Goal: Task Accomplishment & Management: Manage account settings

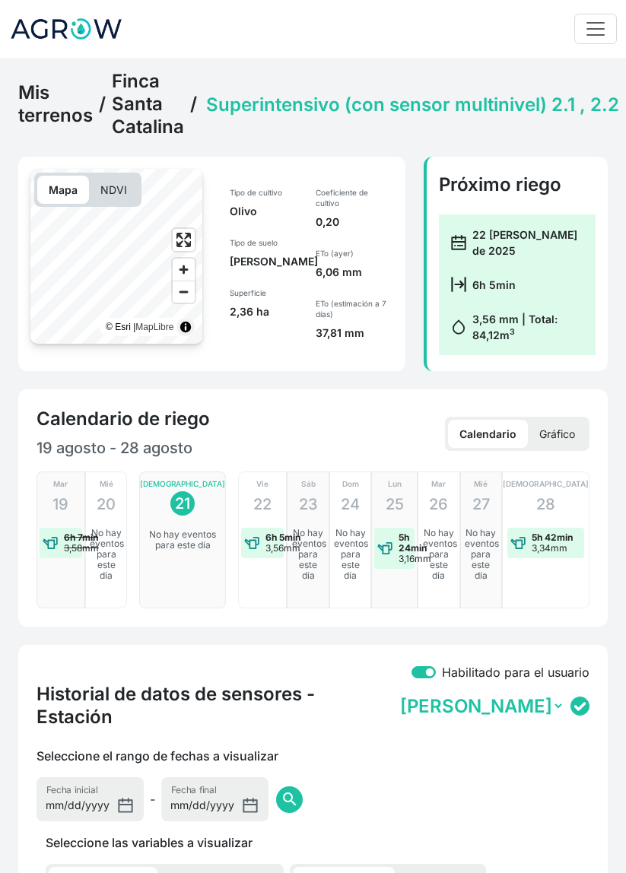
select select "2607"
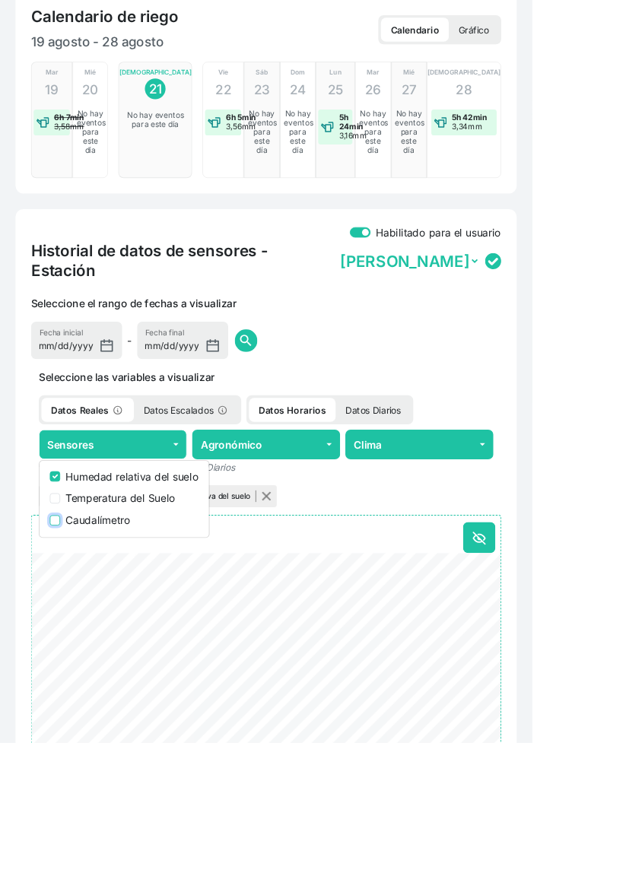
click at [65, 606] on input "Caudalímetro" at bounding box center [65, 612] width 12 height 12
checkbox input "true"
click at [625, 474] on html "Idioma: Español Español English Português Administrador Preferencias Usuarios d…" at bounding box center [313, 38] width 626 height 873
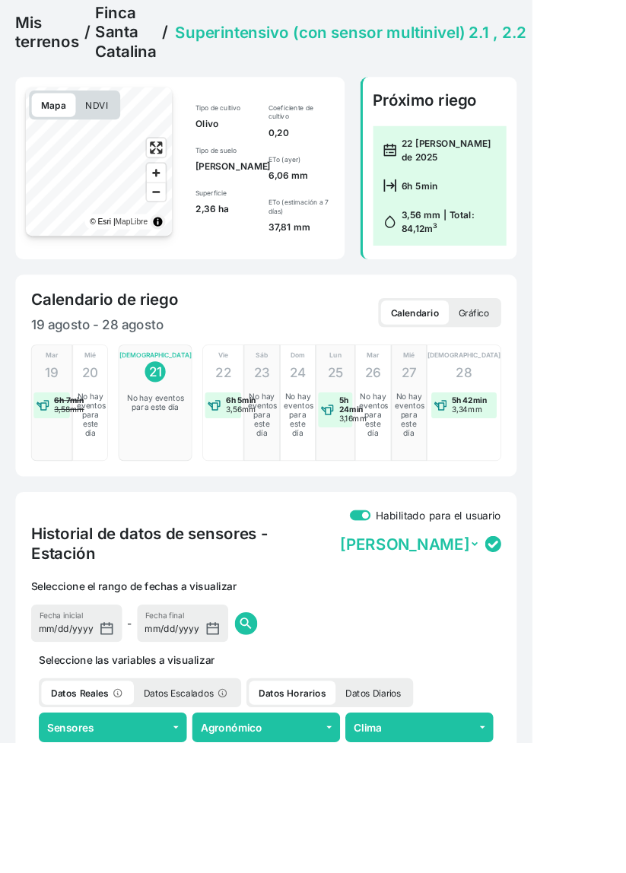
scroll to position [0, 0]
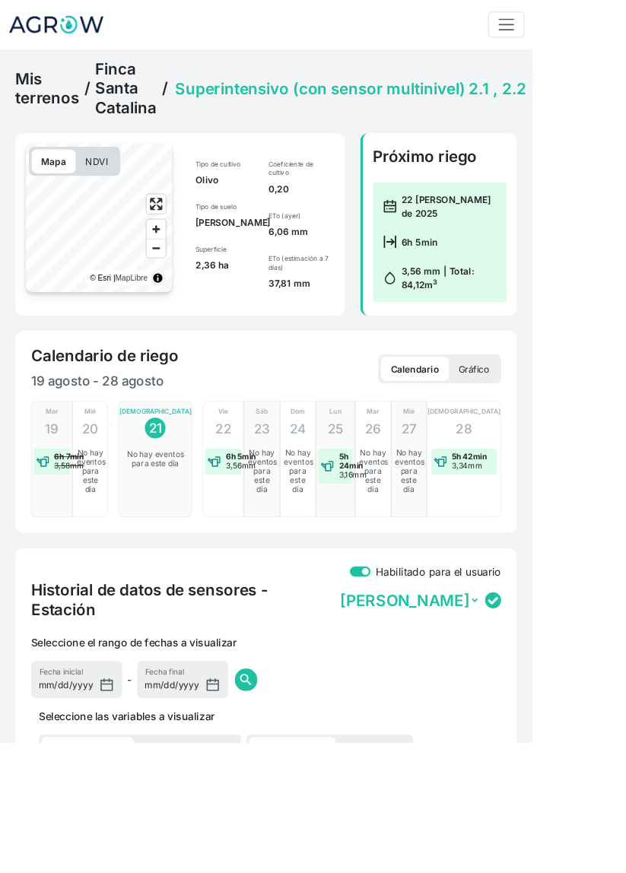
click at [143, 103] on link "Finca Santa Catalina" at bounding box center [148, 104] width 72 height 68
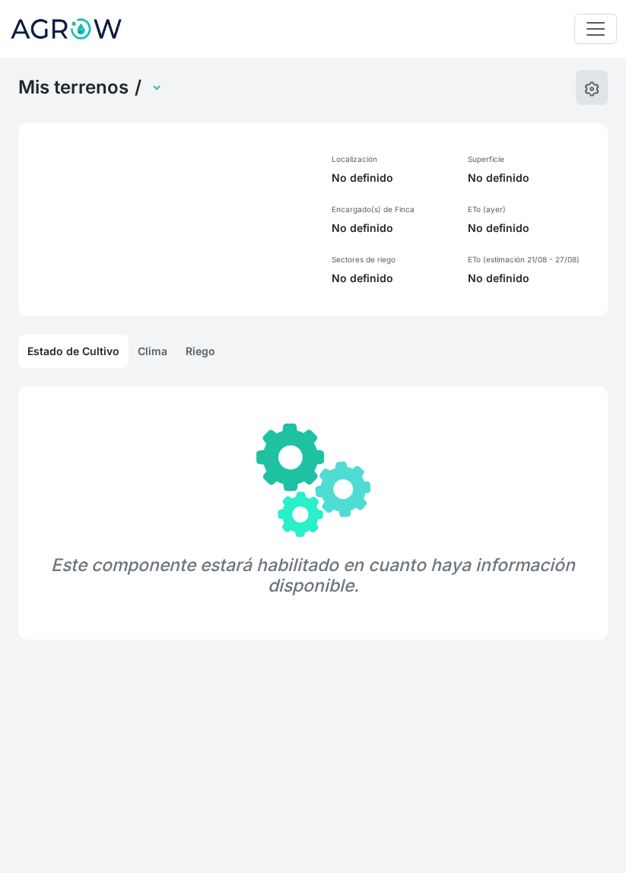
select select "1285"
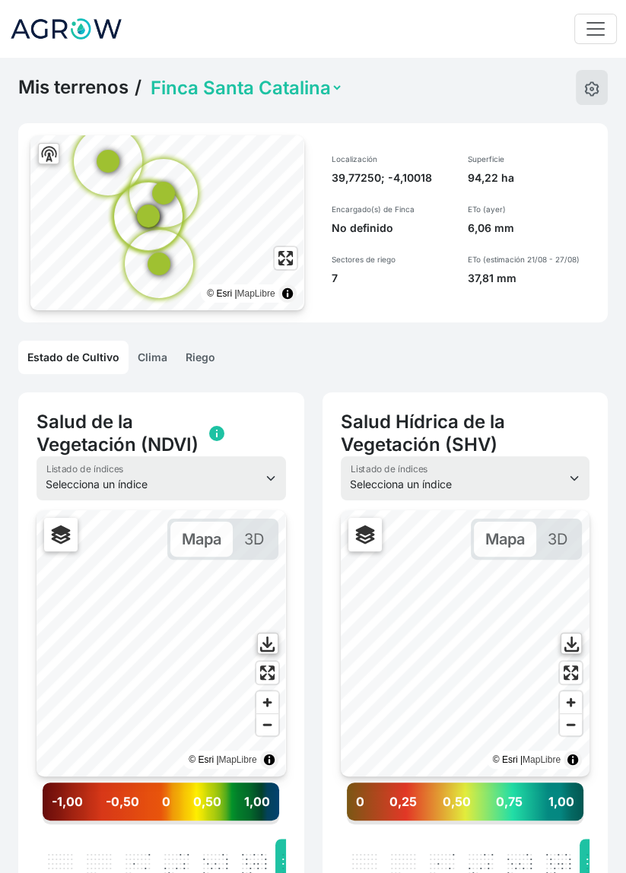
click at [201, 357] on link "Riego" at bounding box center [200, 357] width 48 height 33
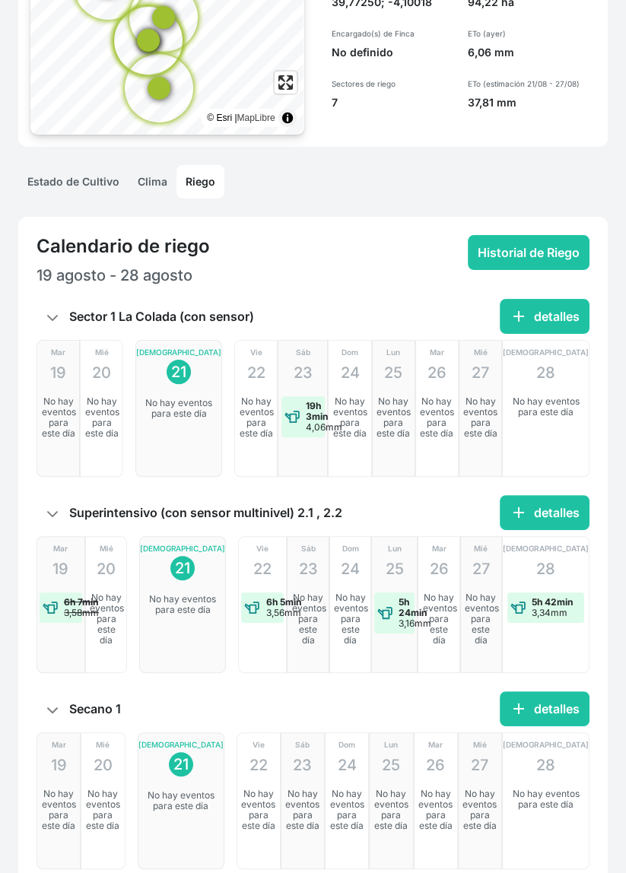
scroll to position [176, 0]
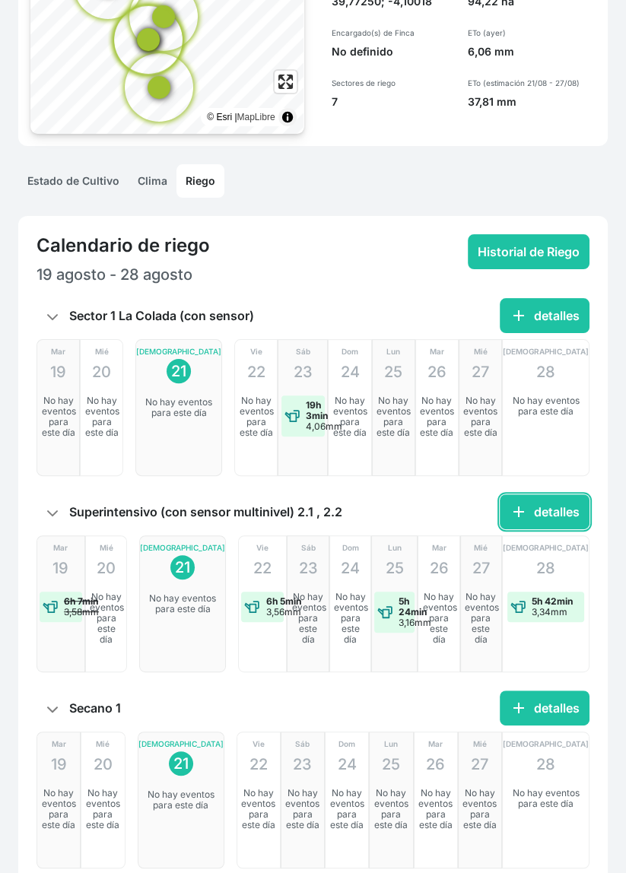
click at [553, 513] on button "add detalles" at bounding box center [544, 511] width 90 height 35
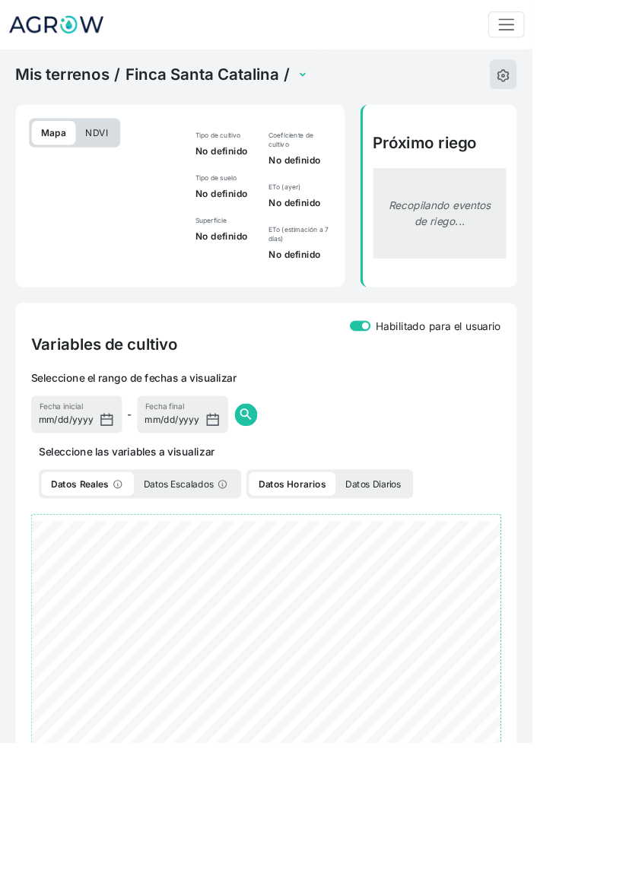
select select "2607"
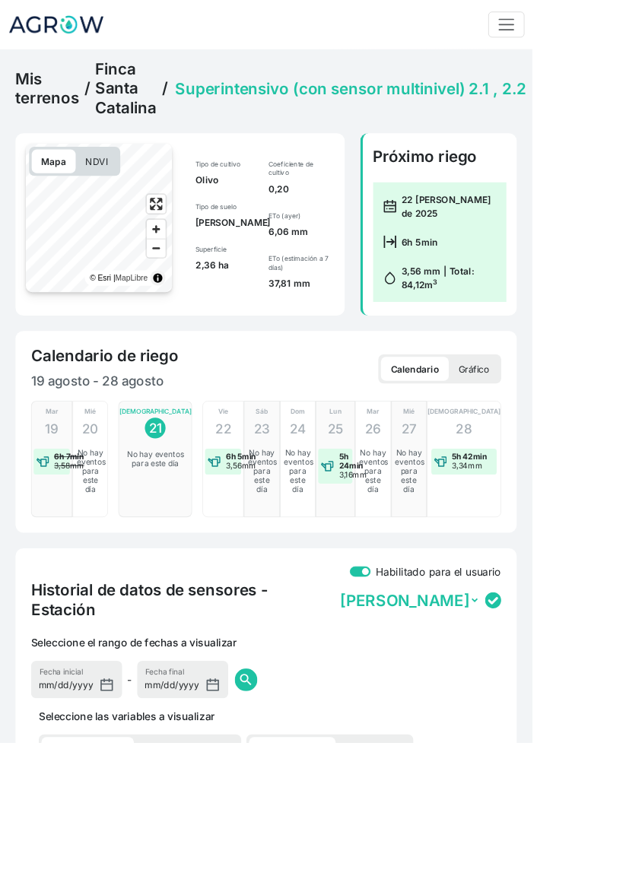
scroll to position [426, 0]
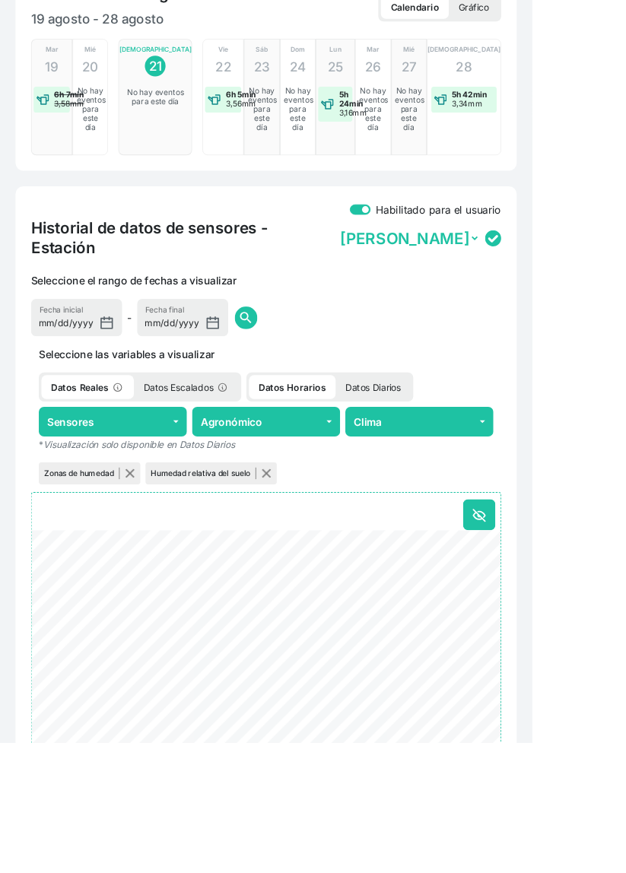
click at [502, 271] on select "Metos Catalina 26bd9" at bounding box center [480, 280] width 167 height 24
select select "010300081E126BD9"
click at [401, 268] on select "Metos Catalina 26bd9" at bounding box center [480, 280] width 167 height 24
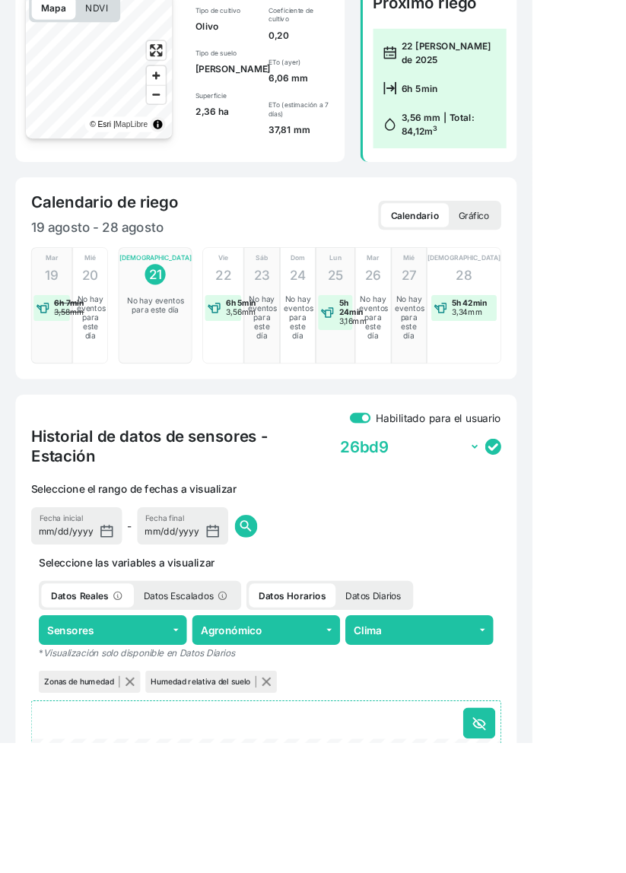
scroll to position [181, 0]
click at [561, 817] on div "Seleccione las variables a visualizar Datos Reales Datos Escalados Datos Horari…" at bounding box center [312, 734] width 571 height 165
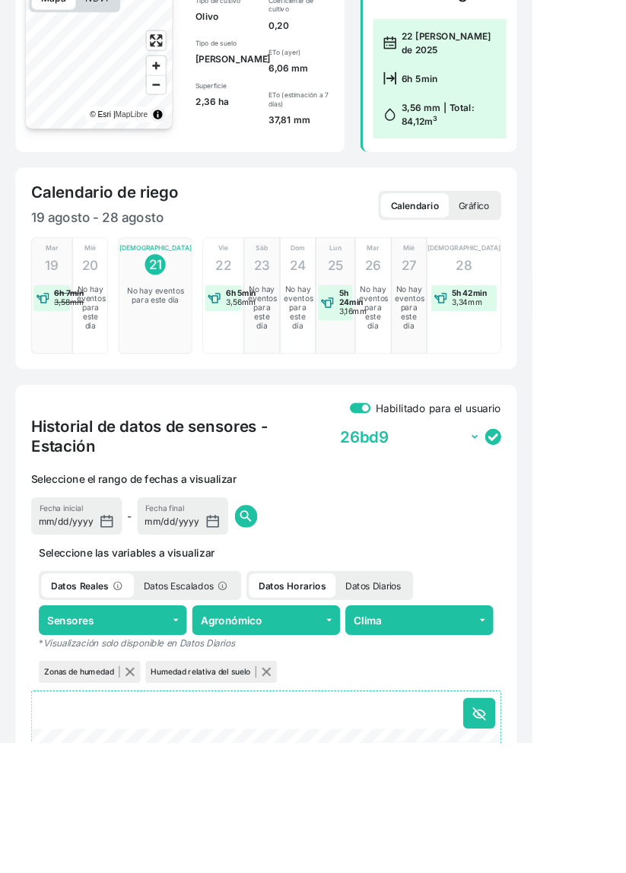
scroll to position [0, 0]
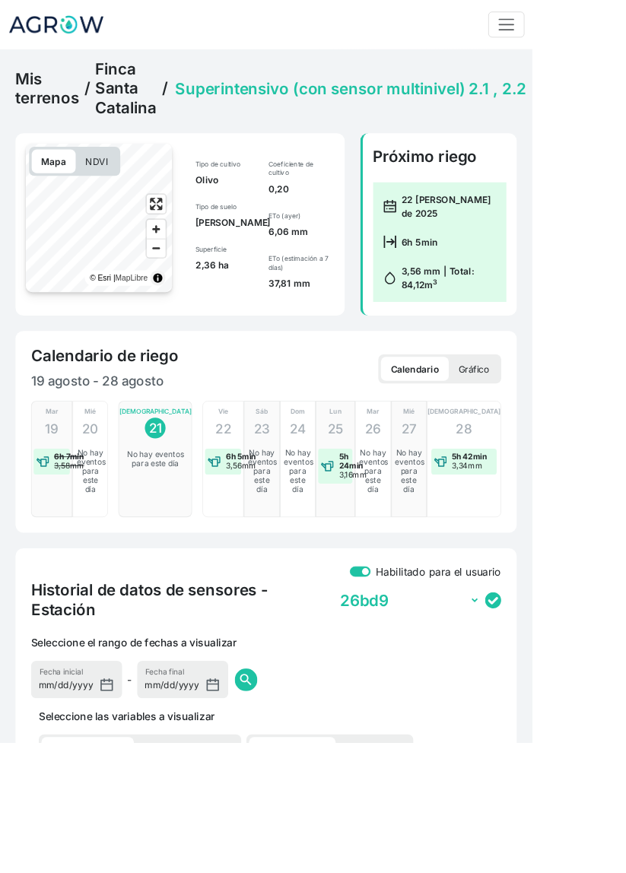
click at [40, 112] on link "Mis terrenos" at bounding box center [55, 104] width 74 height 46
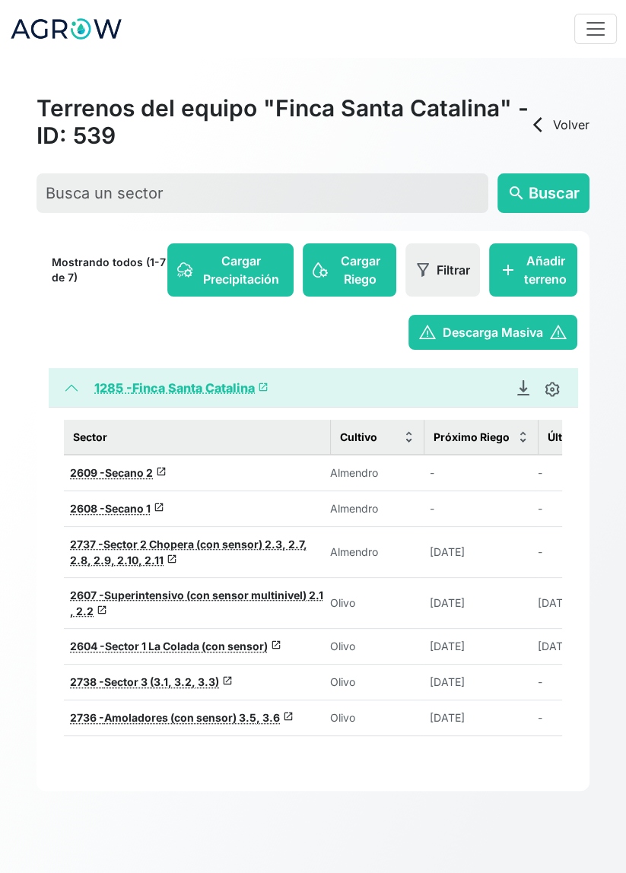
click at [552, 125] on link "arrow_back_ios Volver" at bounding box center [558, 125] width 61 height 18
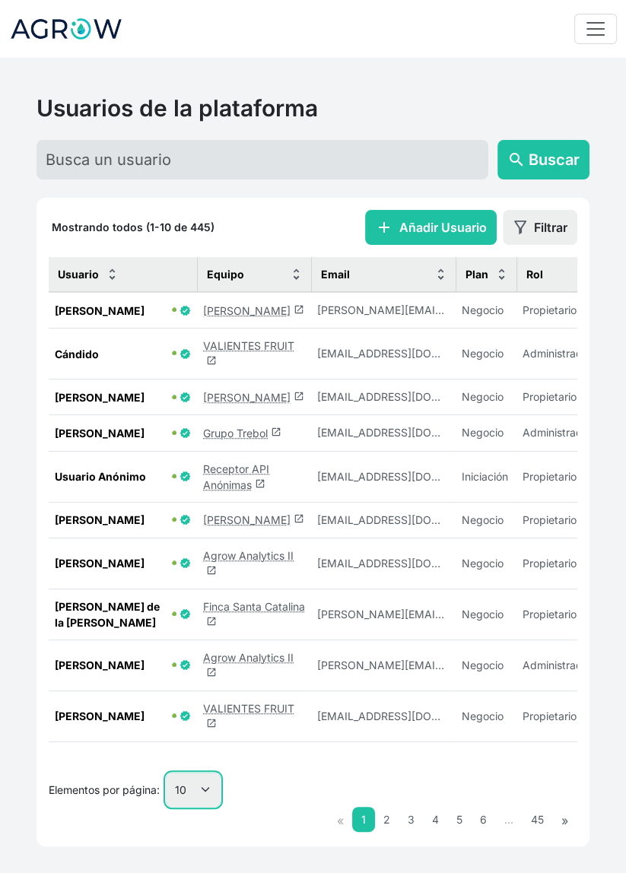
click at [204, 806] on select "10 25 50 100" at bounding box center [193, 789] width 55 height 34
select select "25"
click at [166, 806] on select "10 25 50 100" at bounding box center [193, 789] width 55 height 34
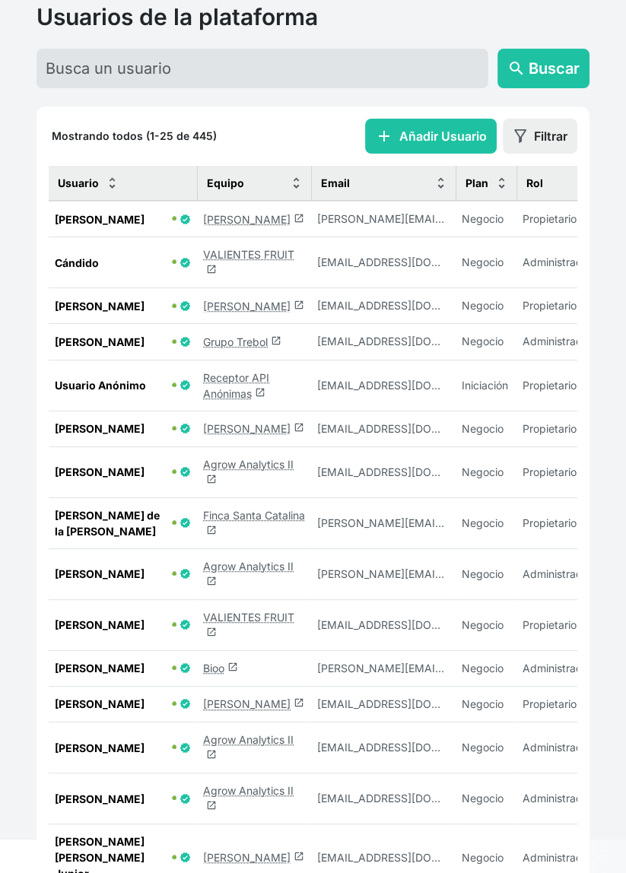
scroll to position [92, 0]
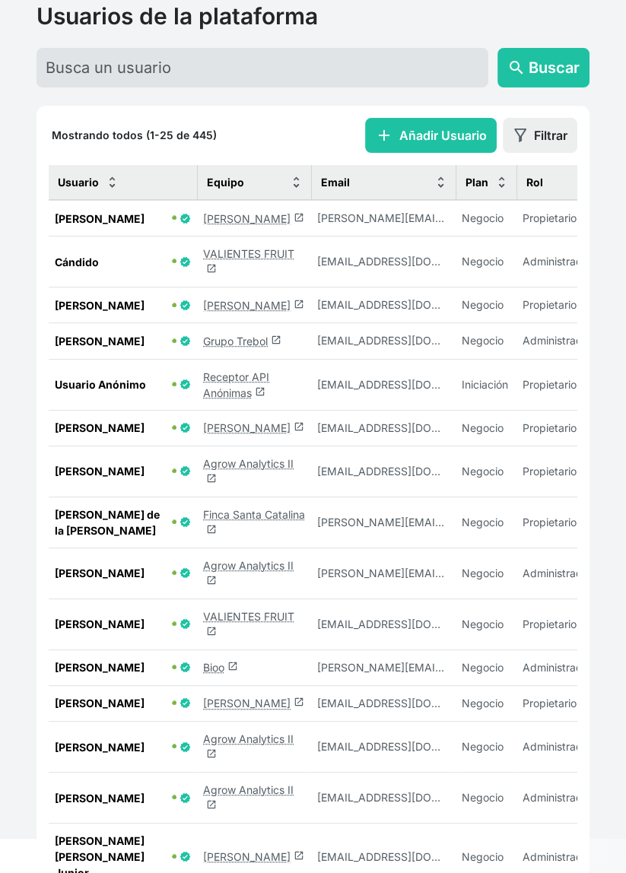
click at [262, 221] on link "Lorenzo Sanagustin launch" at bounding box center [253, 218] width 101 height 13
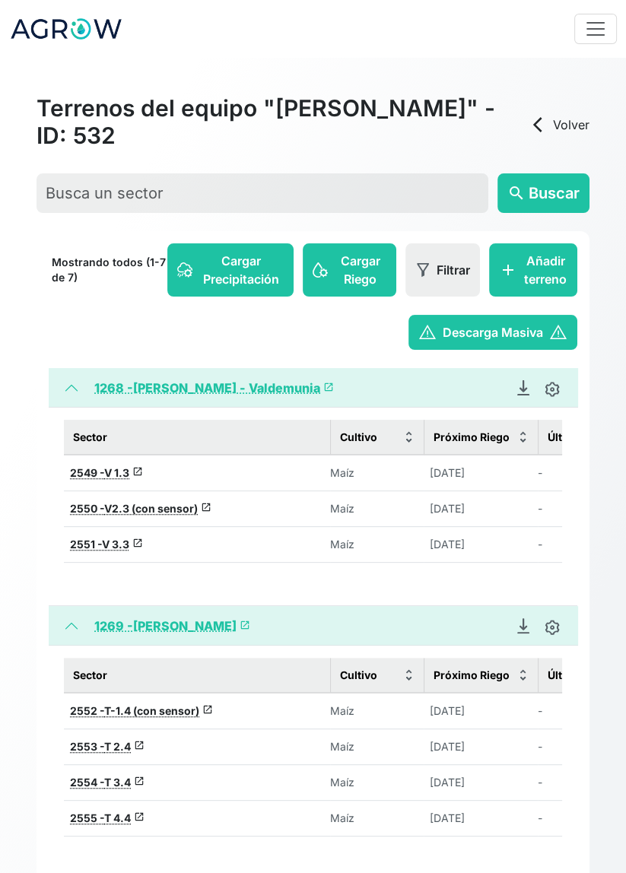
click at [147, 507] on span "V2.3 (con sensor)" at bounding box center [150, 508] width 93 height 13
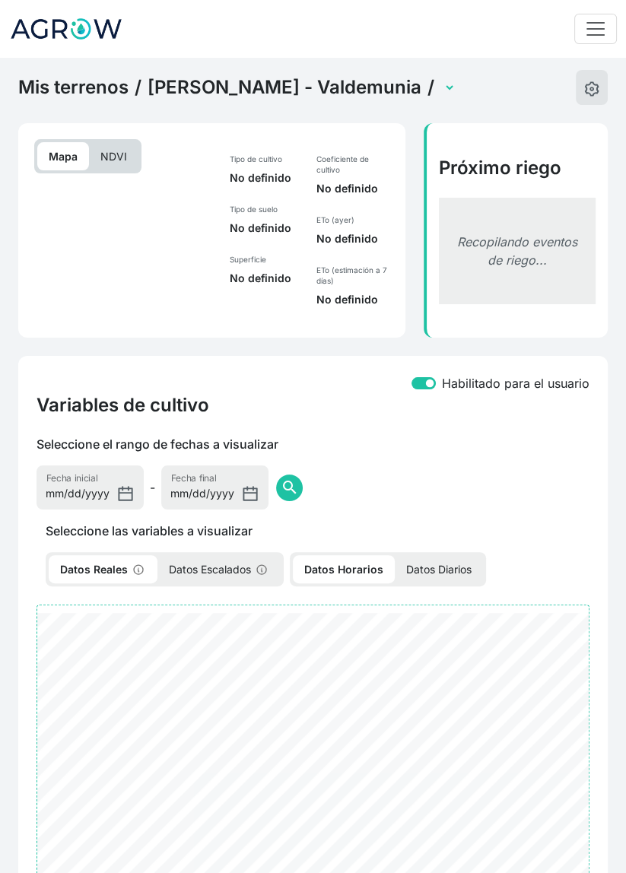
select select "2550"
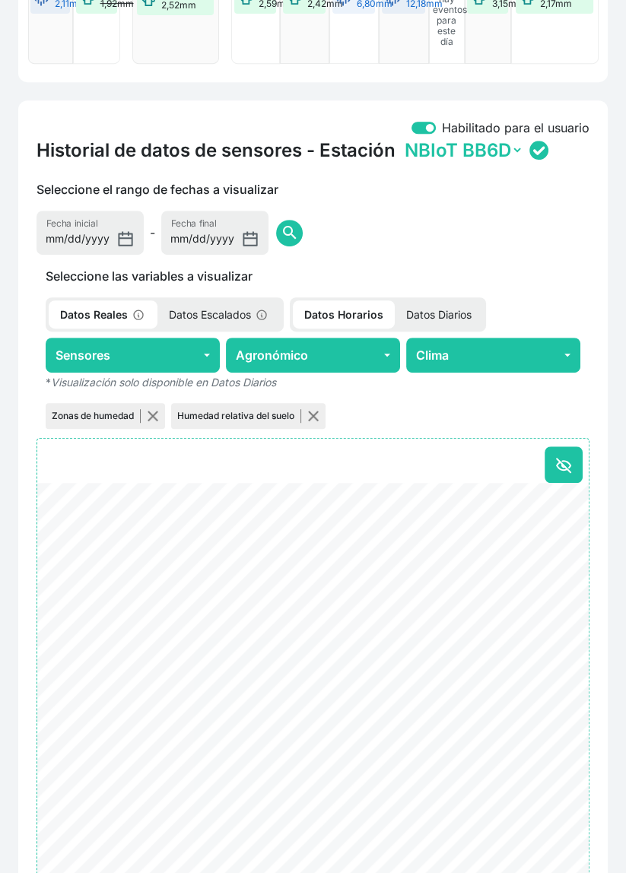
scroll to position [540, 0]
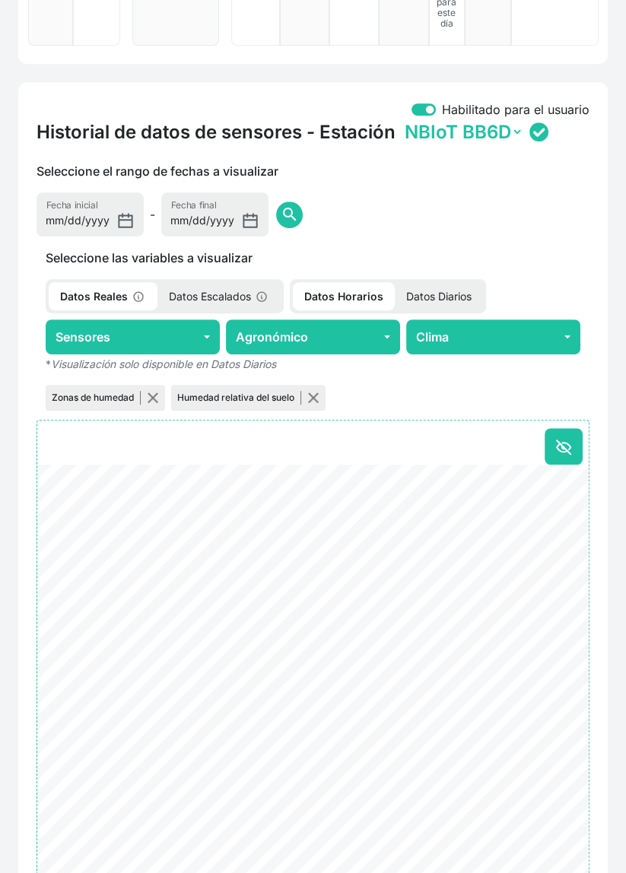
click at [280, 208] on span "search" at bounding box center [289, 214] width 18 height 18
click at [280, 205] on span "search" at bounding box center [289, 214] width 18 height 18
click at [84, 210] on input "[DATE]" at bounding box center [89, 214] width 107 height 44
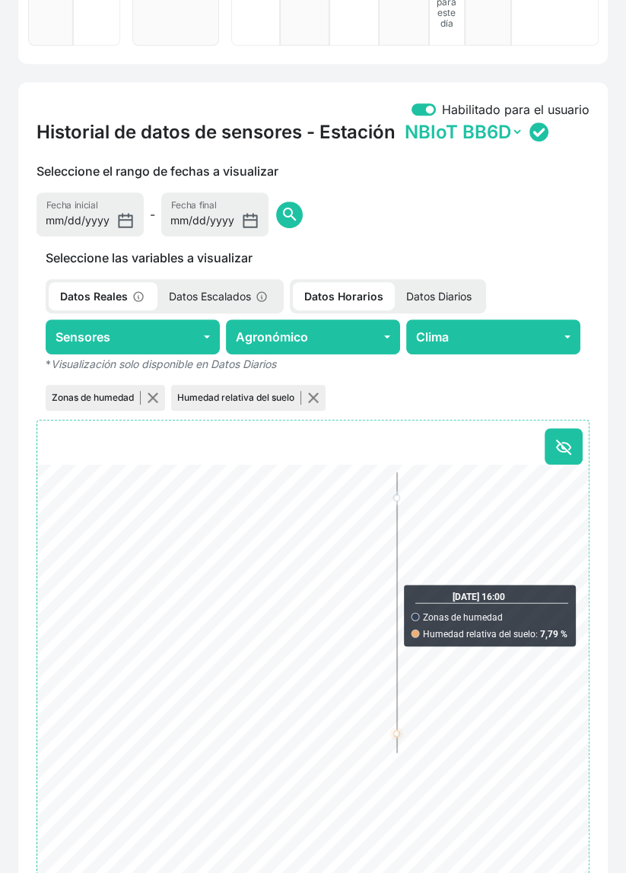
click at [280, 205] on span "search" at bounding box center [289, 214] width 18 height 18
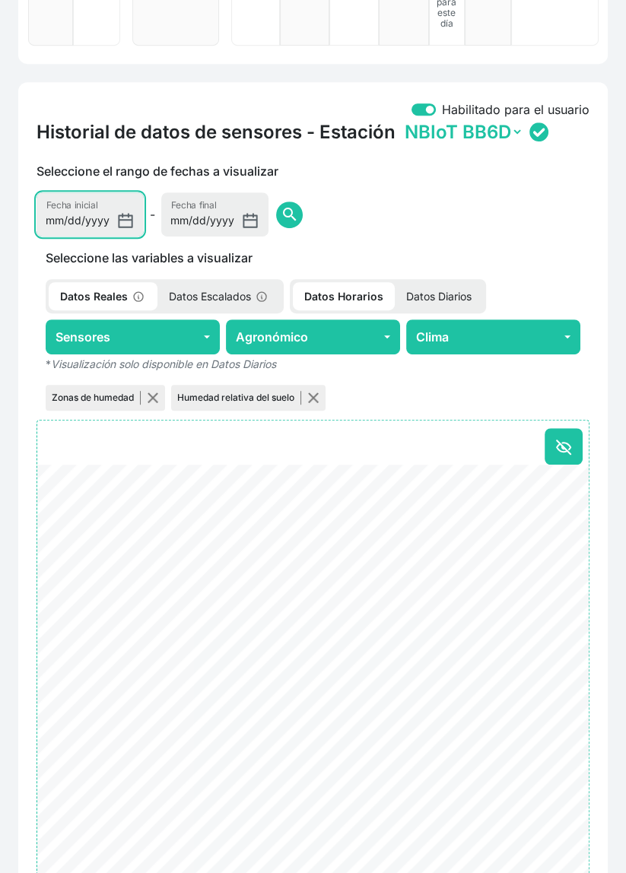
click at [87, 204] on input "[DATE]" at bounding box center [89, 214] width 107 height 44
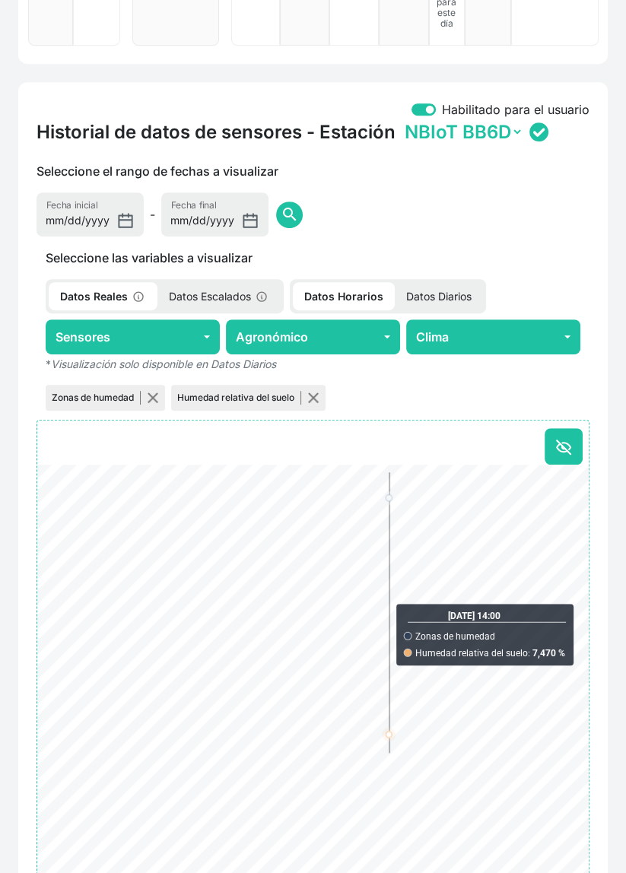
click at [280, 205] on span "search" at bounding box center [289, 214] width 18 height 18
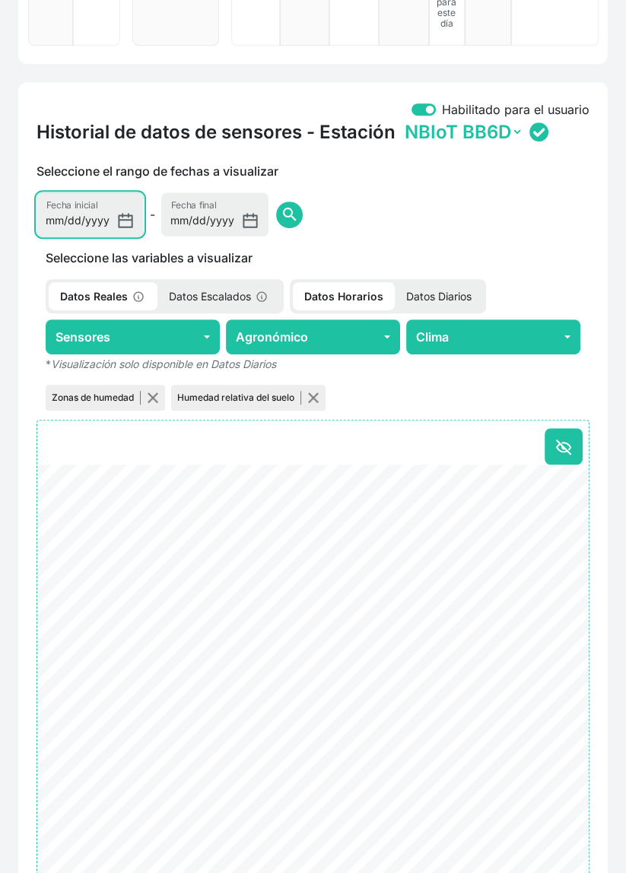
click at [103, 204] on input "[DATE]" at bounding box center [89, 214] width 107 height 44
type input "2025-06-15"
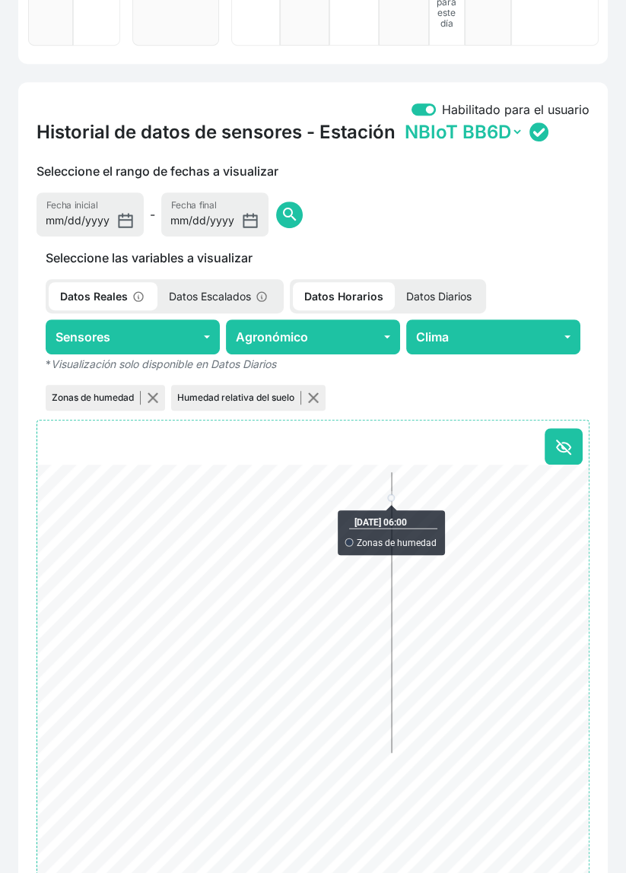
click at [280, 205] on span "search" at bounding box center [289, 214] width 18 height 18
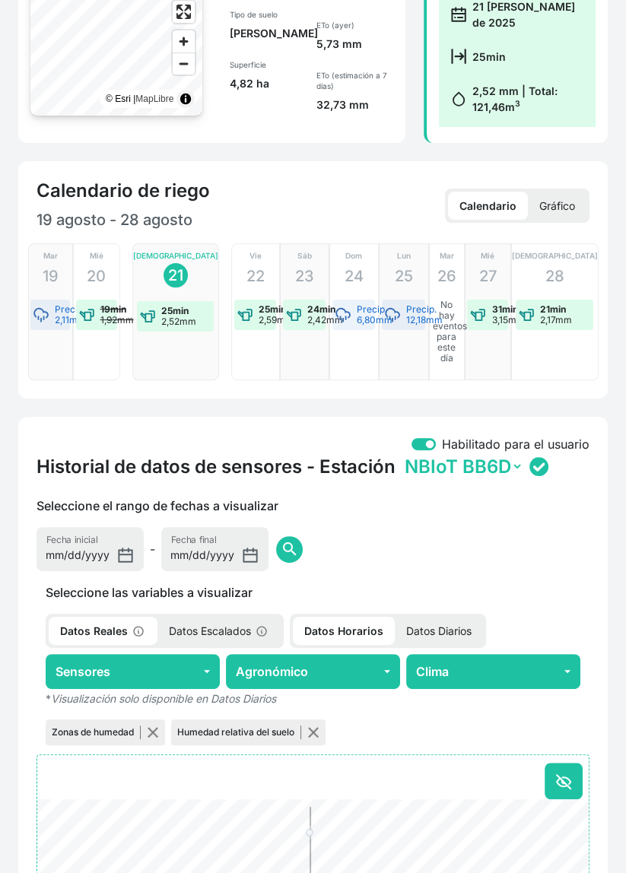
scroll to position [0, 0]
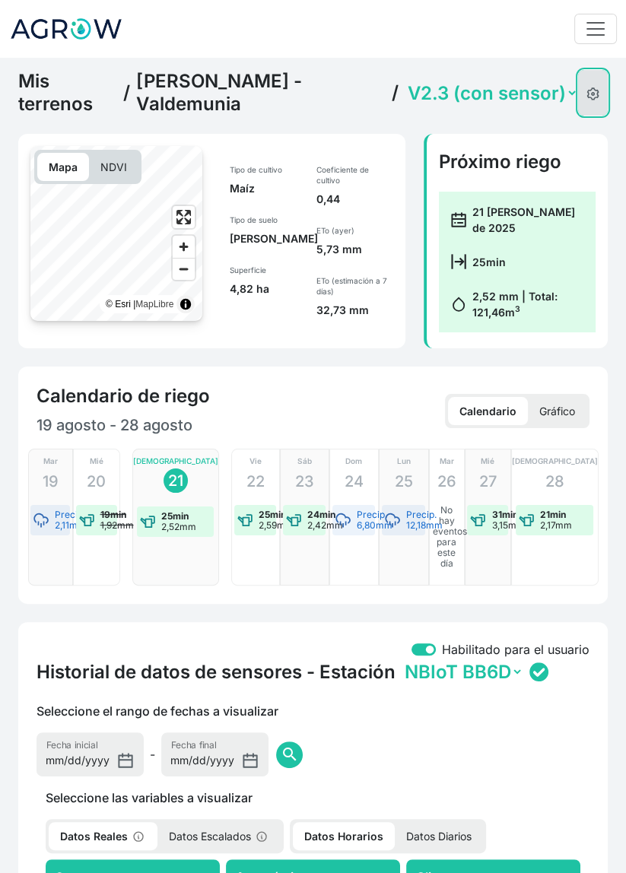
click at [586, 71] on button at bounding box center [593, 93] width 30 height 46
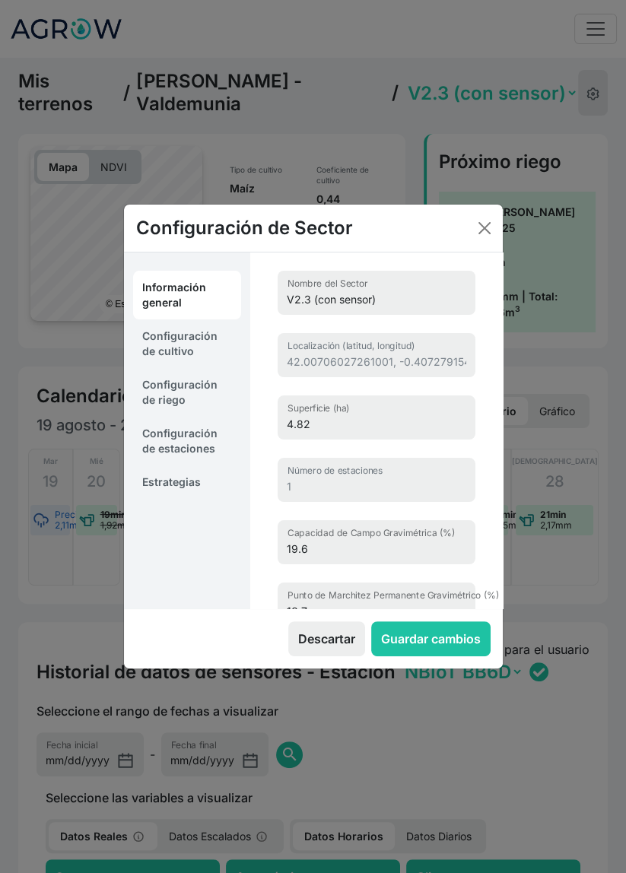
click at [185, 433] on link "Configuración de estaciones" at bounding box center [187, 441] width 108 height 49
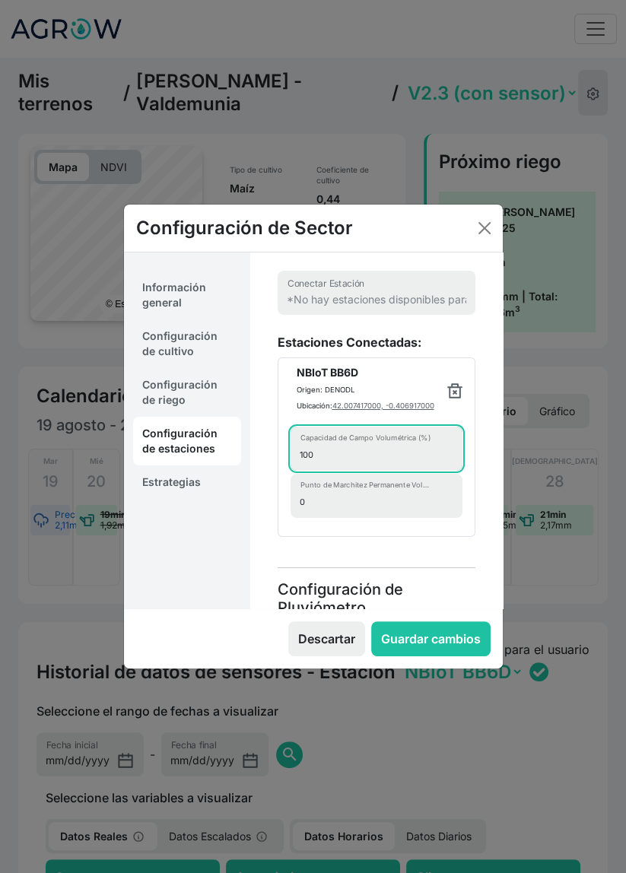
click at [346, 440] on input "100" at bounding box center [376, 448] width 172 height 44
type input "10"
click at [300, 499] on input "0" at bounding box center [376, 496] width 172 height 44
click at [322, 499] on input "0" at bounding box center [376, 496] width 172 height 44
click at [342, 501] on input "number" at bounding box center [376, 496] width 172 height 44
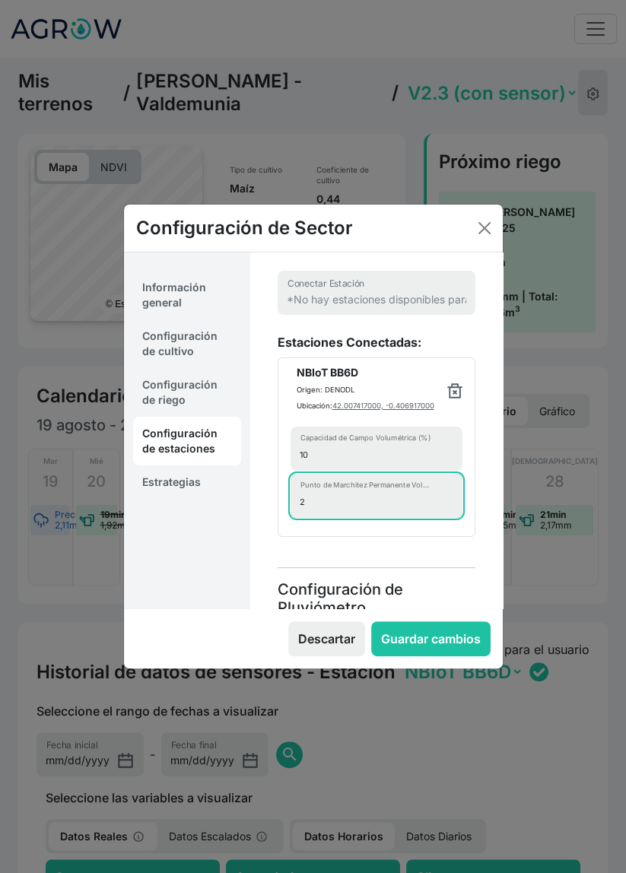
type input "2"
click at [474, 527] on div "Estaciones Conectadas: NBIoT BB6D Origen: DENODL Ubicación: 42.007417000, -0.40…" at bounding box center [376, 435] width 216 height 204
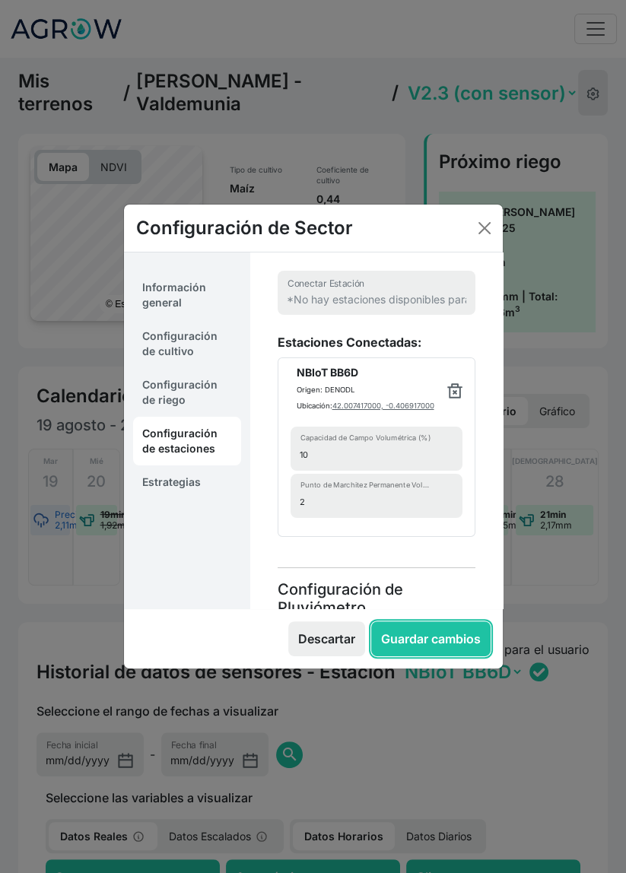
click at [442, 638] on button "Guardar cambios" at bounding box center [430, 638] width 119 height 35
select select "12"
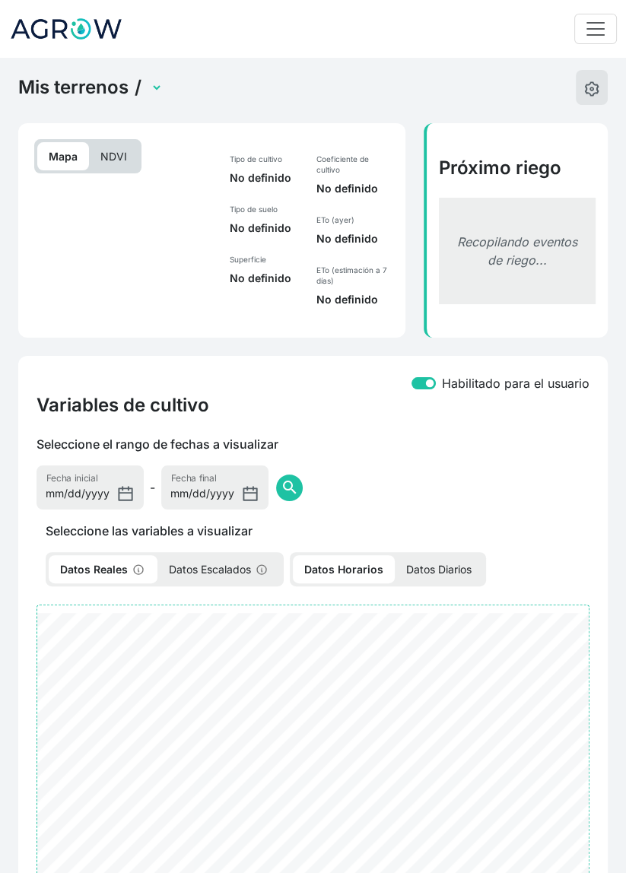
select select "2550"
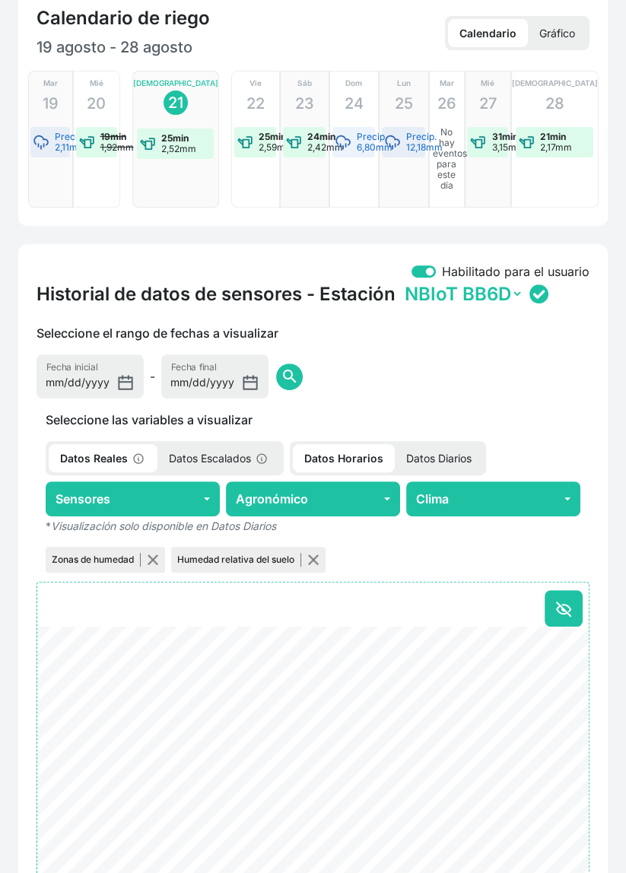
scroll to position [540, 0]
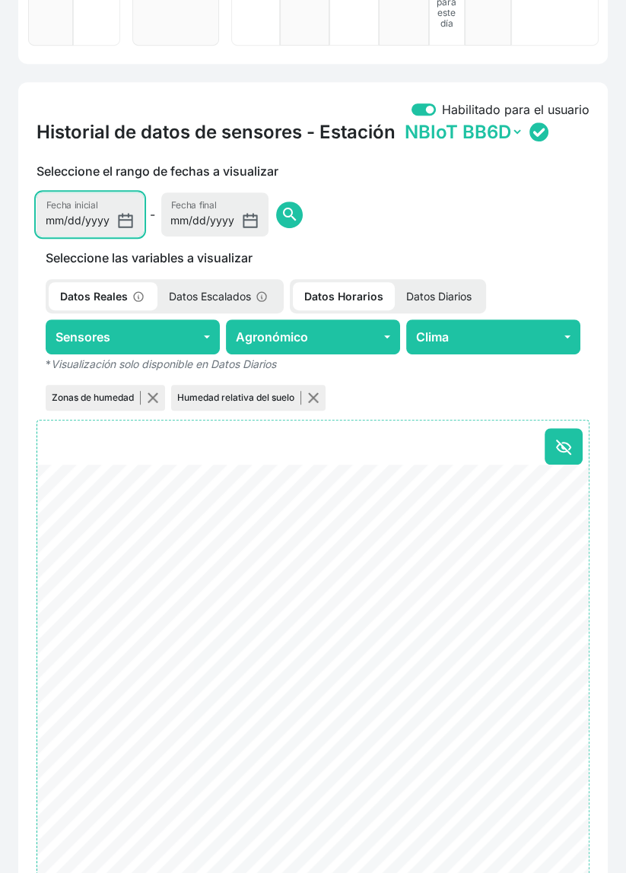
click at [90, 204] on input "[DATE]" at bounding box center [89, 214] width 107 height 44
type input "2025-07-01"
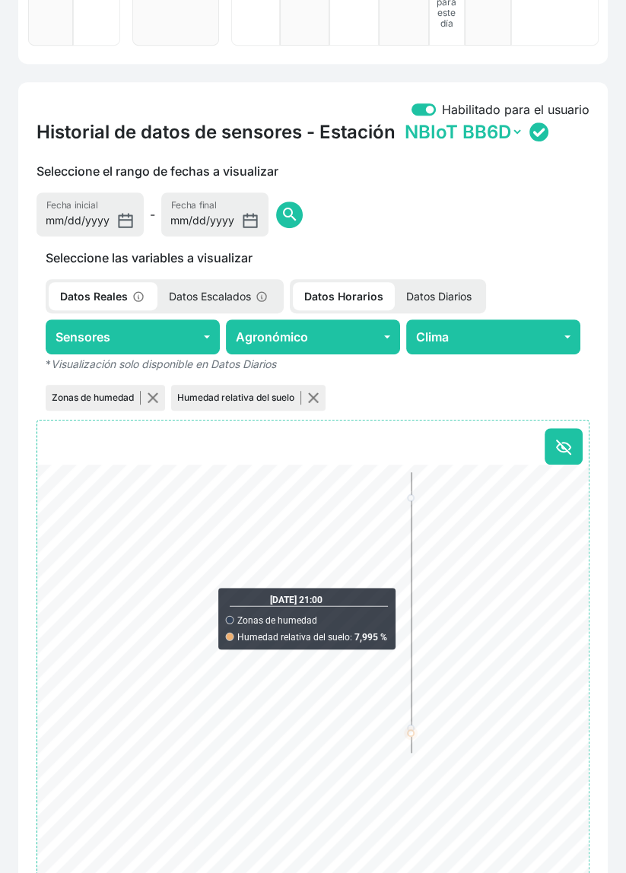
click at [280, 207] on span "search" at bounding box center [289, 214] width 18 height 18
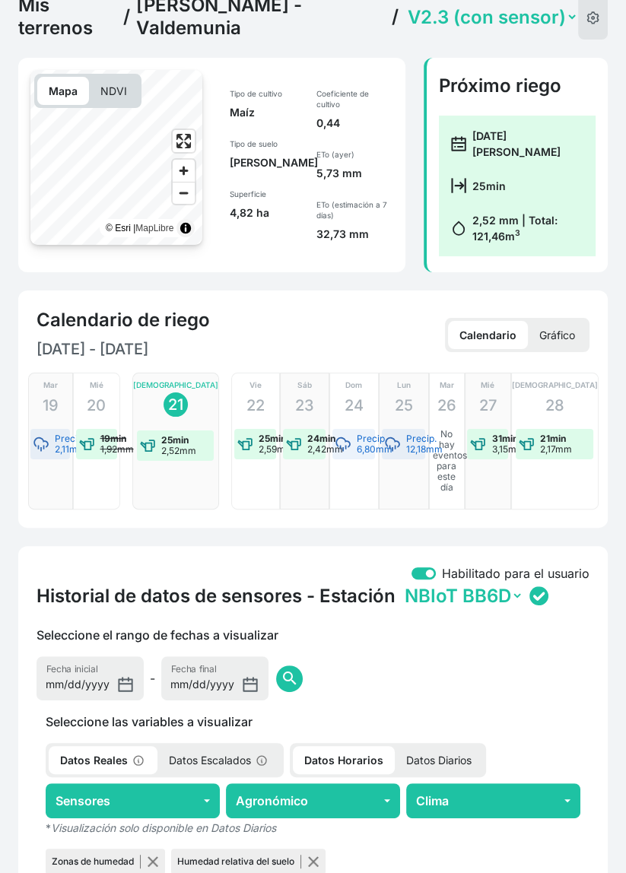
scroll to position [0, 0]
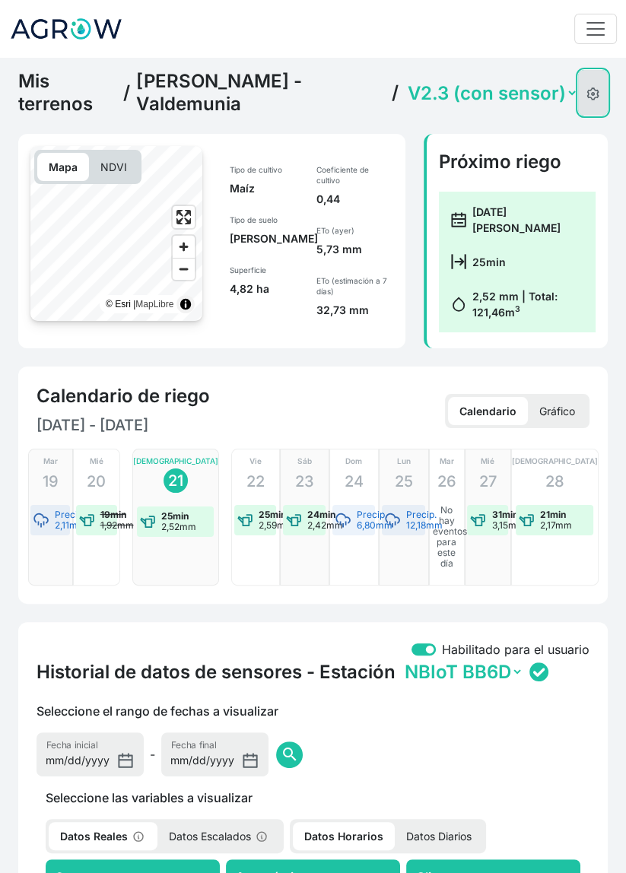
click at [590, 87] on img at bounding box center [592, 93] width 13 height 13
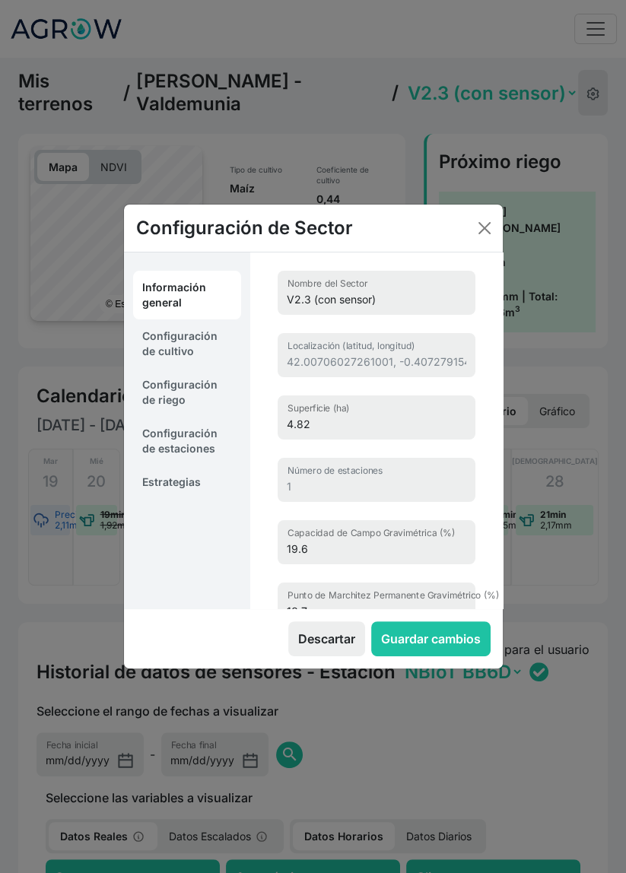
click at [198, 489] on link "Estrategias" at bounding box center [187, 481] width 108 height 33
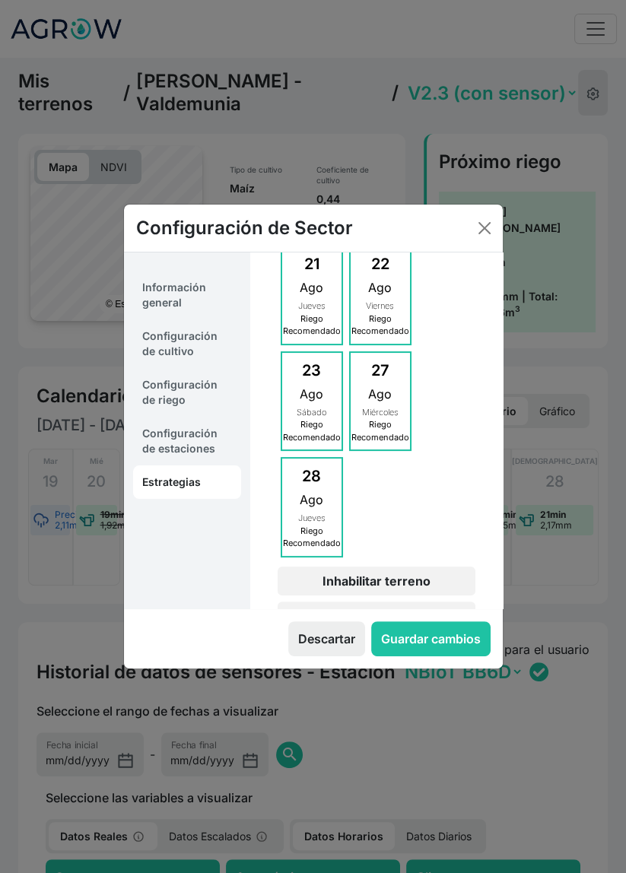
click at [207, 439] on link "Configuración de estaciones" at bounding box center [187, 441] width 108 height 49
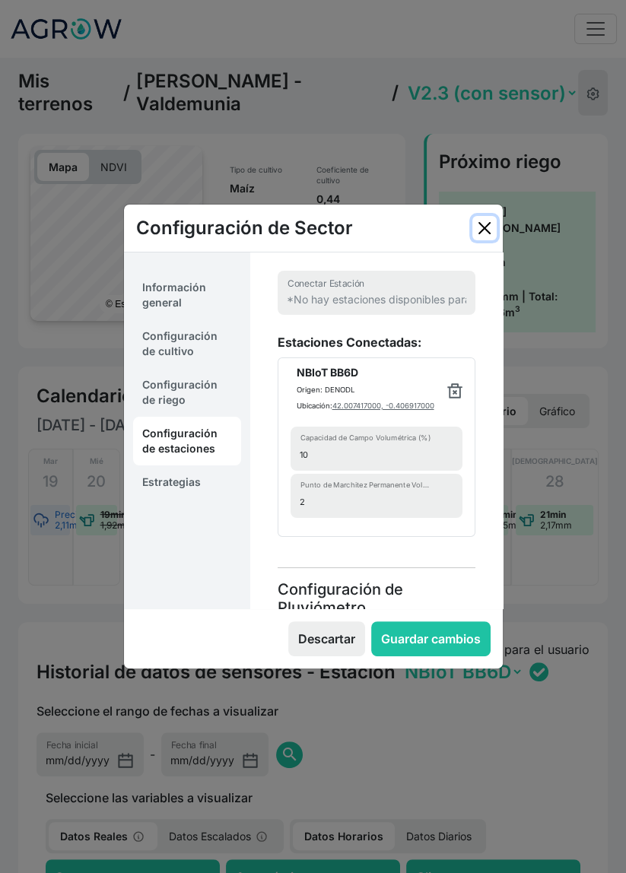
click at [478, 223] on button "Close" at bounding box center [484, 228] width 24 height 24
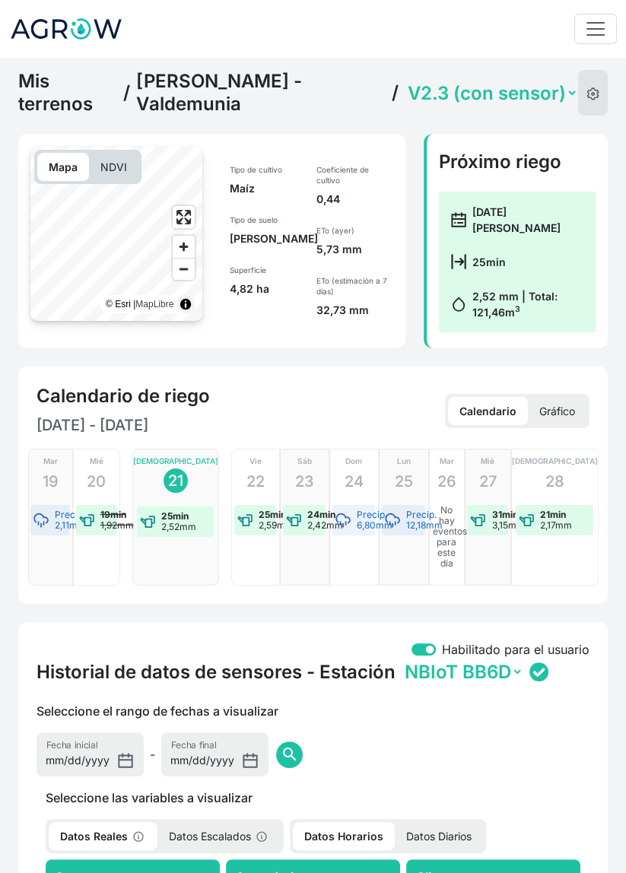
click at [201, 83] on link "[PERSON_NAME] - Valdemunia" at bounding box center [260, 93] width 249 height 46
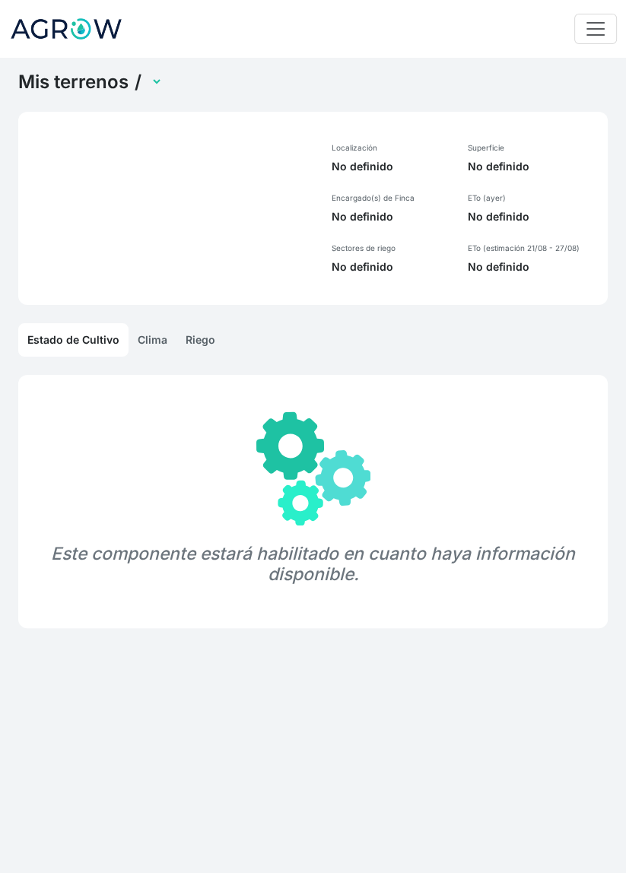
select select "1268"
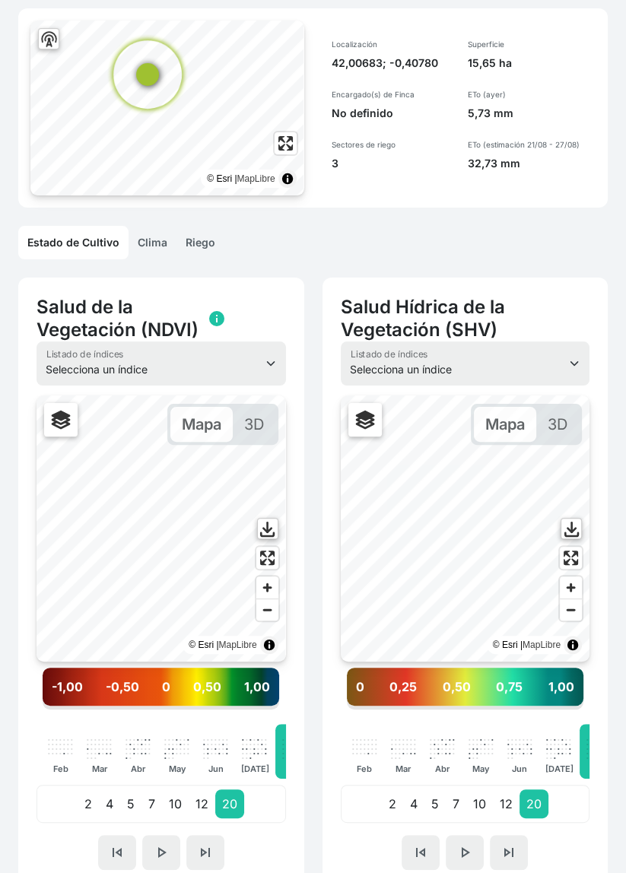
scroll to position [113, 0]
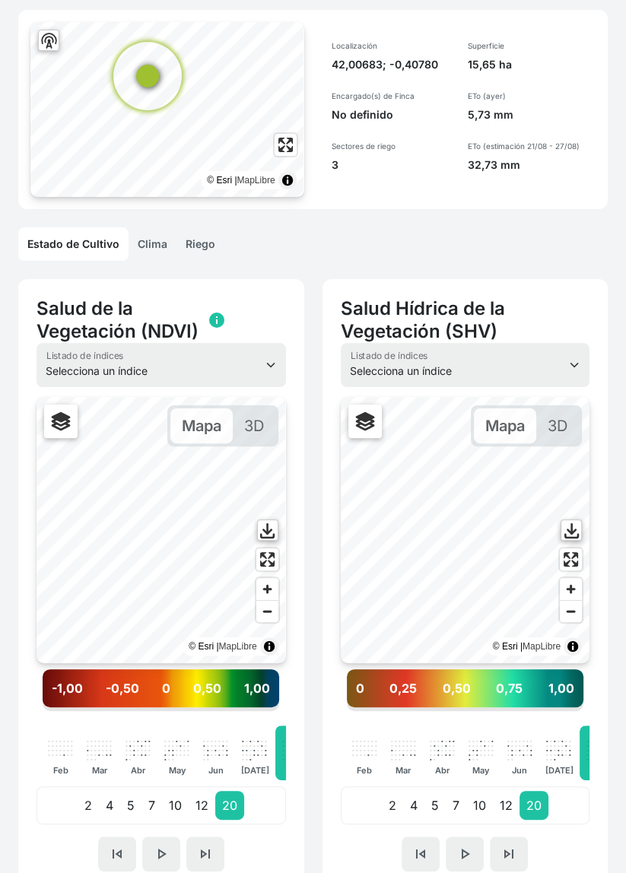
click at [202, 815] on p "12" at bounding box center [202, 804] width 27 height 29
click at [163, 819] on p "10" at bounding box center [175, 804] width 27 height 29
click at [83, 813] on p "2" at bounding box center [88, 804] width 21 height 29
click at [107, 811] on p "4" at bounding box center [109, 804] width 21 height 29
click at [134, 819] on p "5" at bounding box center [130, 804] width 21 height 29
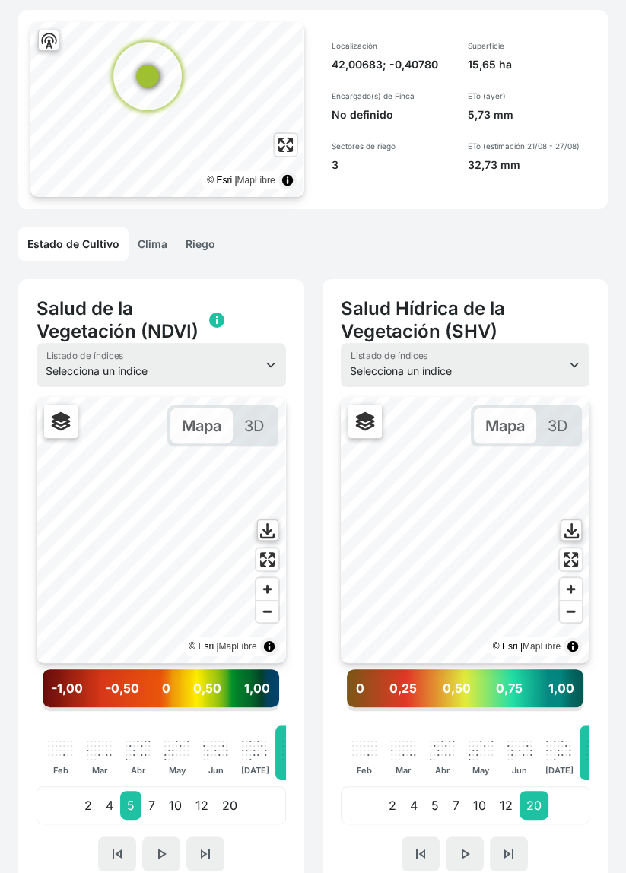
click at [167, 814] on p "10" at bounding box center [175, 804] width 27 height 29
click at [202, 246] on link "Riego" at bounding box center [200, 243] width 48 height 33
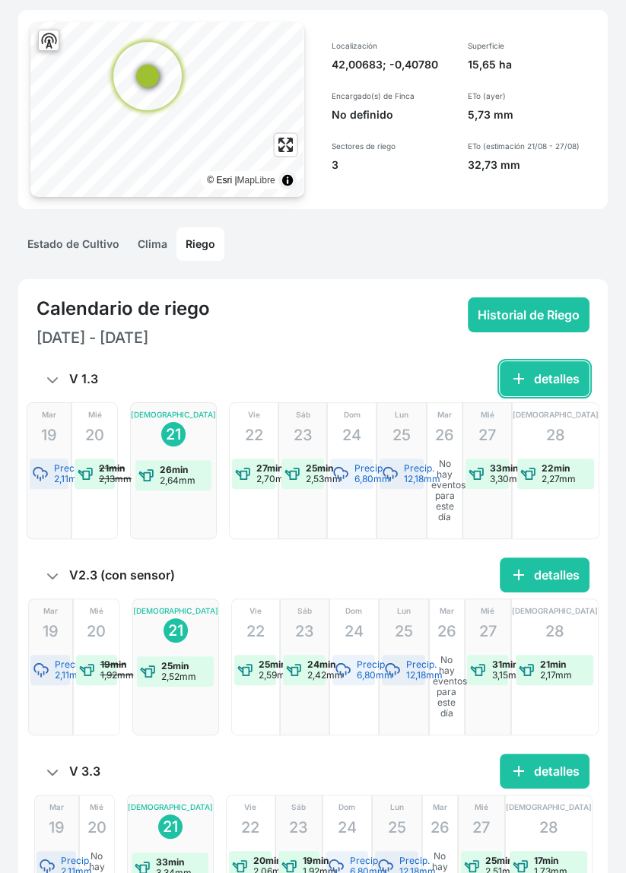
click at [544, 385] on button "add detalles" at bounding box center [544, 378] width 90 height 35
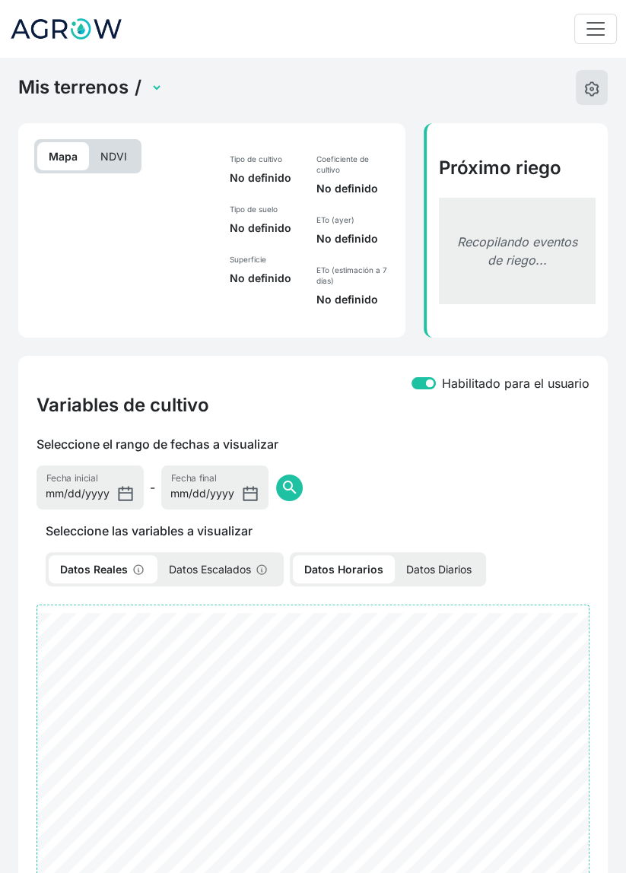
type input "V 1.3"
type input "42.00589157170648, -0.40629368998911"
type input "6.479"
type input "0"
type input "19.6"
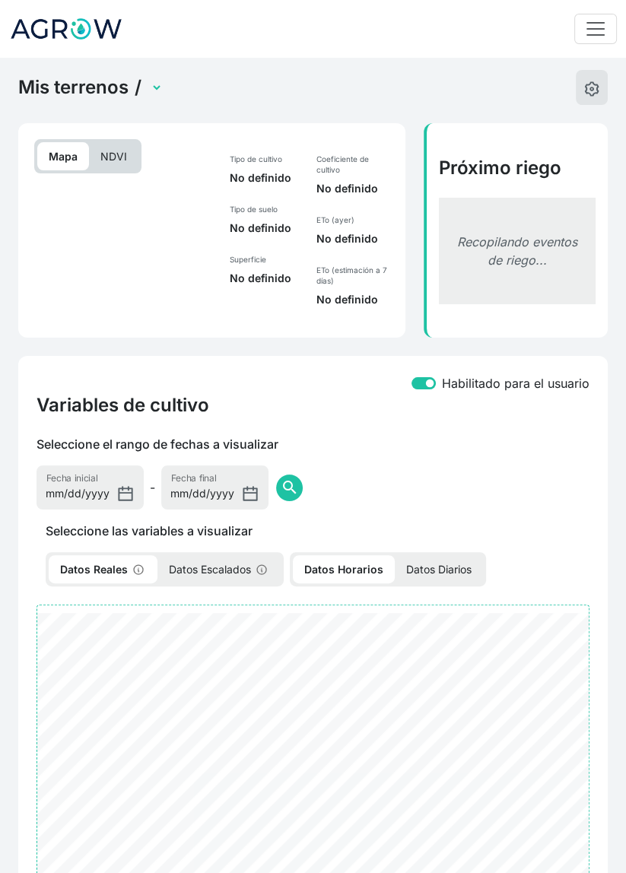
type input "10.7"
type input "1500"
select select "12"
select select "2549"
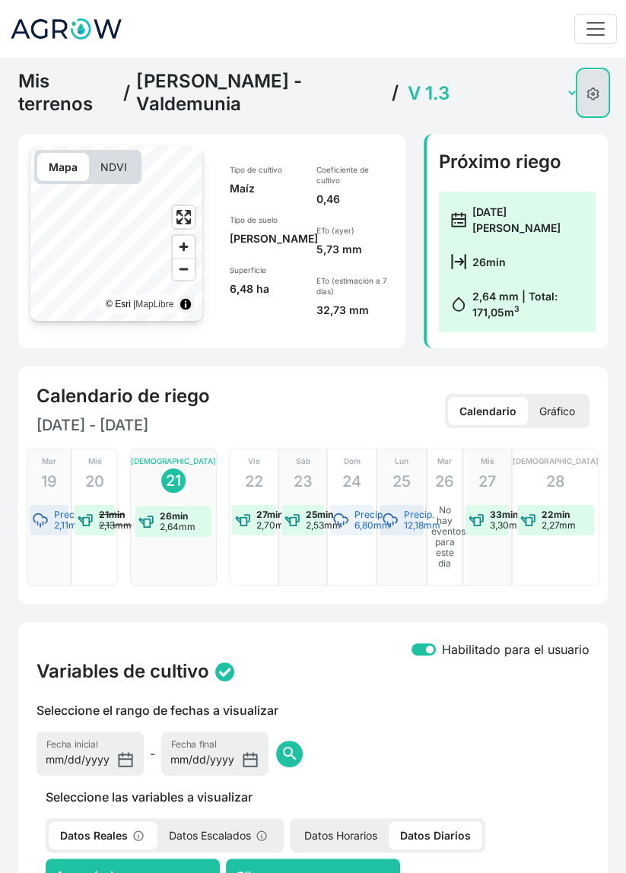
click at [586, 87] on img at bounding box center [592, 93] width 13 height 13
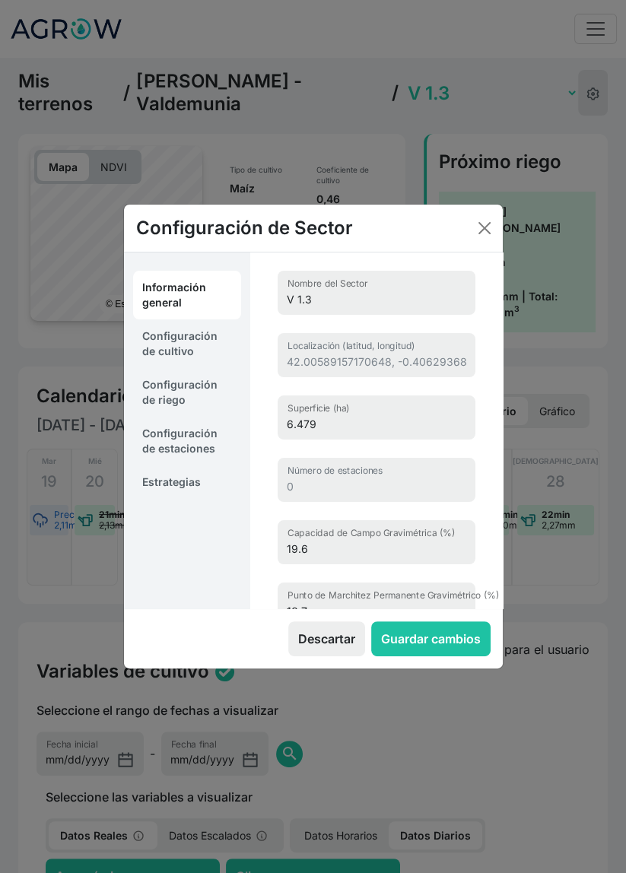
click at [201, 499] on link "Estrategias" at bounding box center [187, 481] width 108 height 33
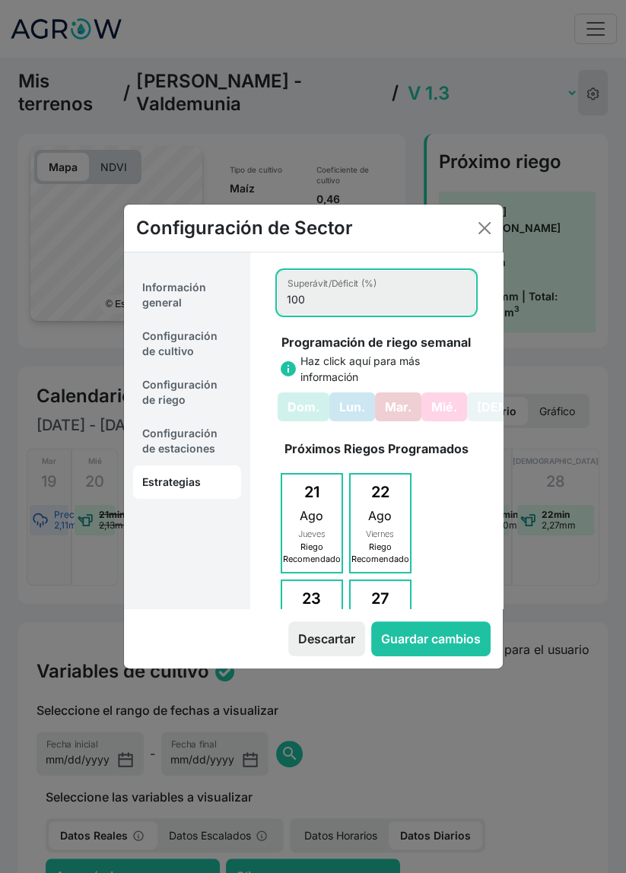
click at [325, 315] on input "100" at bounding box center [376, 293] width 198 height 44
click at [489, 226] on button "Close" at bounding box center [484, 228] width 24 height 24
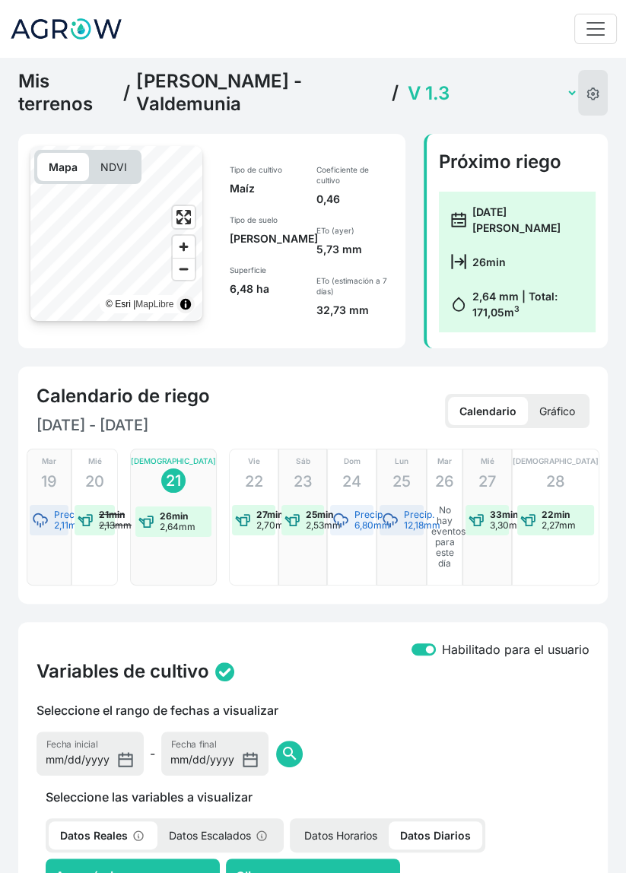
click at [308, 93] on link "[PERSON_NAME] - Valdemunia" at bounding box center [260, 93] width 249 height 46
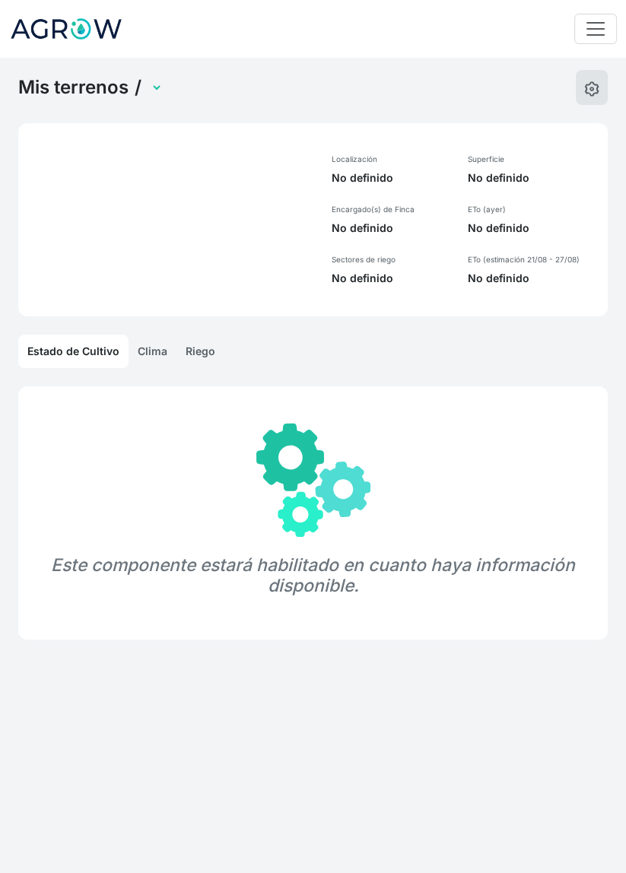
select select "1268"
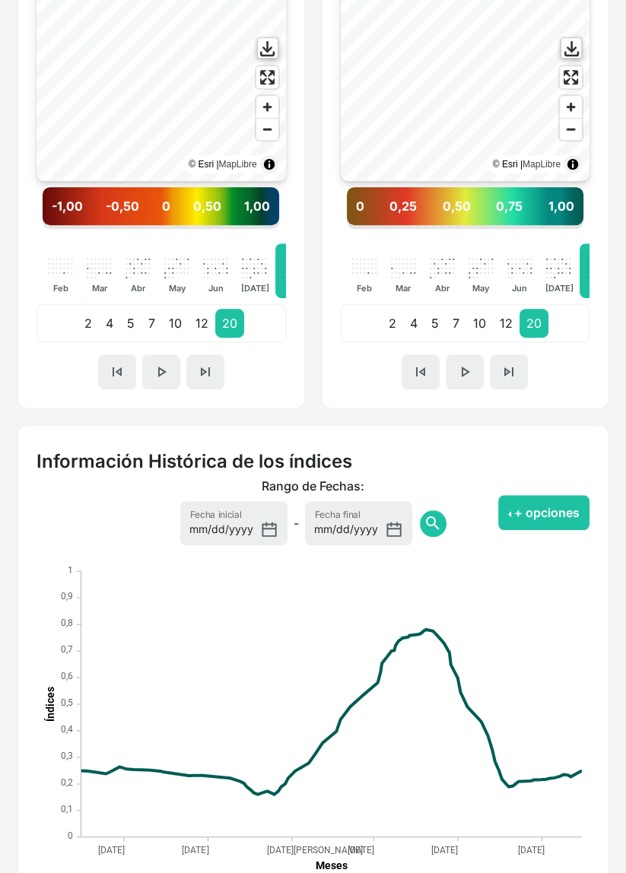
scroll to position [606, 0]
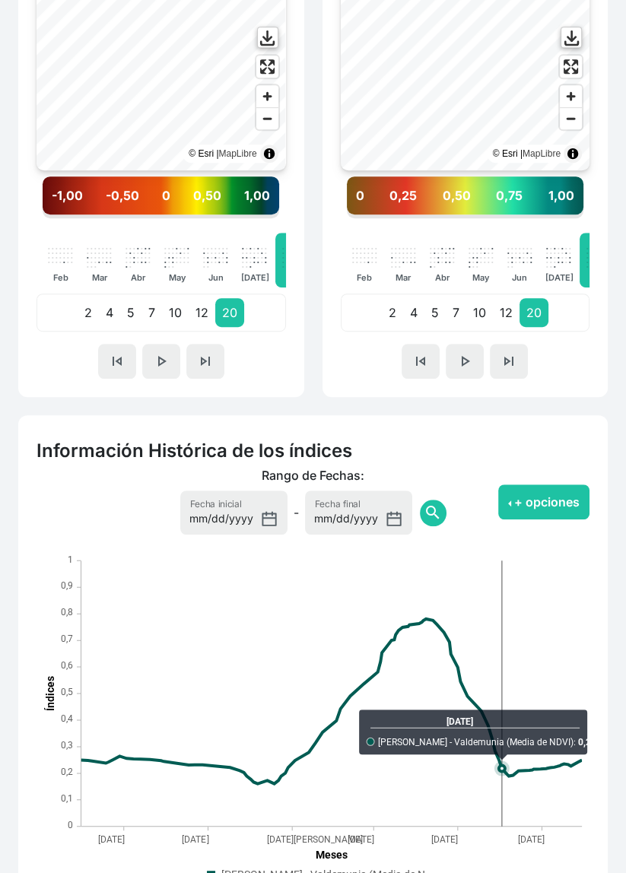
click at [493, 778] on rect ". Syncfusion interactive chart." at bounding box center [331, 693] width 501 height 266
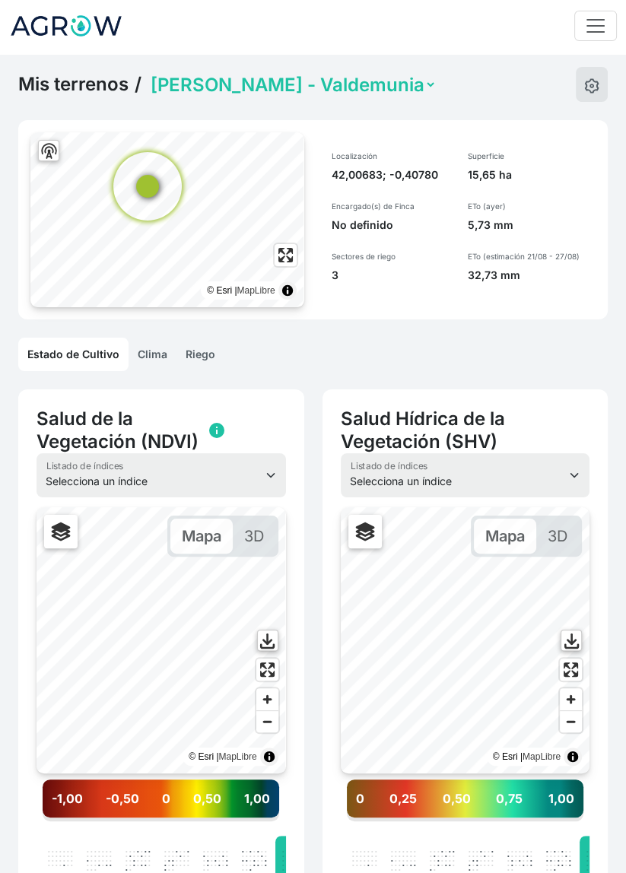
scroll to position [0, 0]
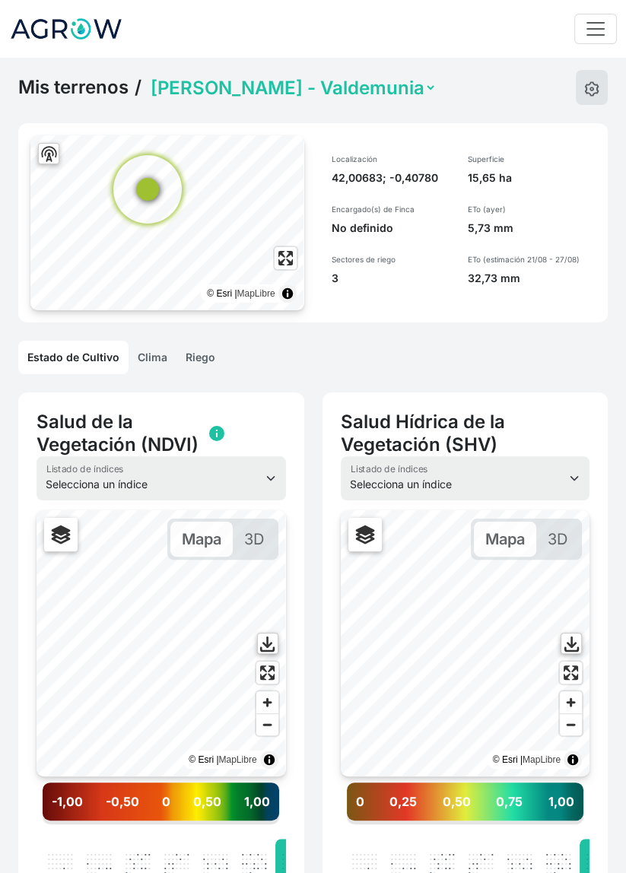
click at [205, 363] on link "Riego" at bounding box center [200, 357] width 48 height 33
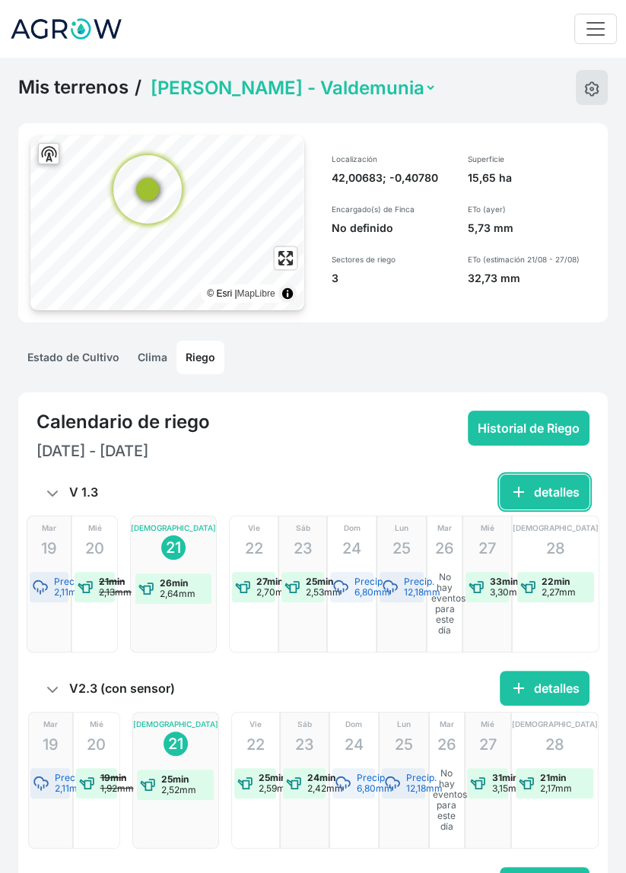
click at [549, 503] on button "add detalles" at bounding box center [544, 491] width 90 height 35
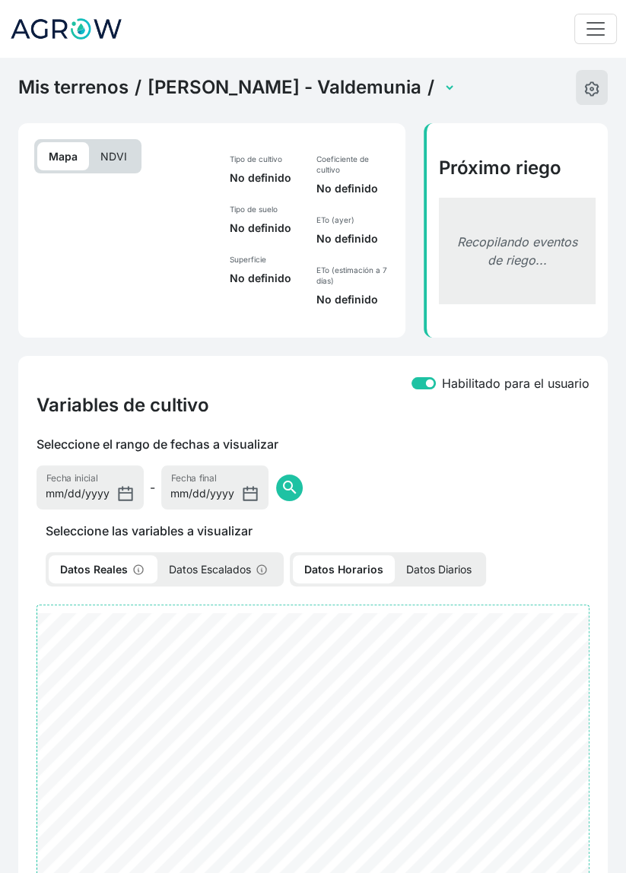
select select "2549"
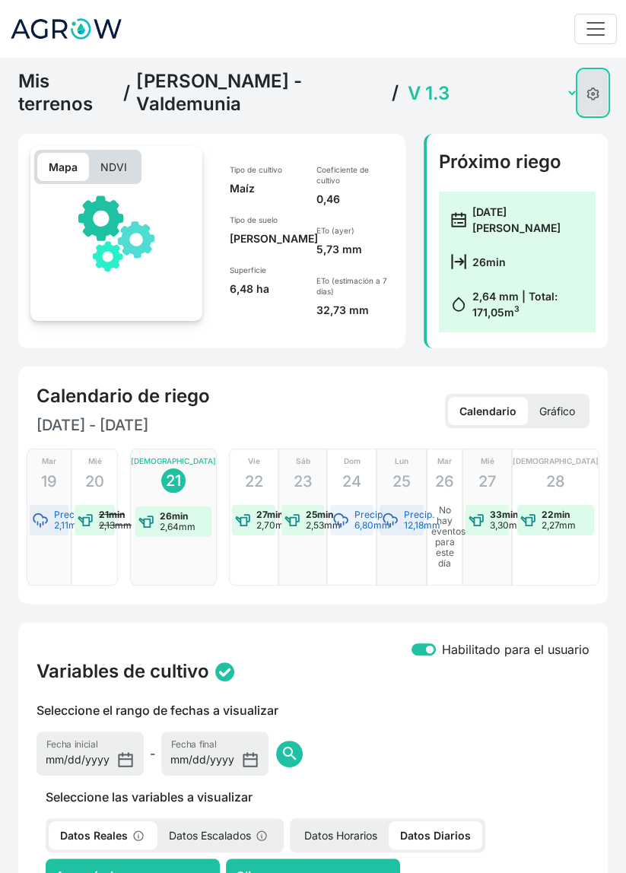
click at [592, 90] on img at bounding box center [592, 93] width 13 height 13
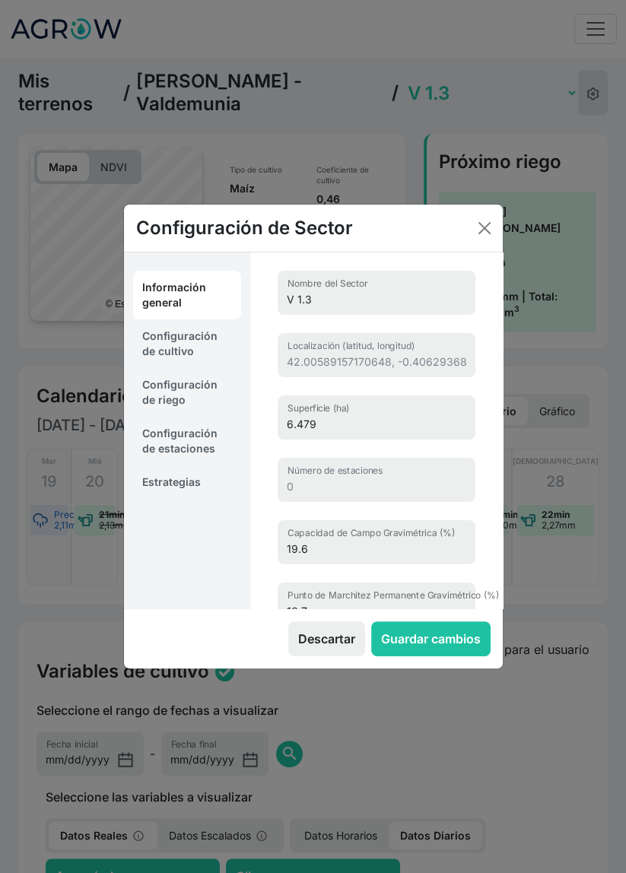
click at [184, 485] on link "Estrategias" at bounding box center [187, 481] width 108 height 33
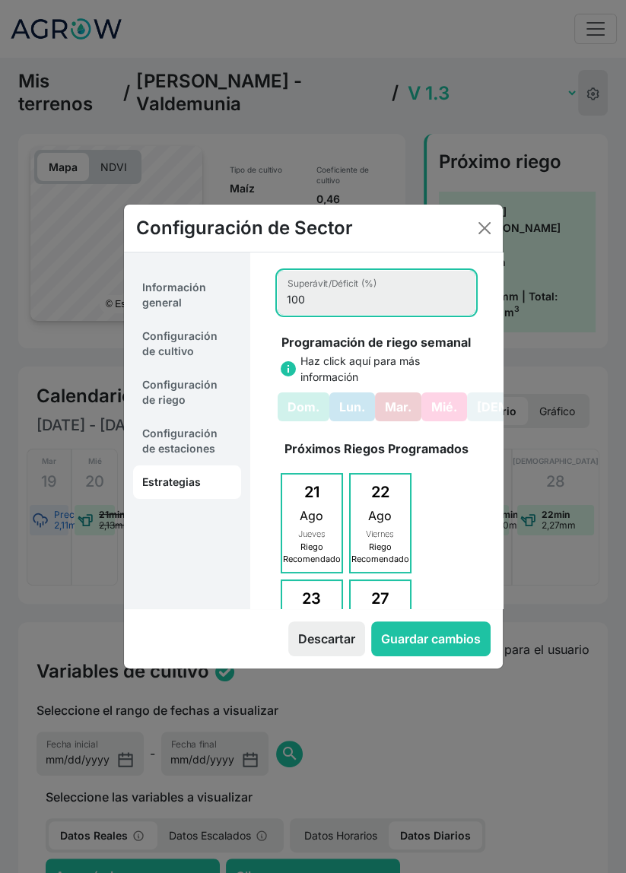
click at [340, 296] on input "100" at bounding box center [376, 293] width 198 height 44
type input "120"
click at [481, 357] on div "120 Superávit/Déficit (%) Programación de riego semanal info Haz click aquí par…" at bounding box center [376, 582] width 234 height 661
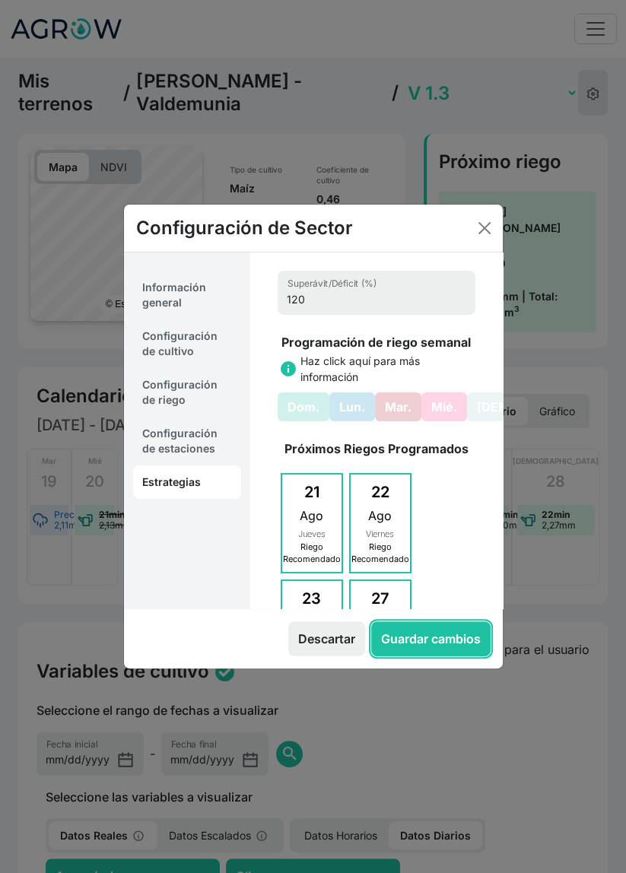
click at [450, 646] on button "Guardar cambios" at bounding box center [430, 638] width 119 height 35
select select "12"
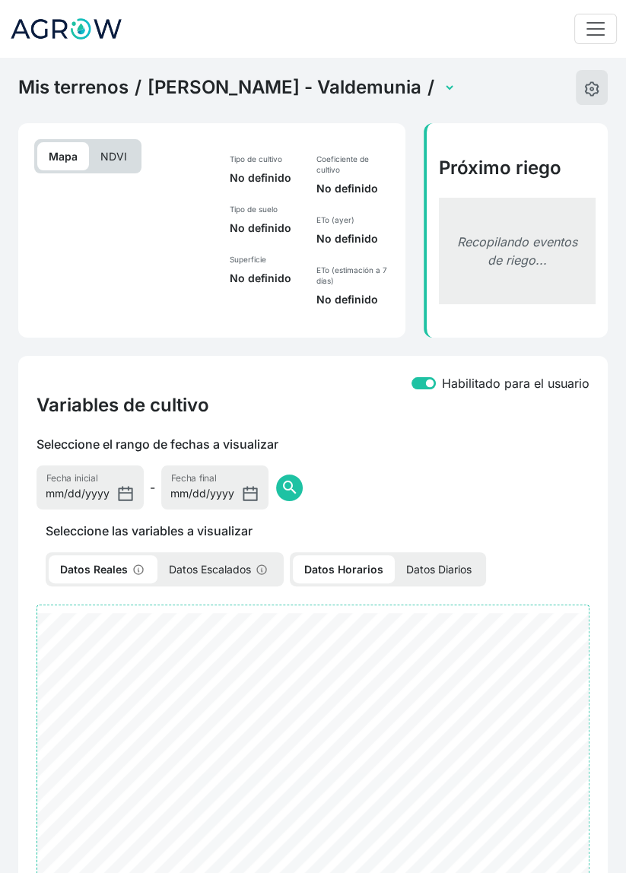
select select "2549"
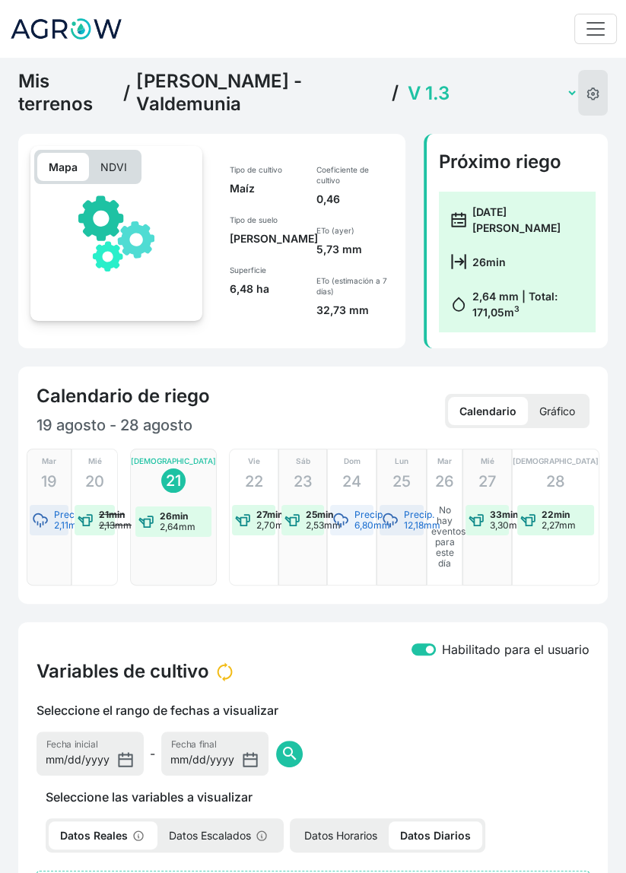
click at [421, 90] on select "V 1.3 V 3.3 V2.3 (con sensor)" at bounding box center [490, 93] width 173 height 24
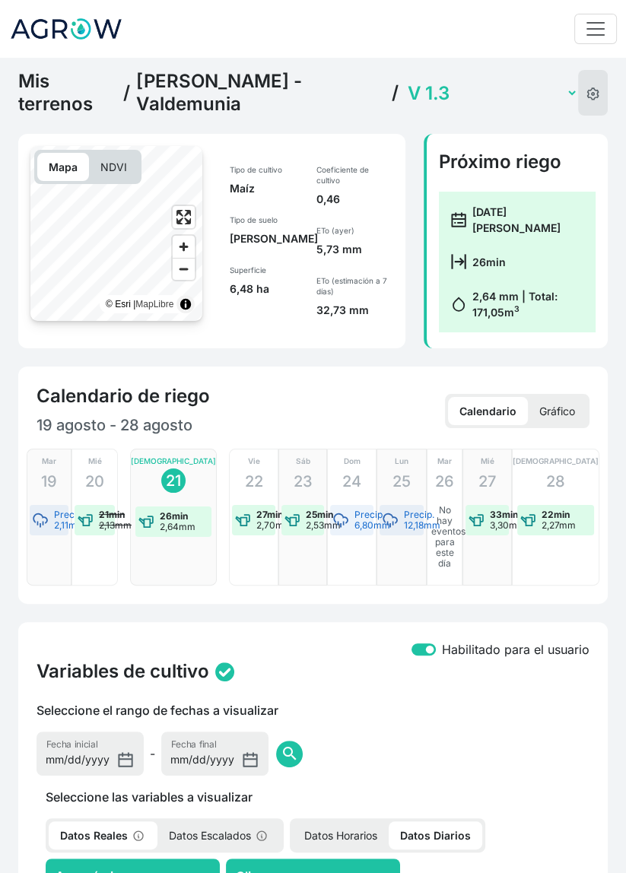
click at [404, 81] on select "V 1.3 V 3.3 V2.3 (con sensor)" at bounding box center [490, 93] width 173 height 24
click at [467, 83] on select "V 1.3 V 3.3 V2.3 (con sensor)" at bounding box center [490, 93] width 173 height 24
click at [404, 81] on select "V 1.3 V 3.3 V2.3 (con sensor)" at bounding box center [490, 93] width 173 height 24
select select "12"
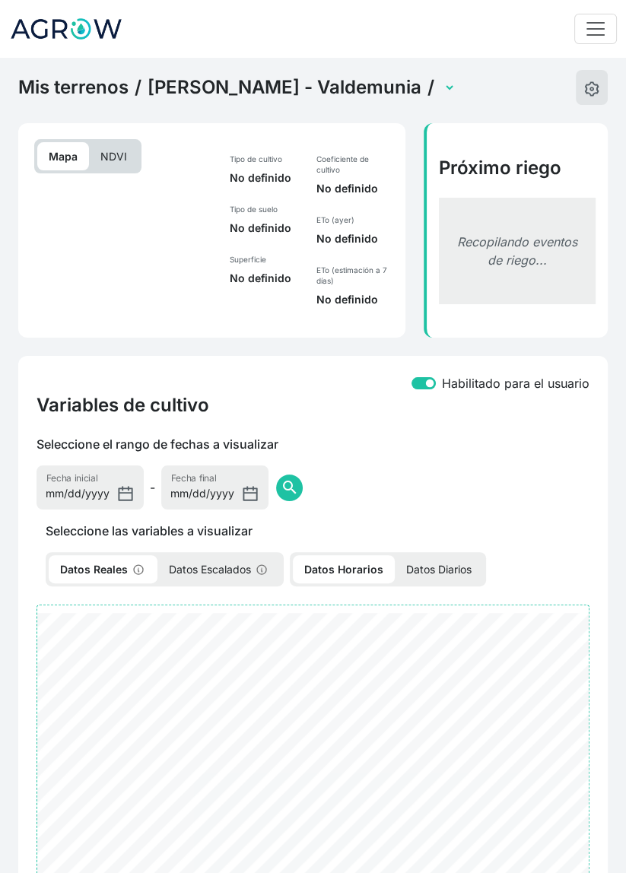
select select "2551"
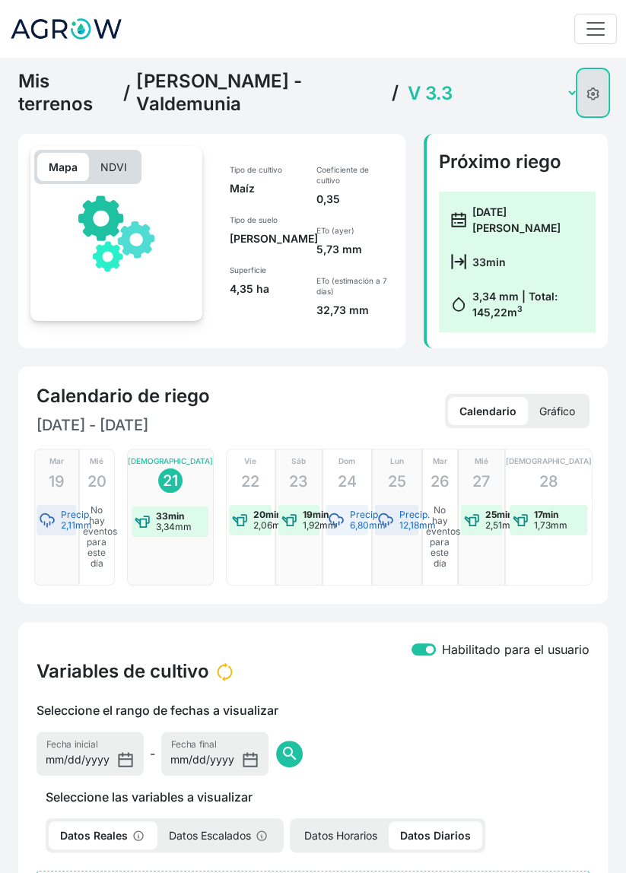
click at [587, 94] on img at bounding box center [592, 93] width 13 height 13
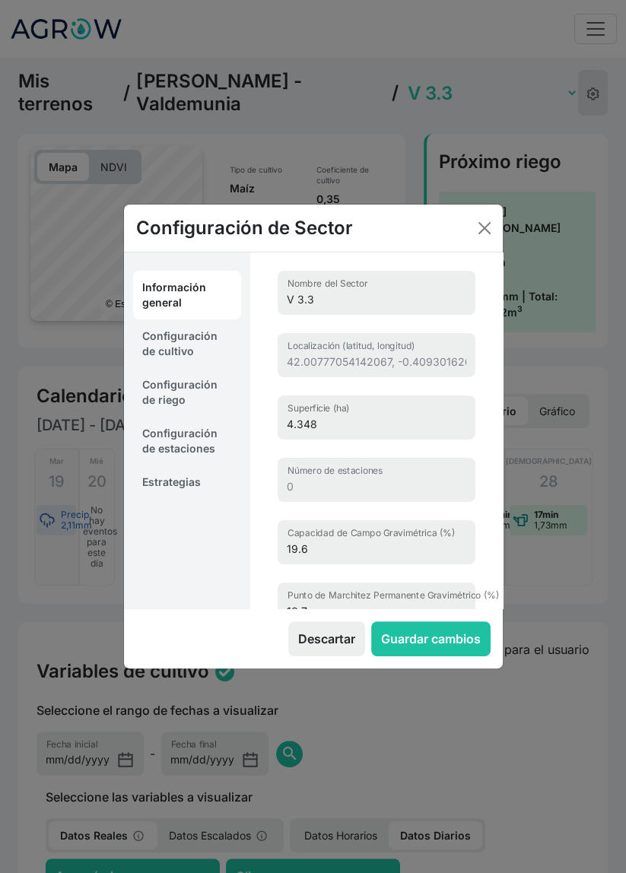
click at [193, 484] on link "Estrategias" at bounding box center [187, 481] width 108 height 33
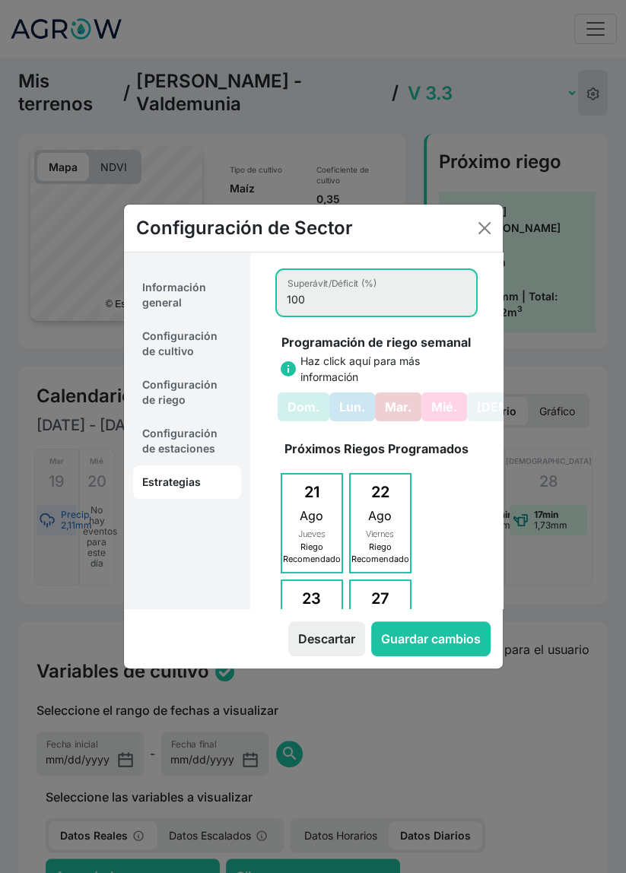
click at [344, 305] on input "100" at bounding box center [376, 293] width 198 height 44
type input "120"
click at [485, 356] on div "120 Superávit/Déficit (%) Programación de riego semanal info Haz click aquí par…" at bounding box center [376, 582] width 234 height 661
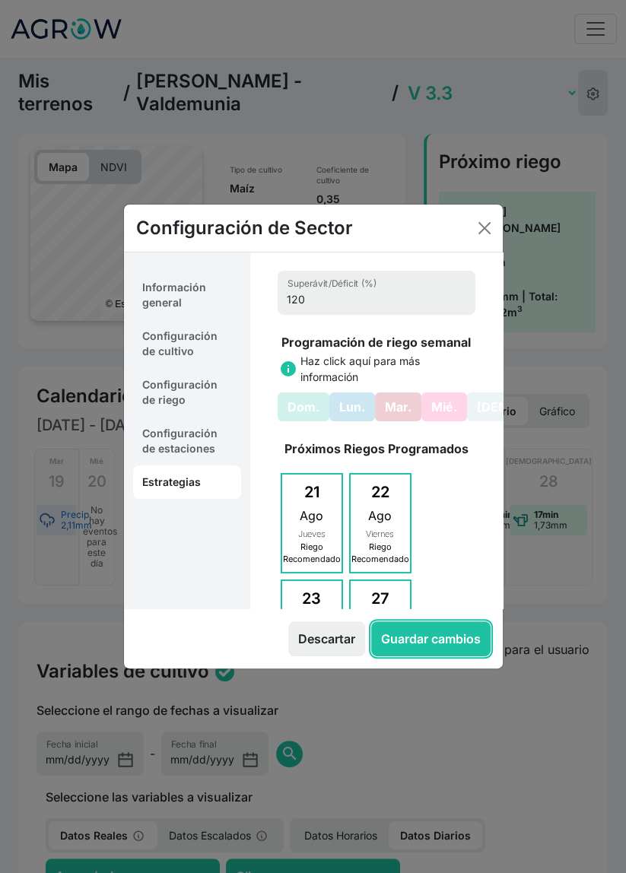
click at [437, 639] on button "Guardar cambios" at bounding box center [430, 638] width 119 height 35
select select "12"
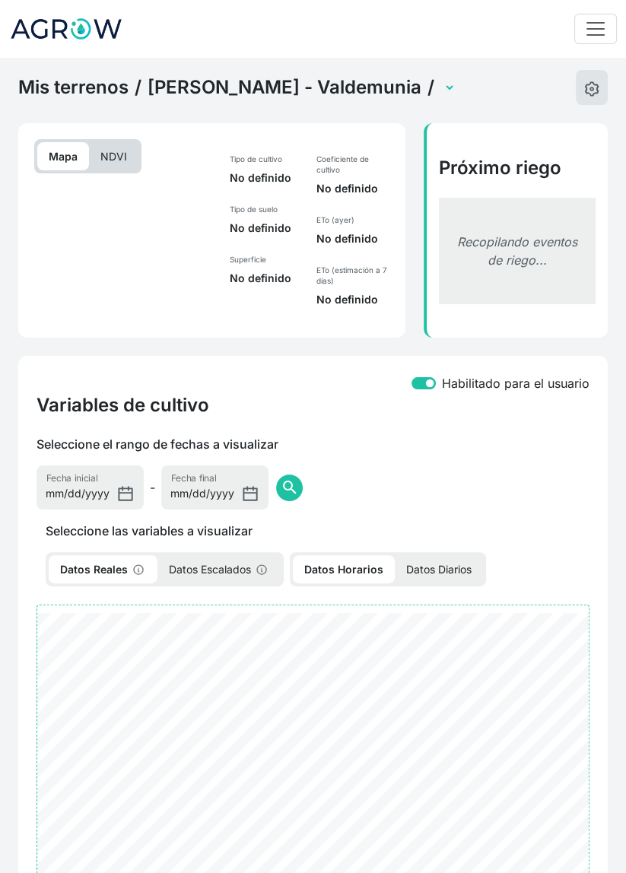
select select "2551"
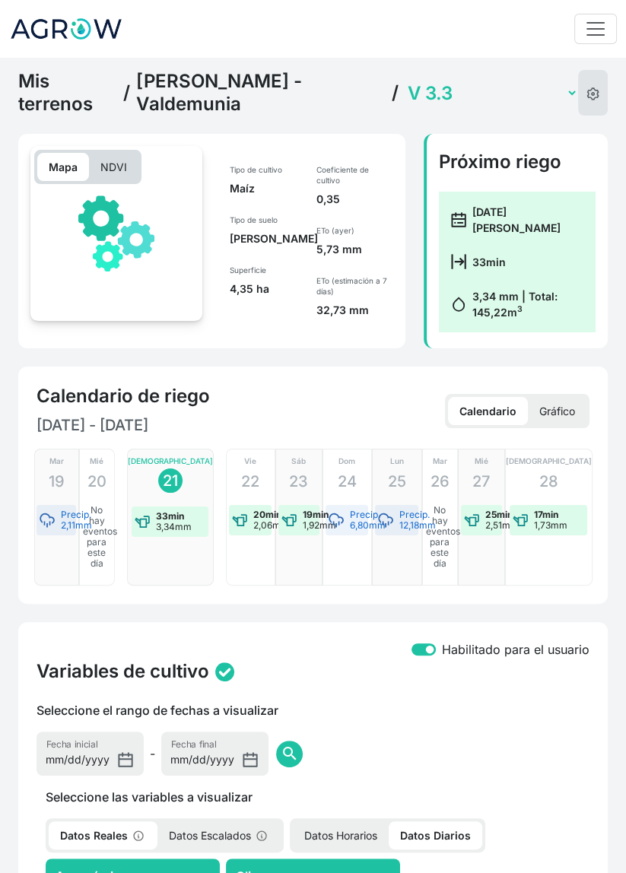
click at [434, 84] on select "V 1.3 V 3.3 V2.3 (con sensor)" at bounding box center [490, 93] width 173 height 24
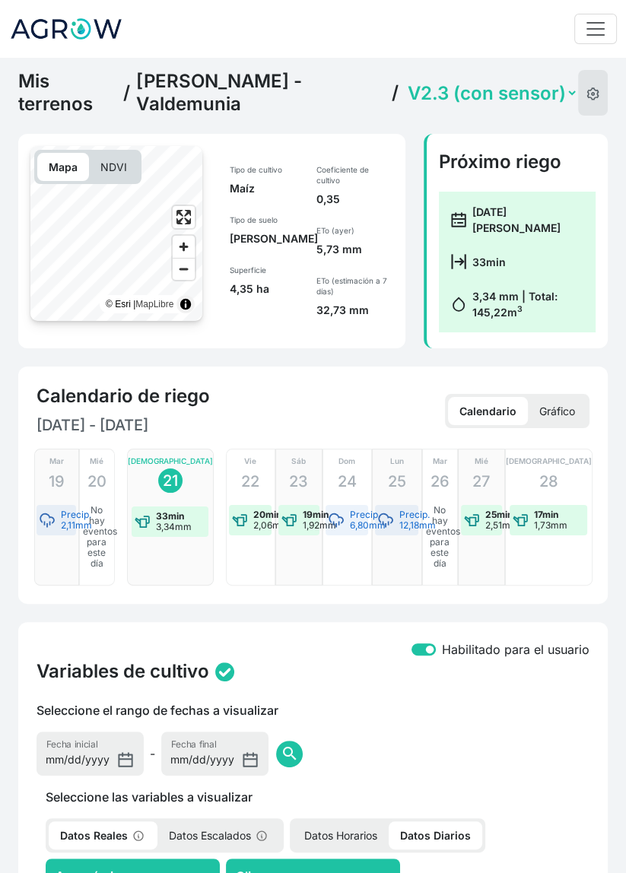
click at [404, 81] on select "V 1.3 V 3.3 V2.3 (con sensor)" at bounding box center [490, 93] width 173 height 24
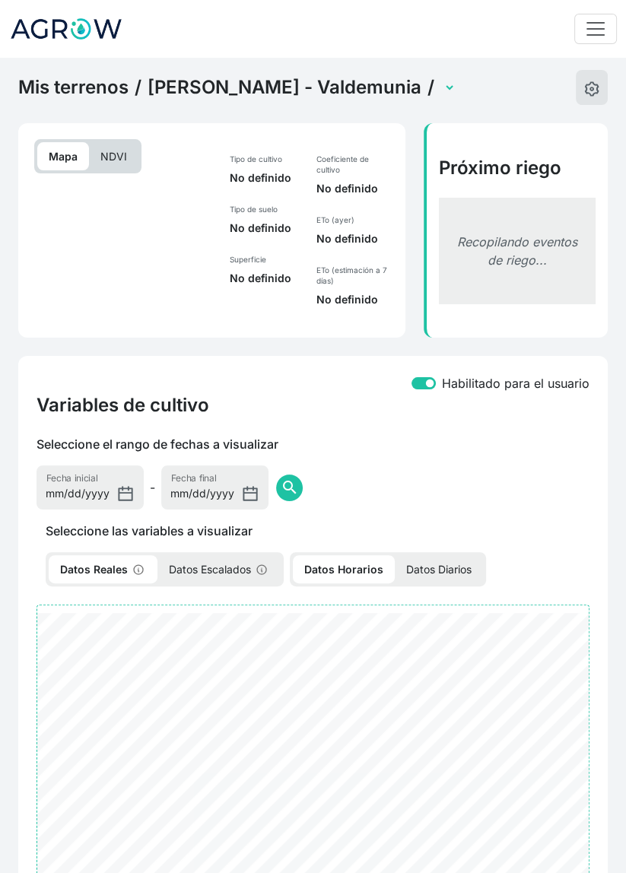
select select "2550"
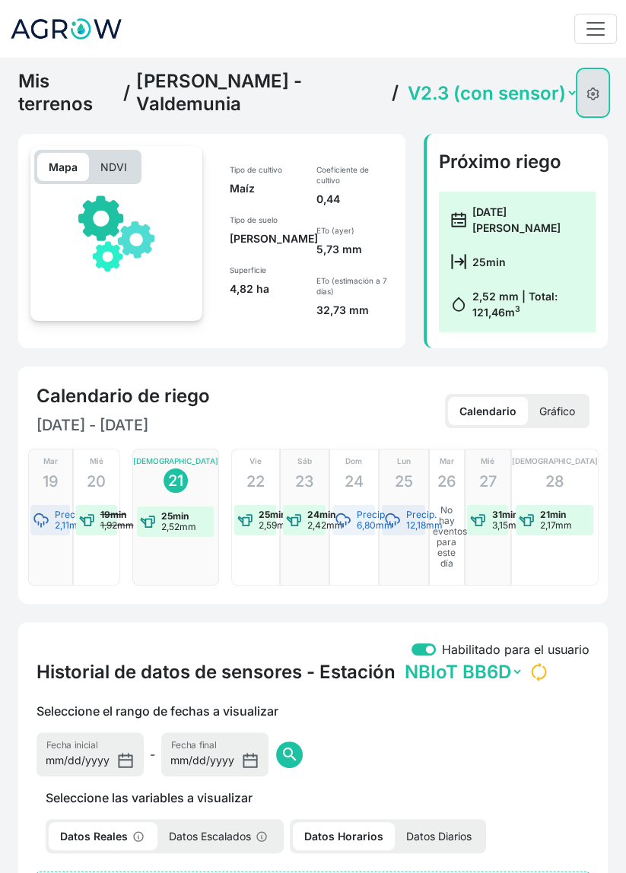
click at [586, 96] on button at bounding box center [593, 93] width 30 height 46
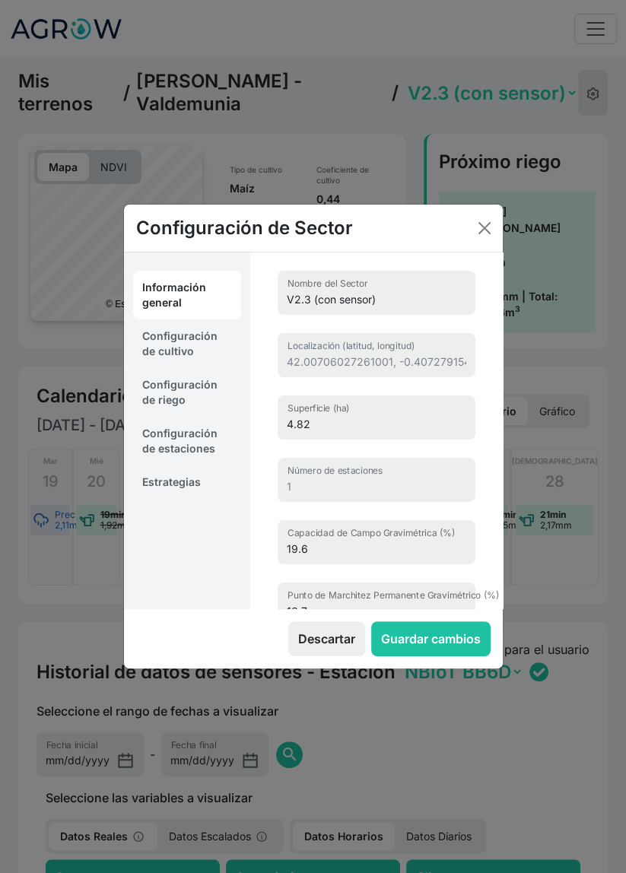
click at [214, 492] on link "Estrategias" at bounding box center [187, 481] width 108 height 33
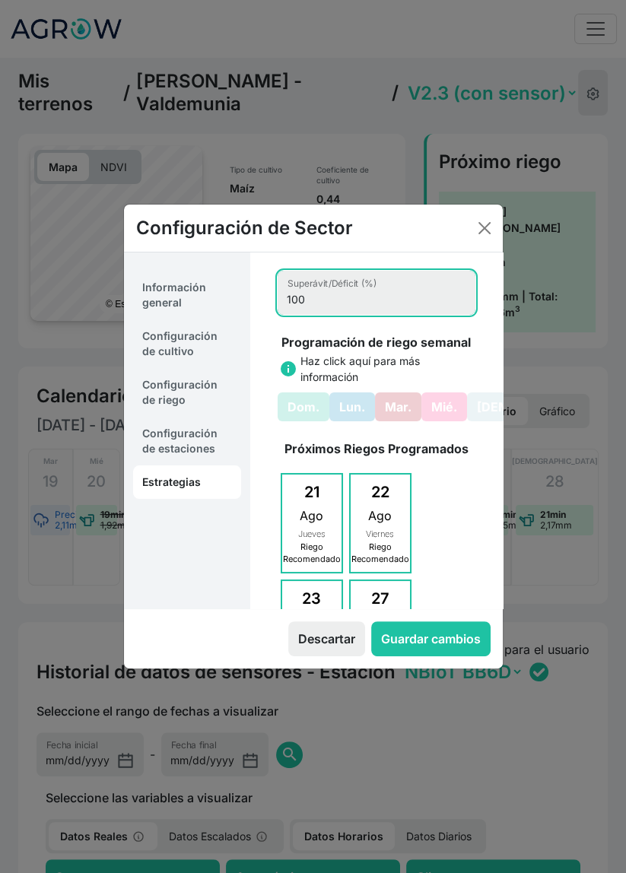
click at [331, 302] on input "100" at bounding box center [376, 293] width 198 height 44
type input "120"
click at [475, 345] on div "120 Superávit/Déficit (%) Programación de riego semanal info Haz click aquí par…" at bounding box center [376, 582] width 234 height 661
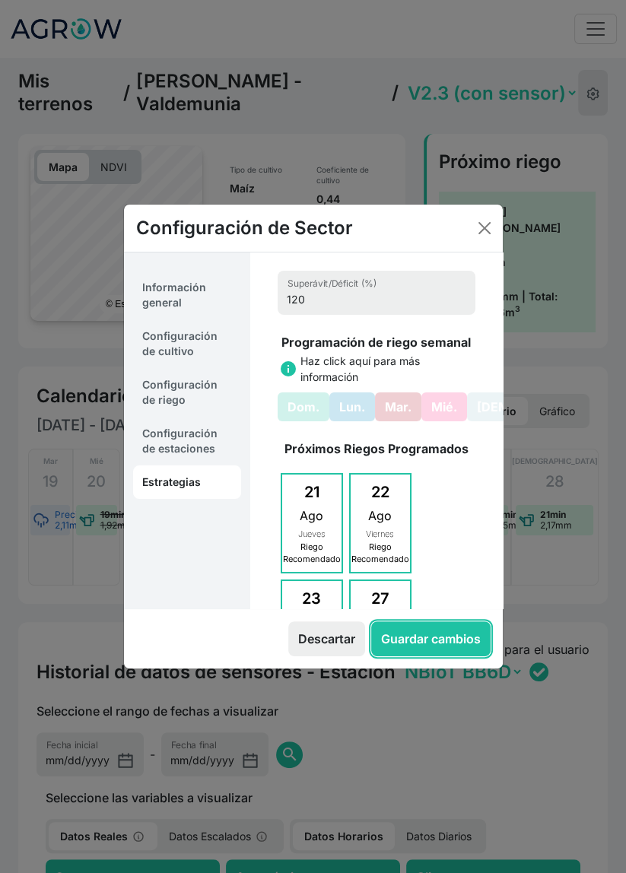
click at [439, 641] on button "Guardar cambios" at bounding box center [430, 638] width 119 height 35
select select "12"
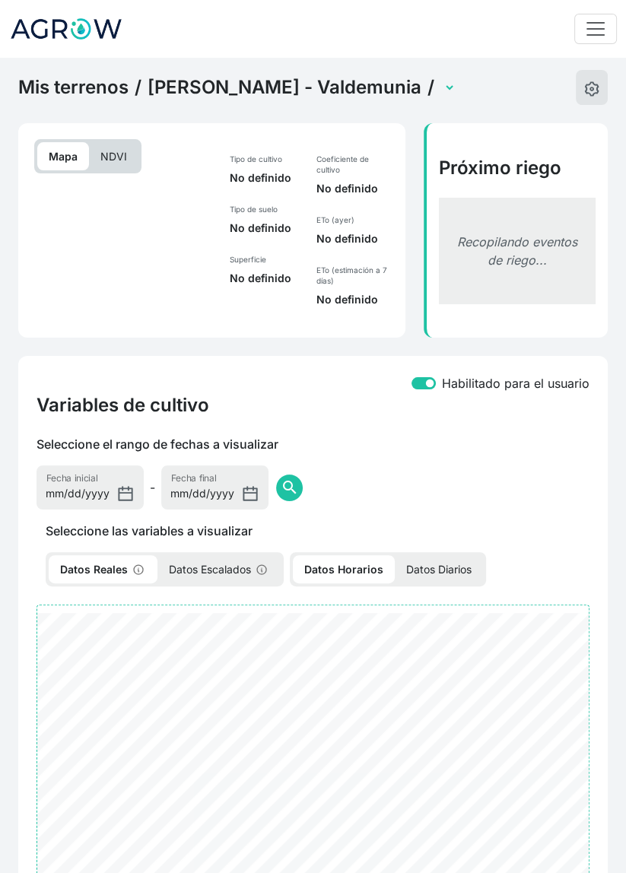
select select "2550"
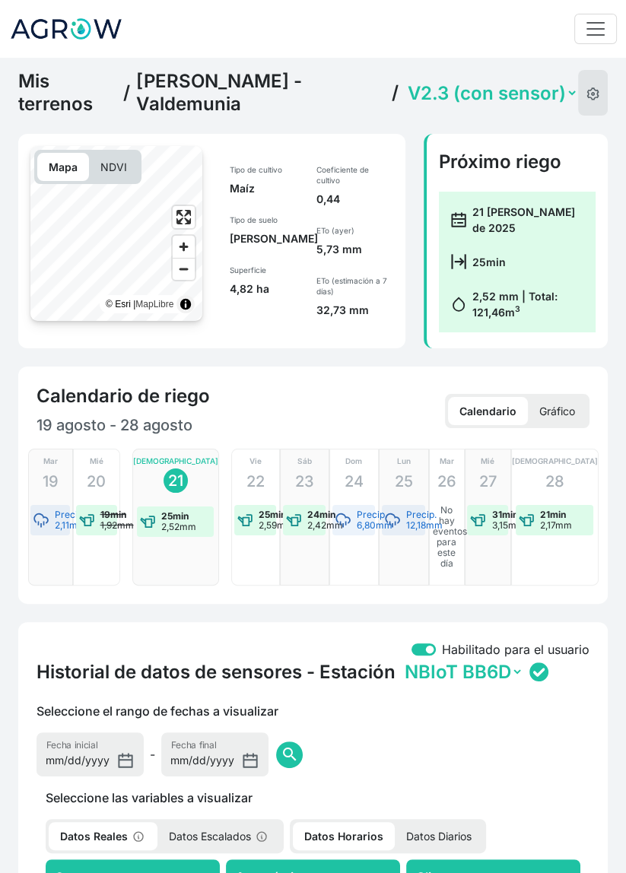
click at [104, 79] on link "Mis terrenos" at bounding box center [67, 93] width 99 height 46
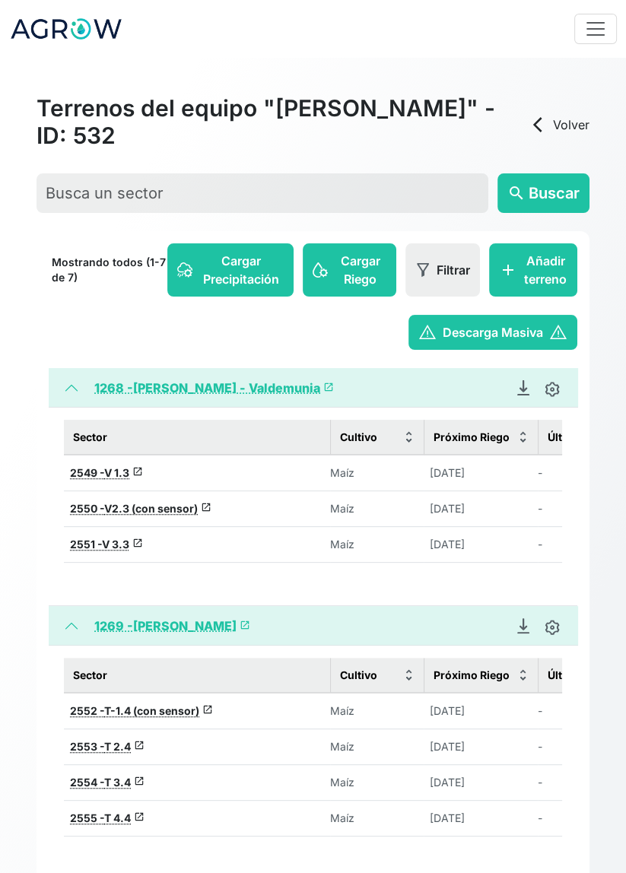
click at [174, 713] on span "T-1.4 (con sensor)" at bounding box center [151, 710] width 95 height 13
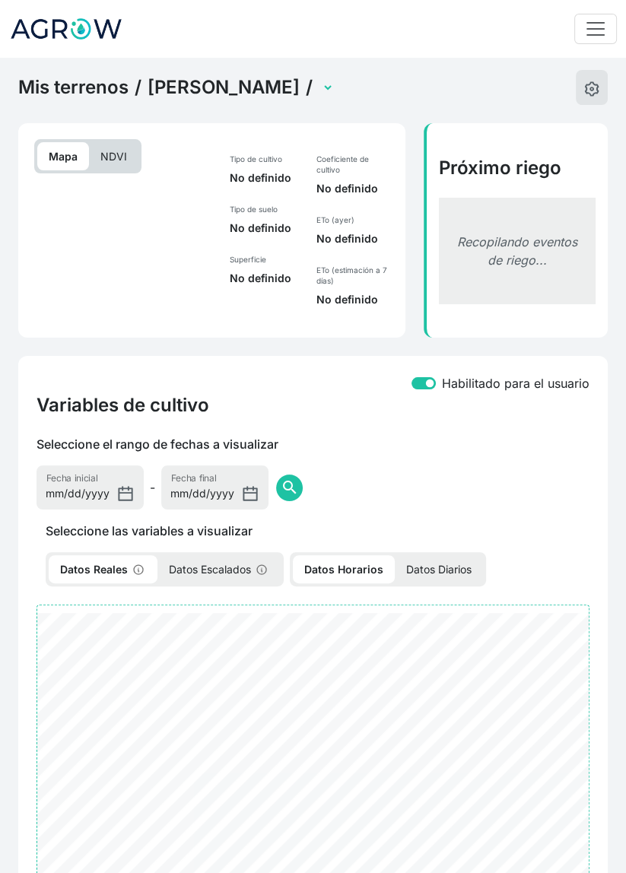
select select "2552"
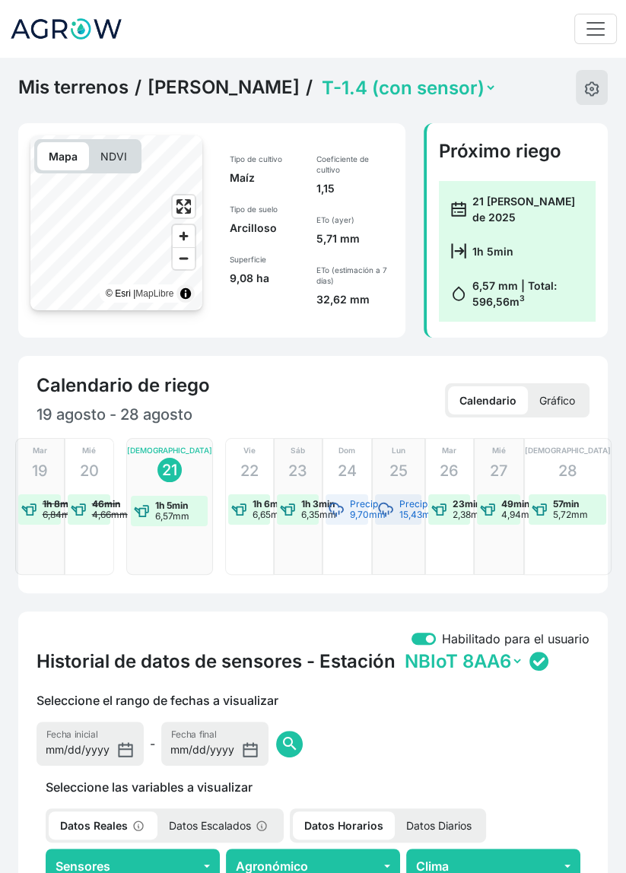
click at [122, 146] on p "NDVI" at bounding box center [113, 156] width 49 height 28
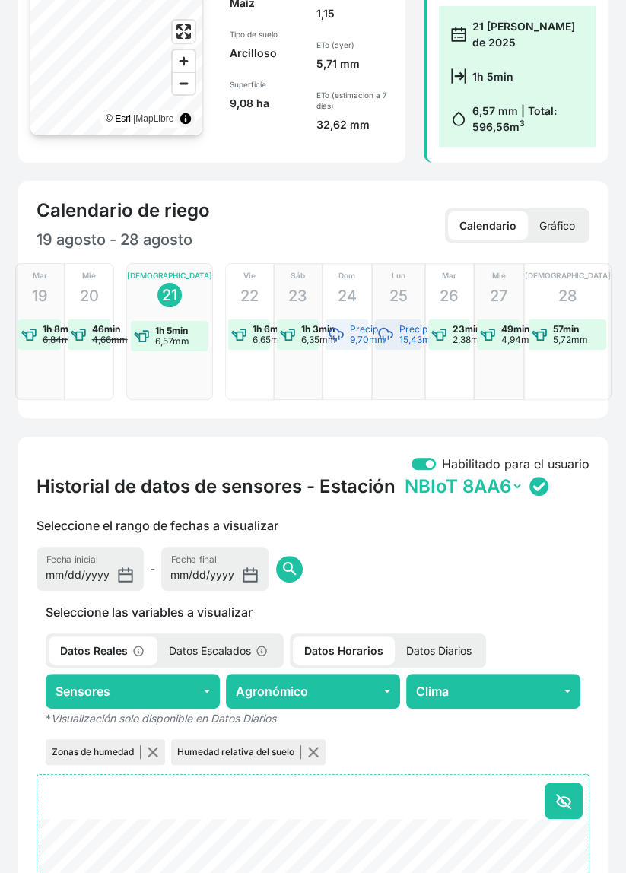
scroll to position [540, 0]
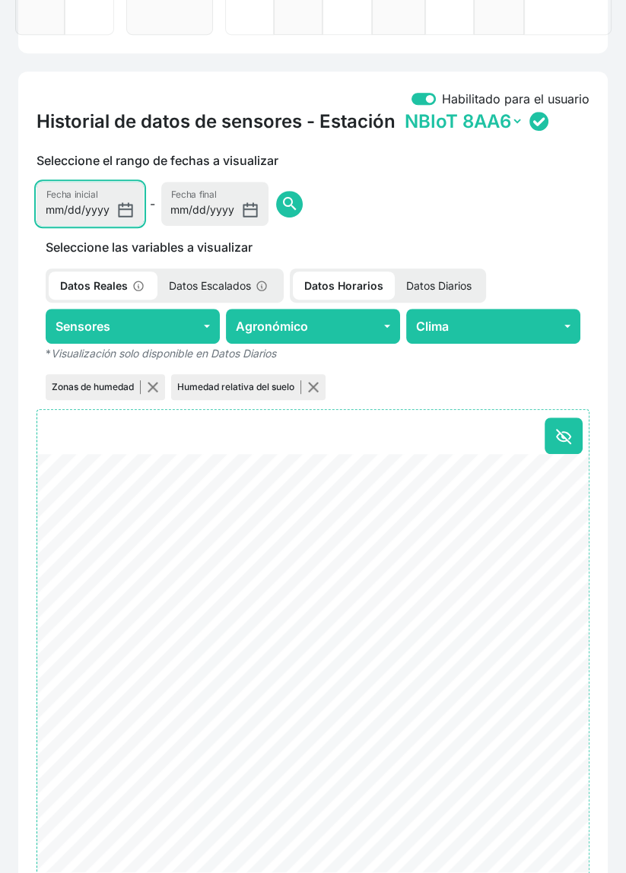
click at [78, 201] on input "[DATE]" at bounding box center [89, 204] width 107 height 44
type input "[DATE]"
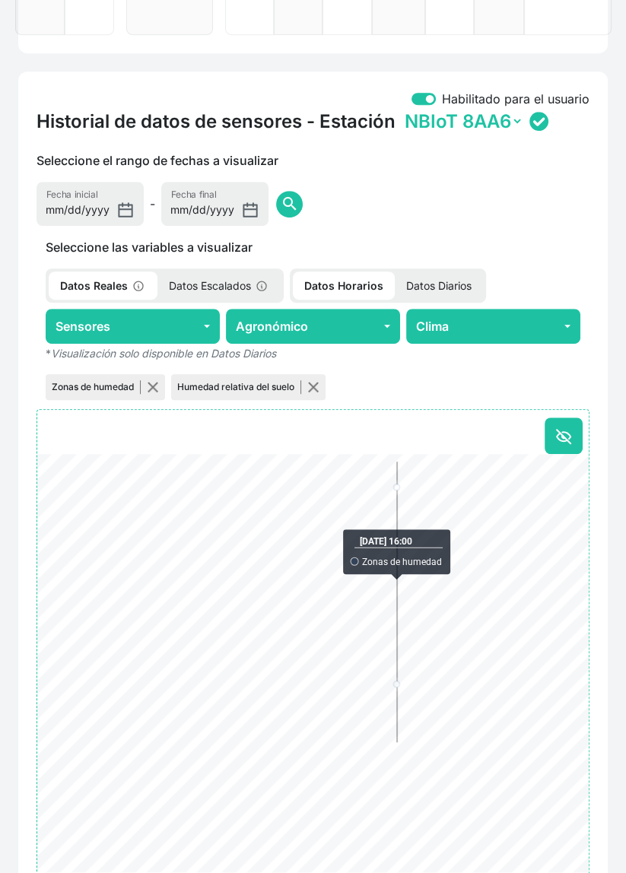
click at [280, 203] on span "search" at bounding box center [289, 204] width 18 height 18
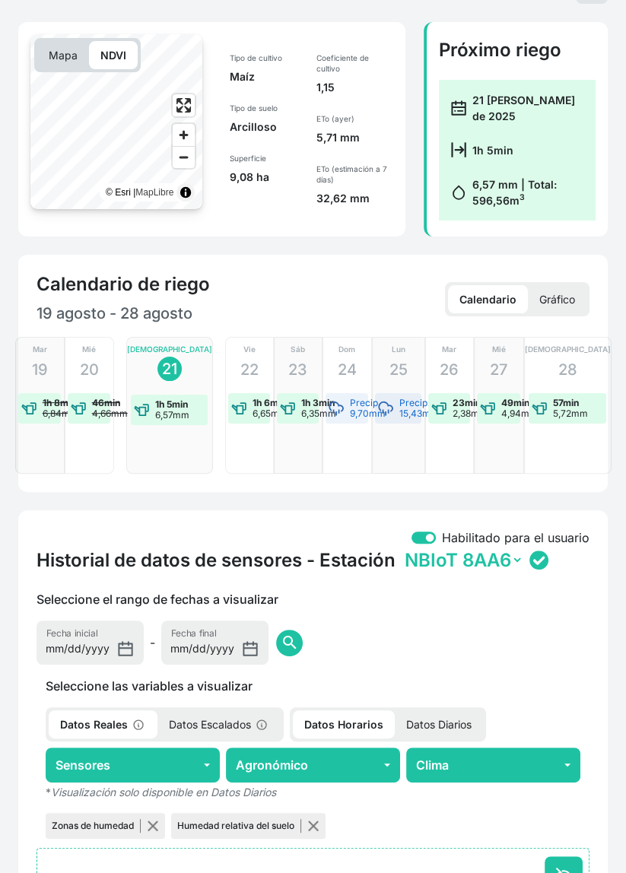
scroll to position [0, 0]
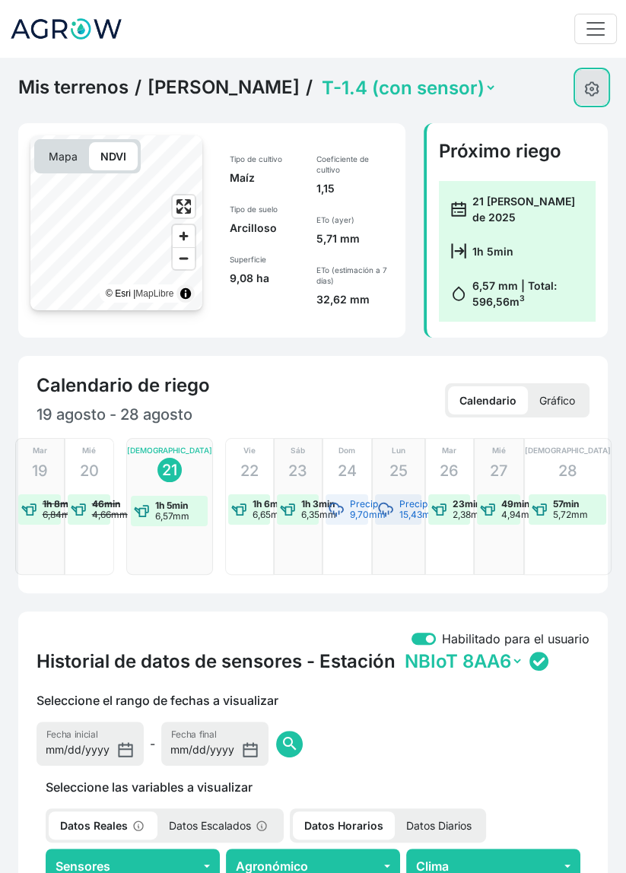
click at [592, 93] on img at bounding box center [591, 88] width 15 height 15
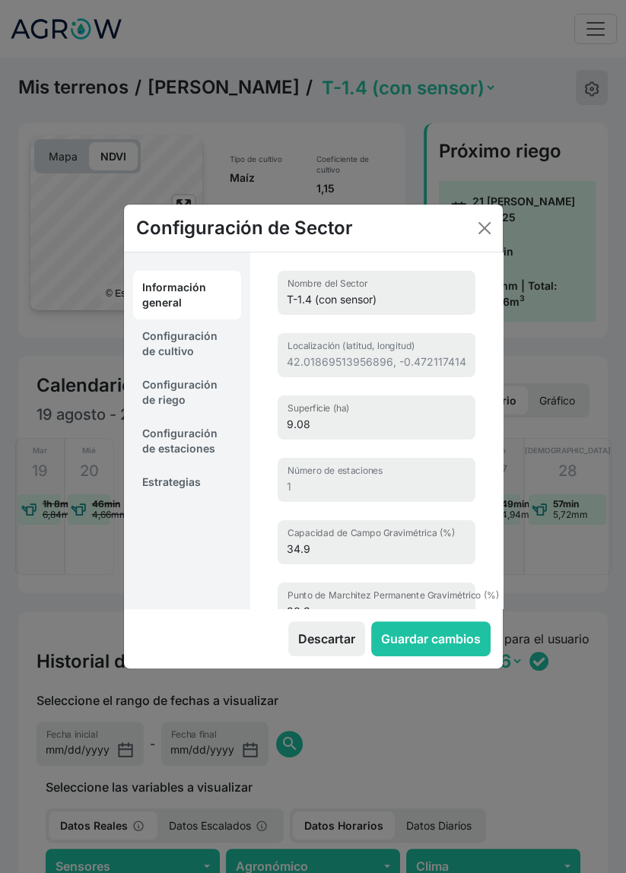
click at [181, 485] on link "Estrategias" at bounding box center [187, 481] width 108 height 33
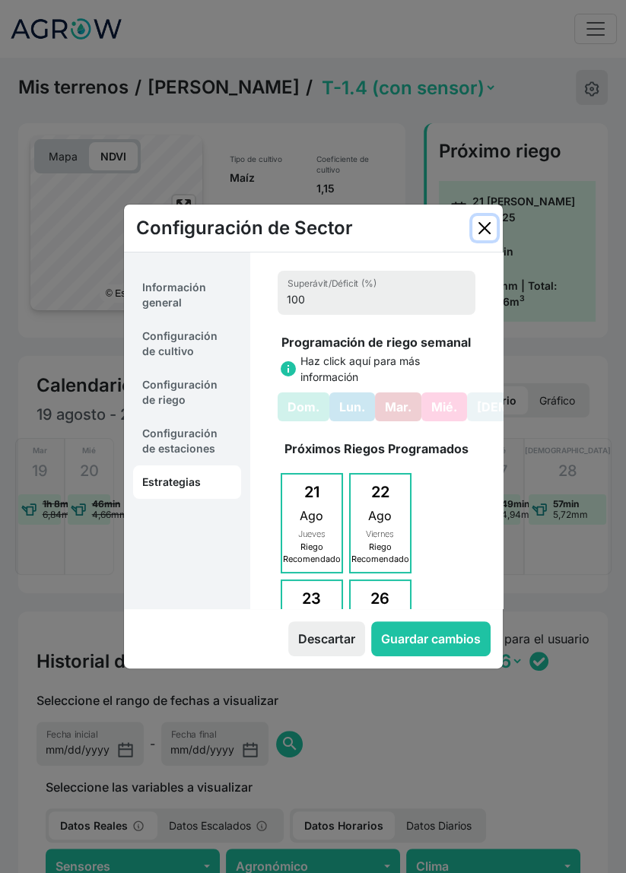
click at [478, 230] on button "Close" at bounding box center [484, 228] width 24 height 24
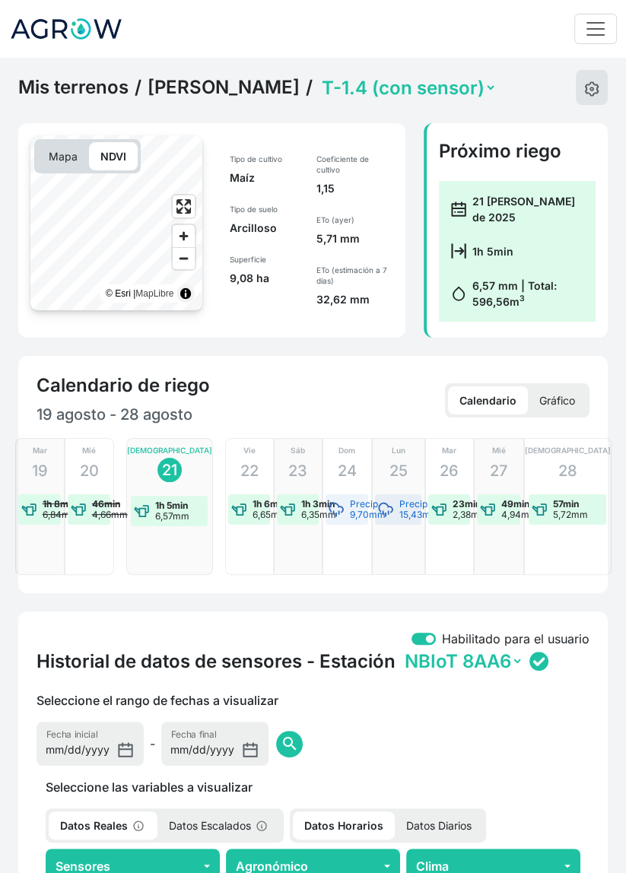
click at [265, 92] on link "[PERSON_NAME]" at bounding box center [223, 87] width 152 height 23
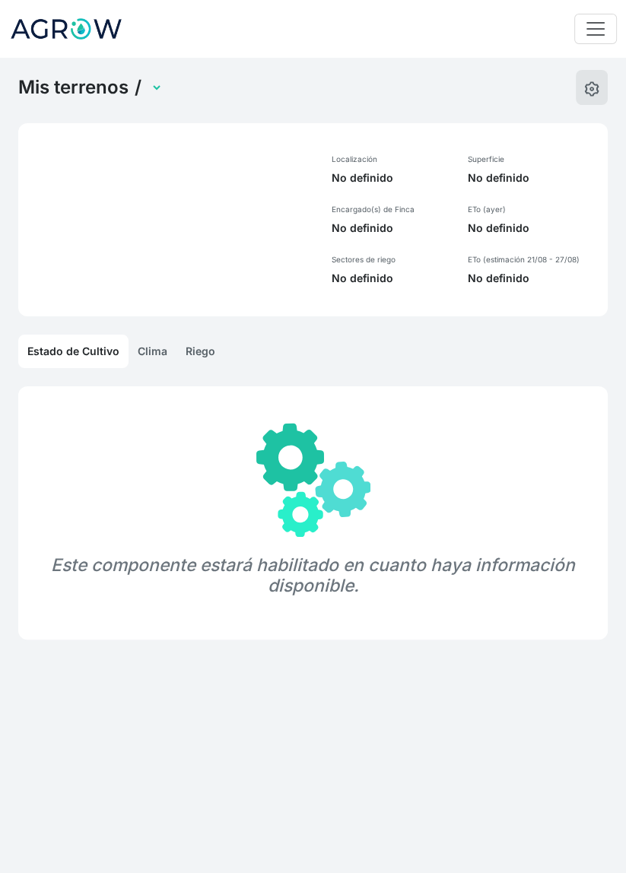
select select "1269"
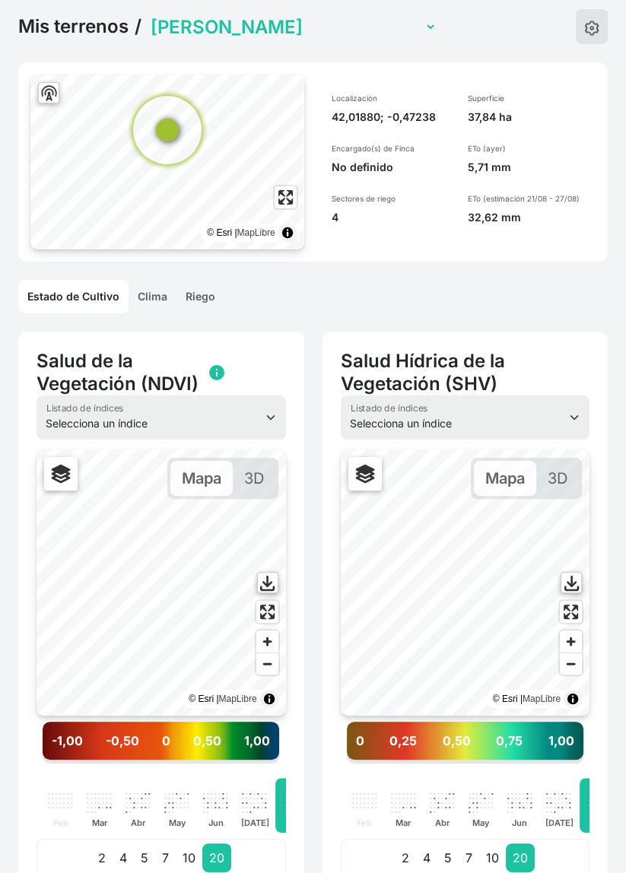
scroll to position [62, 0]
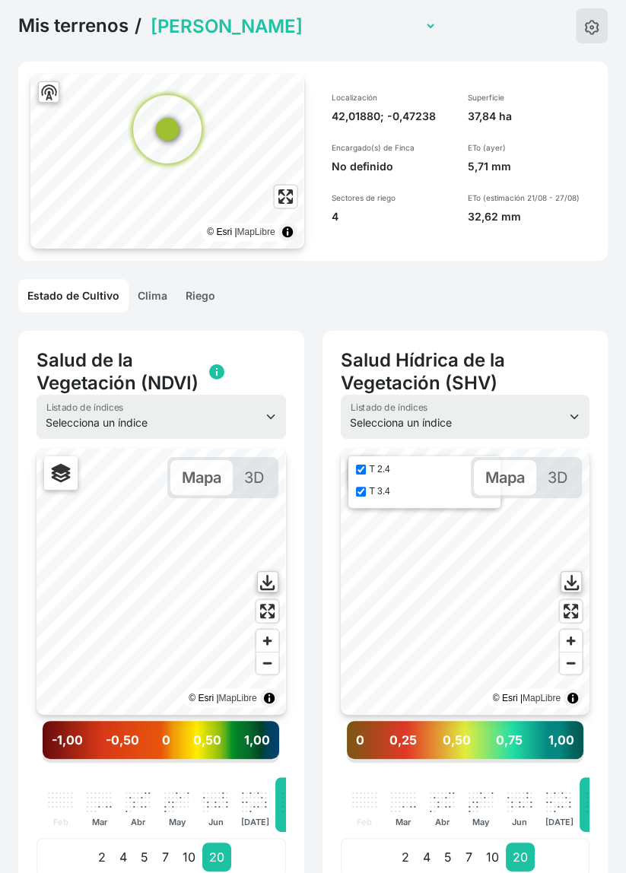
click at [373, 474] on label "T 2.4" at bounding box center [379, 469] width 21 height 11
click at [366, 474] on input "T 2.4" at bounding box center [361, 469] width 10 height 10
click at [363, 470] on input "T 2.4" at bounding box center [361, 469] width 10 height 10
click at [360, 471] on input "T 2.4" at bounding box center [361, 469] width 10 height 10
click at [365, 468] on input "T 2.4" at bounding box center [361, 469] width 10 height 10
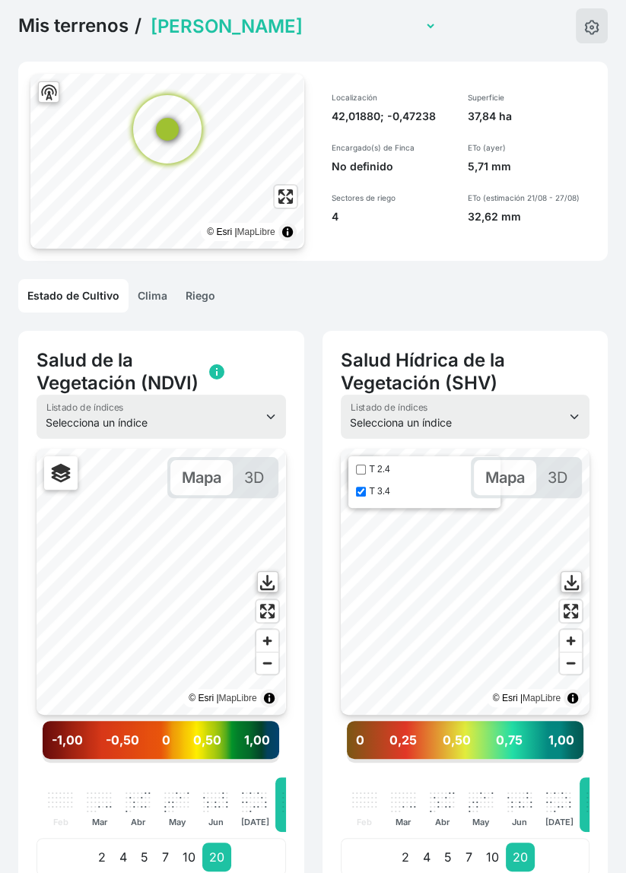
checkbox input "true"
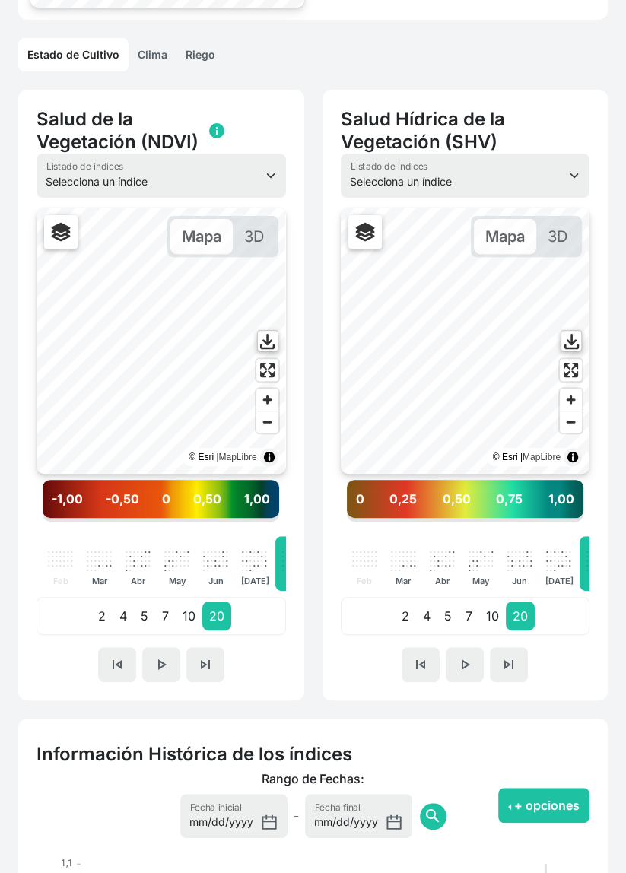
scroll to position [299, 0]
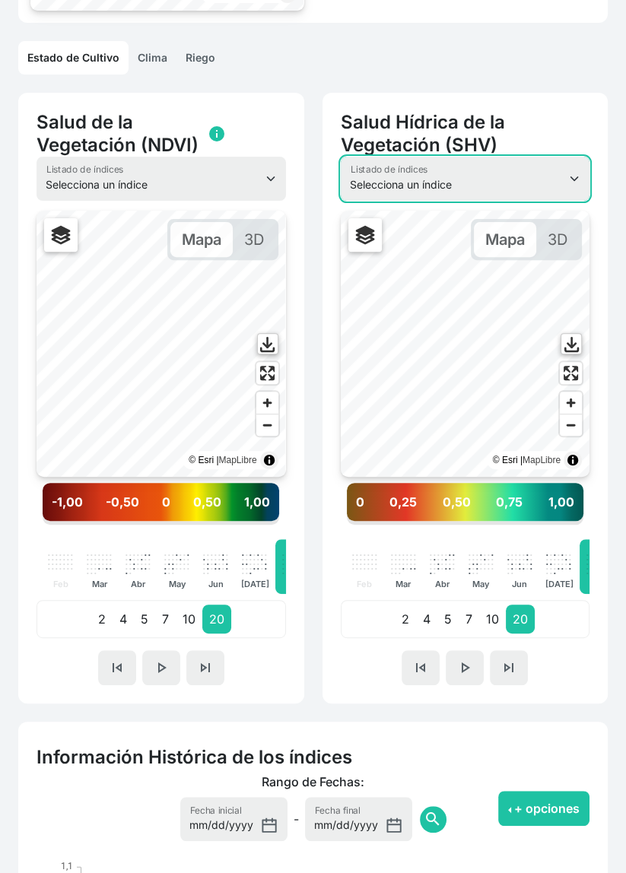
click at [519, 179] on select "Selecciona un índice NDVI NDMI SAVI FVC SHV Thermal" at bounding box center [465, 179] width 249 height 44
select select "thermal"
click at [341, 157] on select "Selecciona un índice NDVI NDMI SAVI FVC SHV Thermal" at bounding box center [465, 179] width 249 height 44
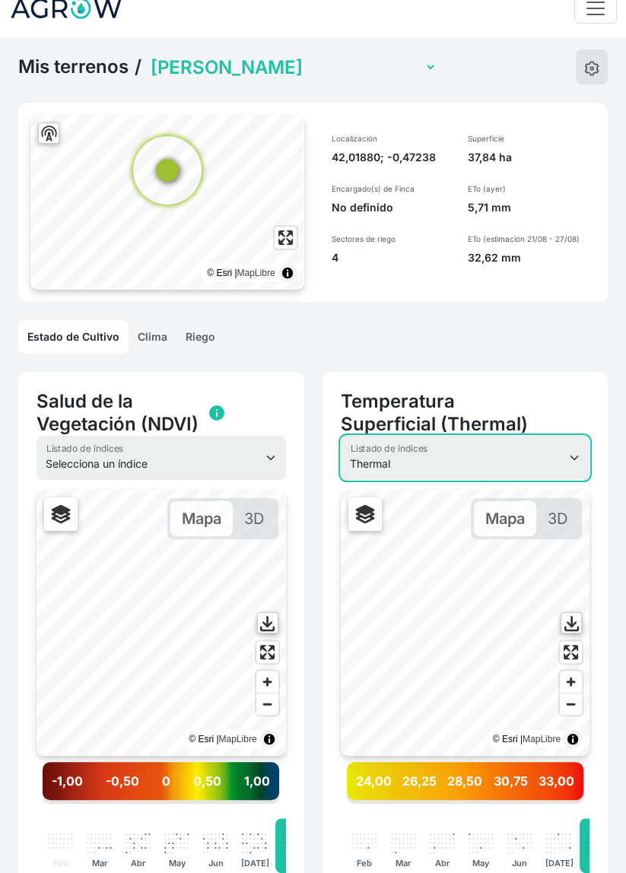
scroll to position [11, 0]
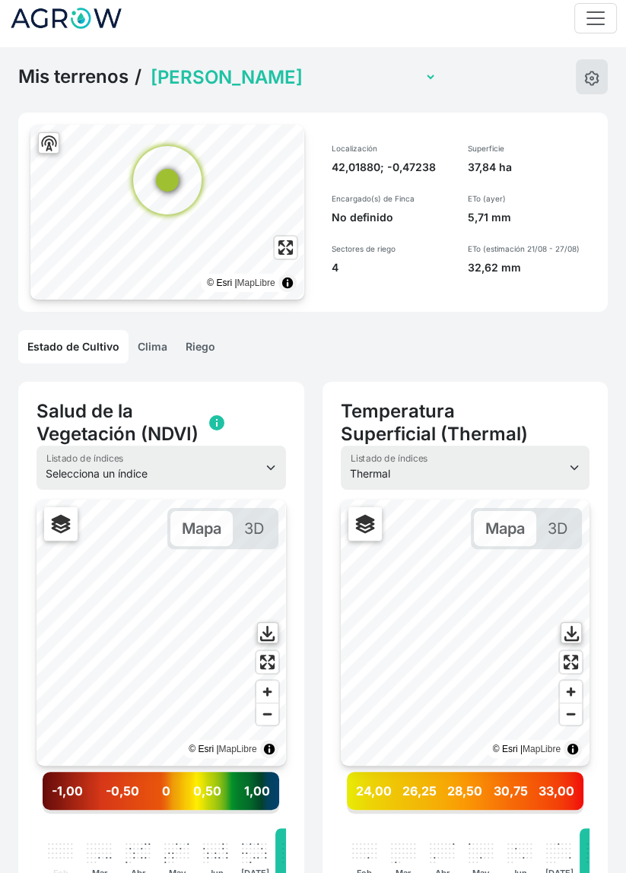
click at [194, 348] on link "Riego" at bounding box center [200, 346] width 48 height 33
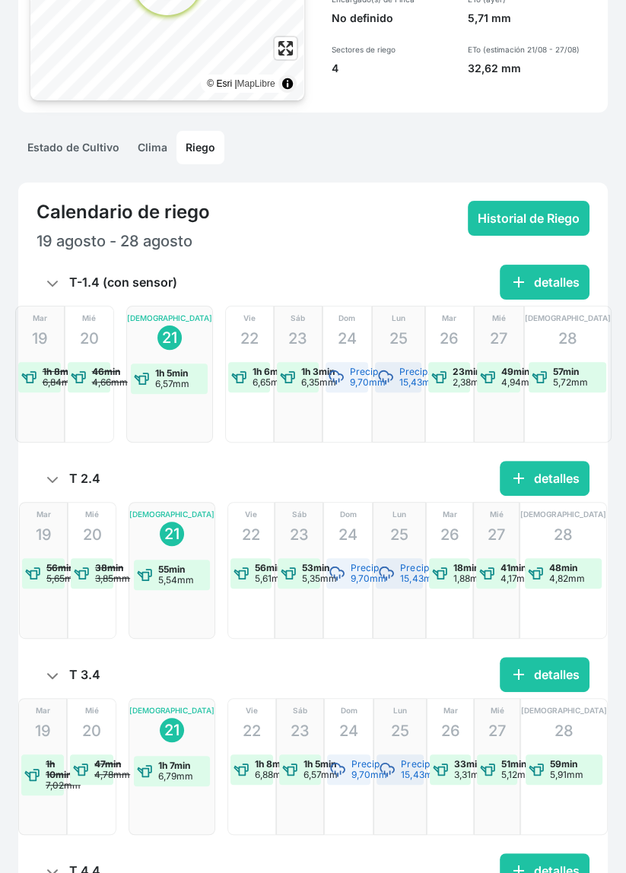
scroll to position [0, 0]
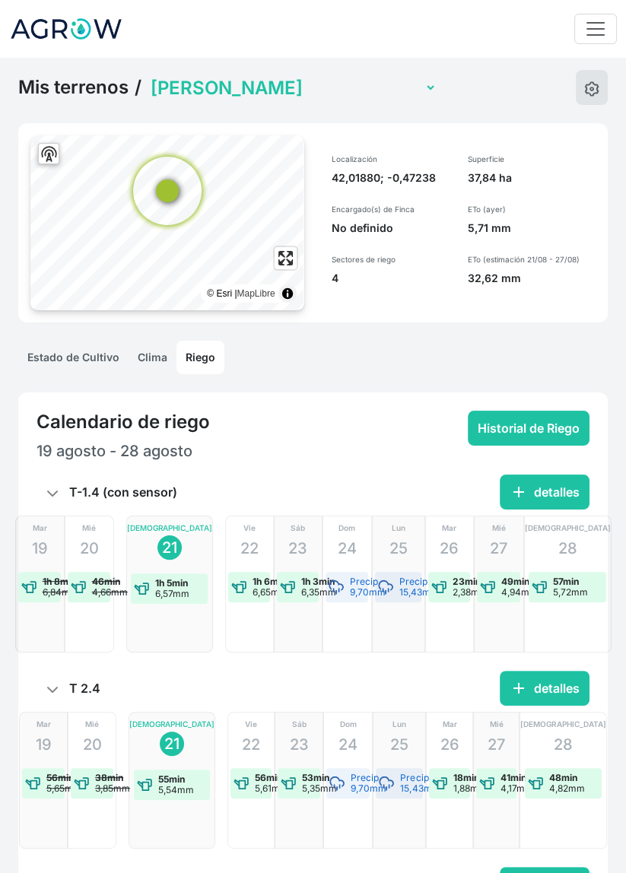
click at [73, 84] on link "Mis terrenos" at bounding box center [73, 87] width 110 height 23
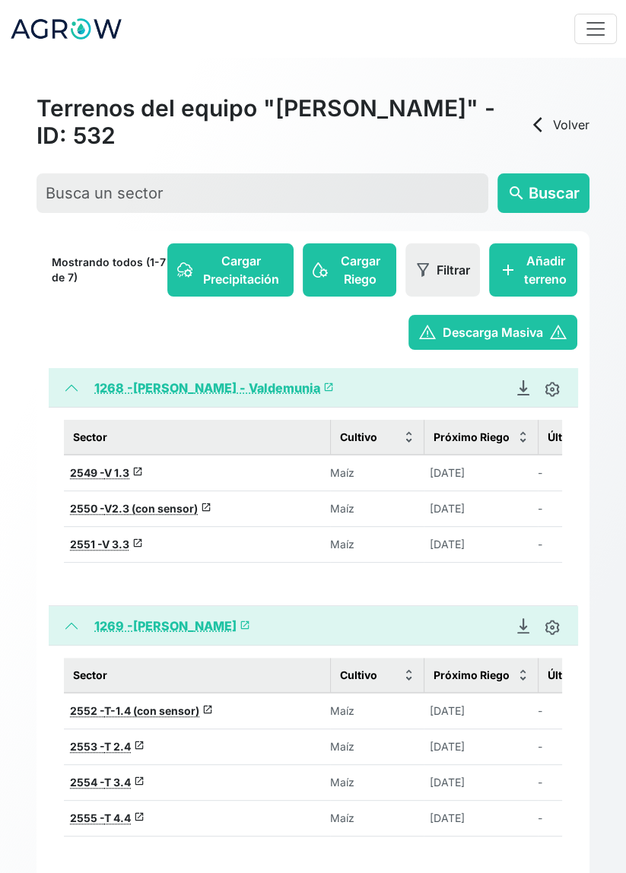
click at [554, 131] on link "arrow_back_ios Volver" at bounding box center [558, 125] width 61 height 18
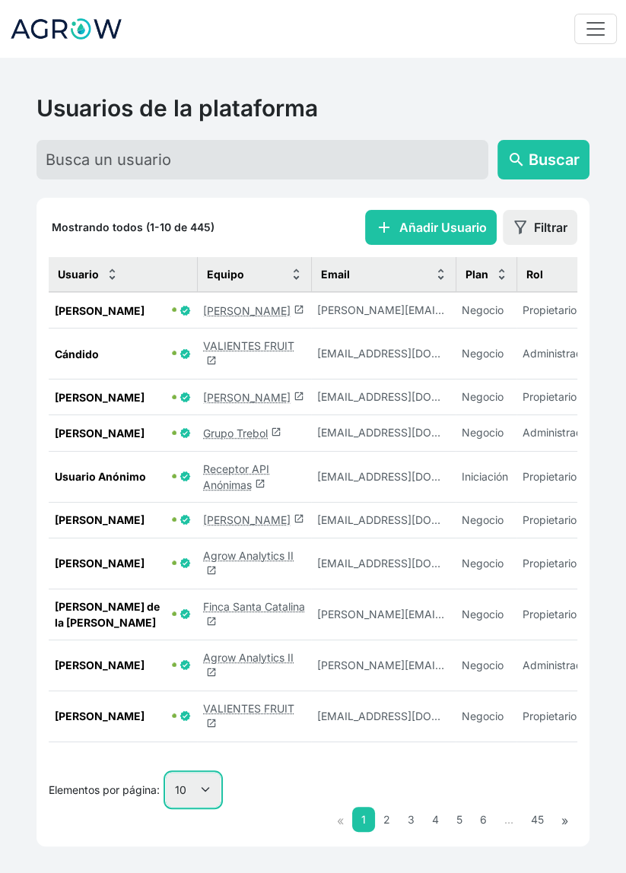
click at [204, 801] on select "10 25 50 100" at bounding box center [193, 789] width 55 height 34
select select "50"
click at [166, 806] on select "10 25 50 100" at bounding box center [193, 789] width 55 height 34
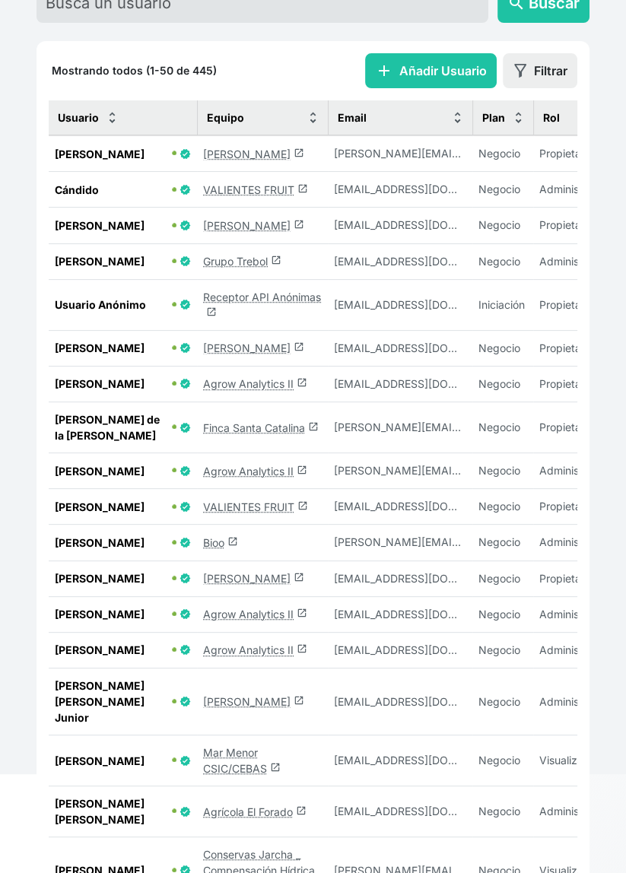
scroll to position [157, 0]
click at [227, 584] on link "[PERSON_NAME] launch" at bounding box center [253, 577] width 101 height 13
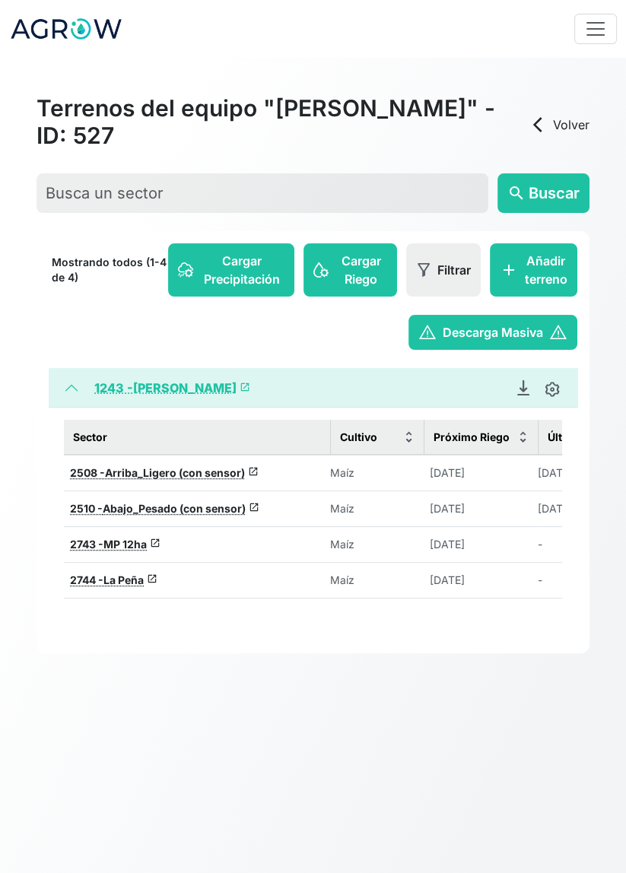
click at [165, 380] on link "1243 - [PERSON_NAME] launch" at bounding box center [172, 387] width 156 height 15
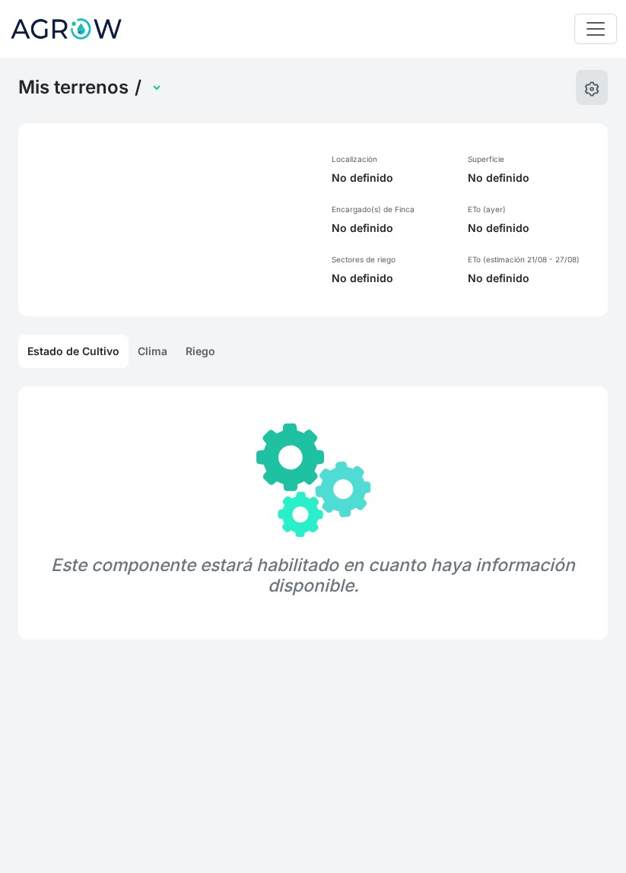
select select "1243"
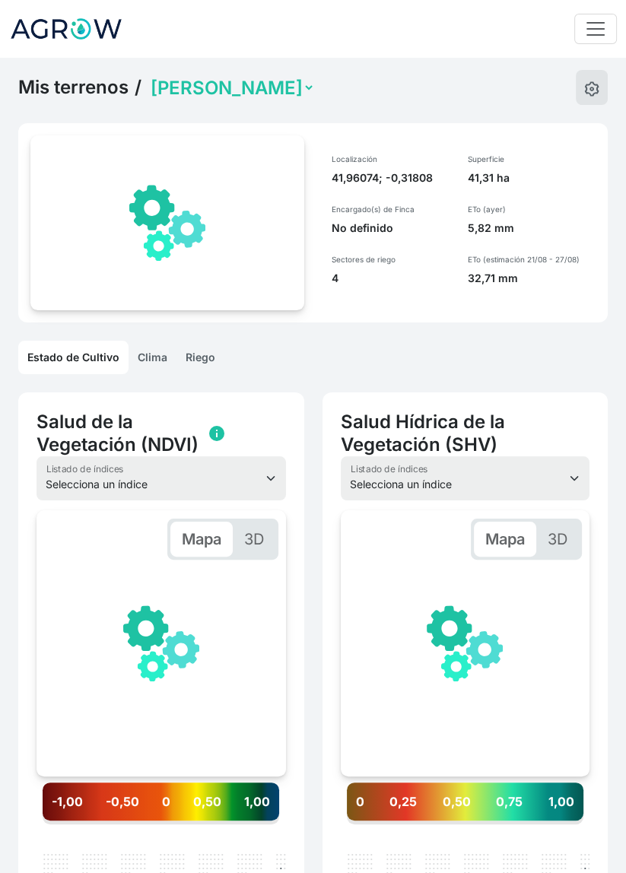
scroll to position [0, 228]
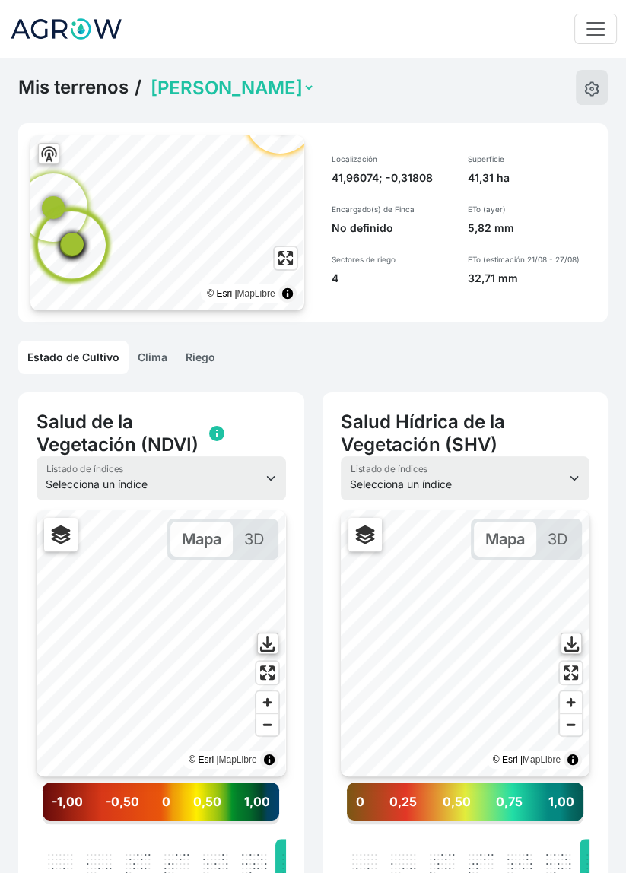
click at [569, 700] on span "Zoom in" at bounding box center [570, 702] width 22 height 22
click at [561, 700] on span "Zoom in" at bounding box center [570, 702] width 22 height 22
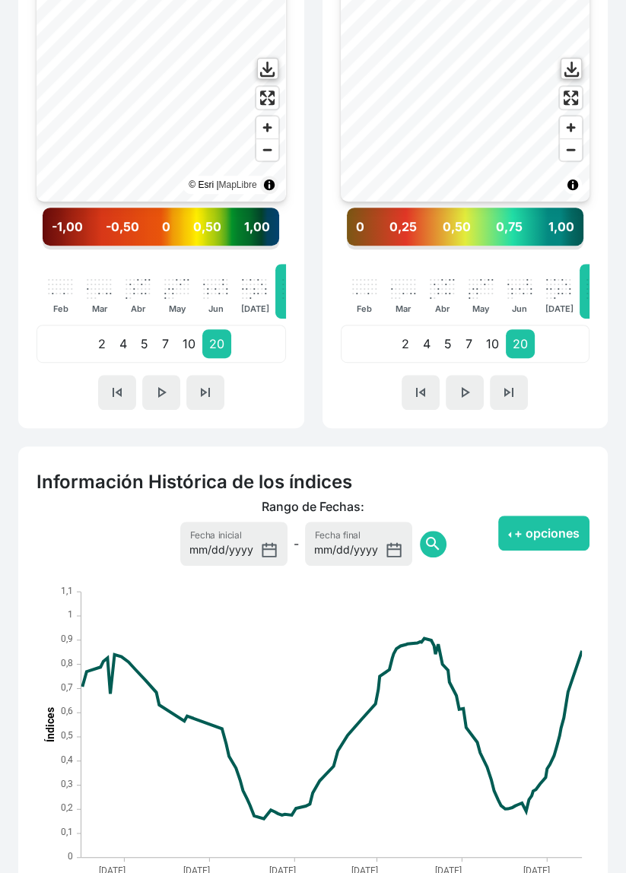
scroll to position [575, 0]
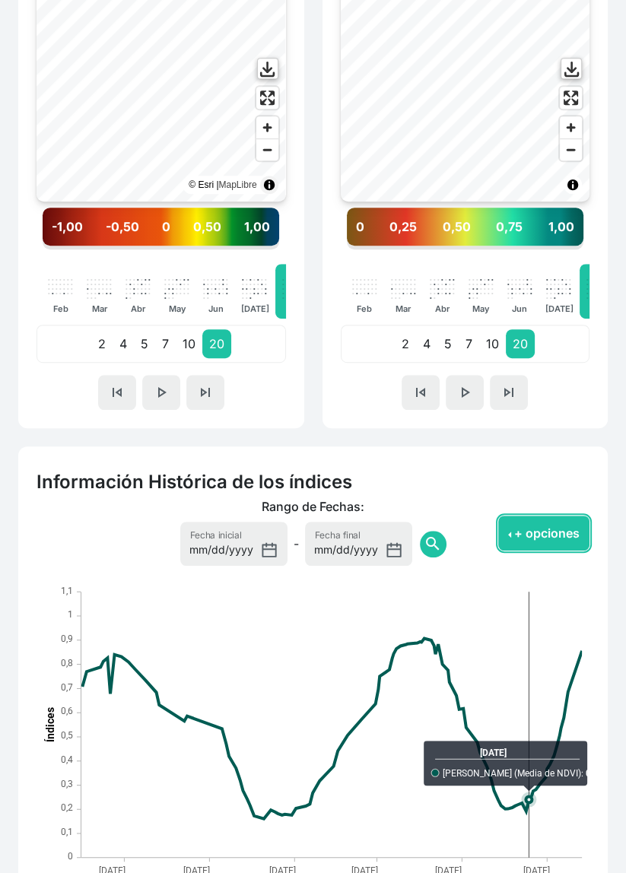
click at [516, 545] on button "+ opciones" at bounding box center [543, 532] width 91 height 35
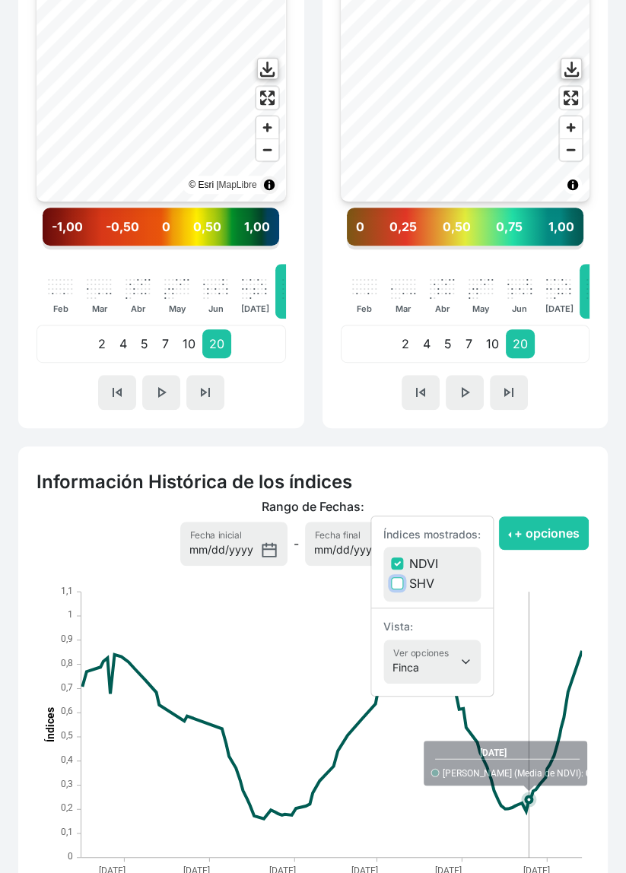
click at [399, 589] on input "SHV" at bounding box center [397, 583] width 12 height 12
checkbox input "true"
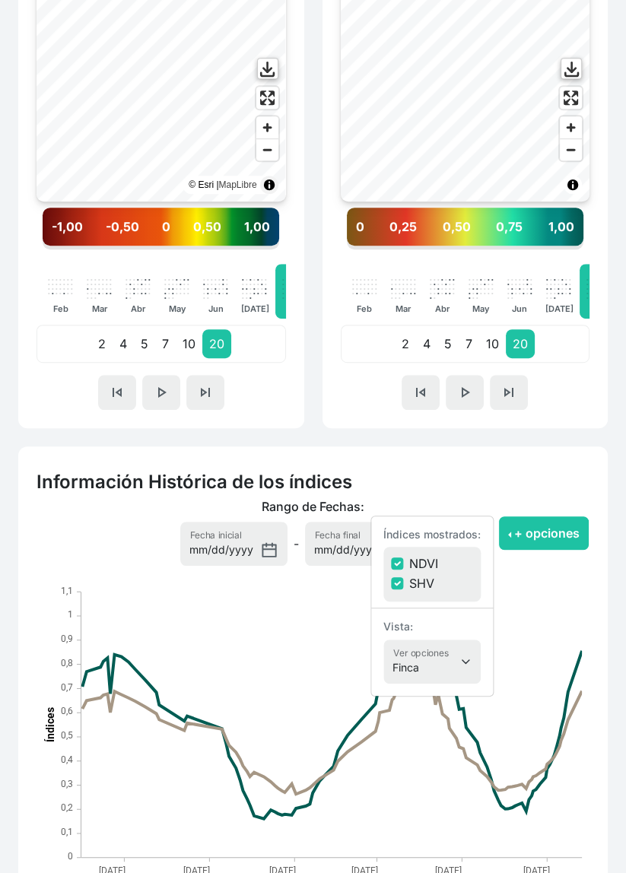
click at [543, 475] on h2 "Información Histórica de los índices" at bounding box center [312, 481] width 553 height 23
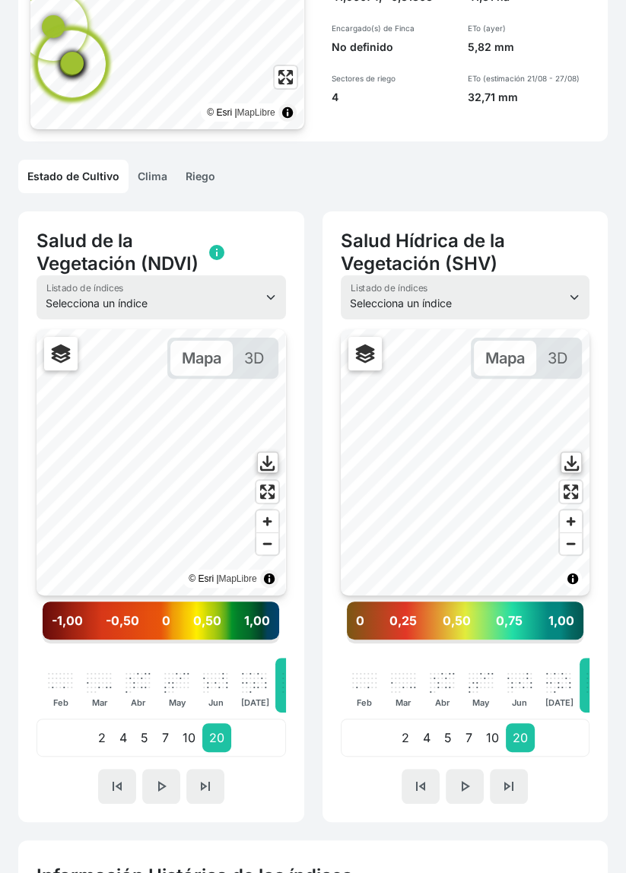
click at [192, 174] on link "Riego" at bounding box center [200, 176] width 48 height 33
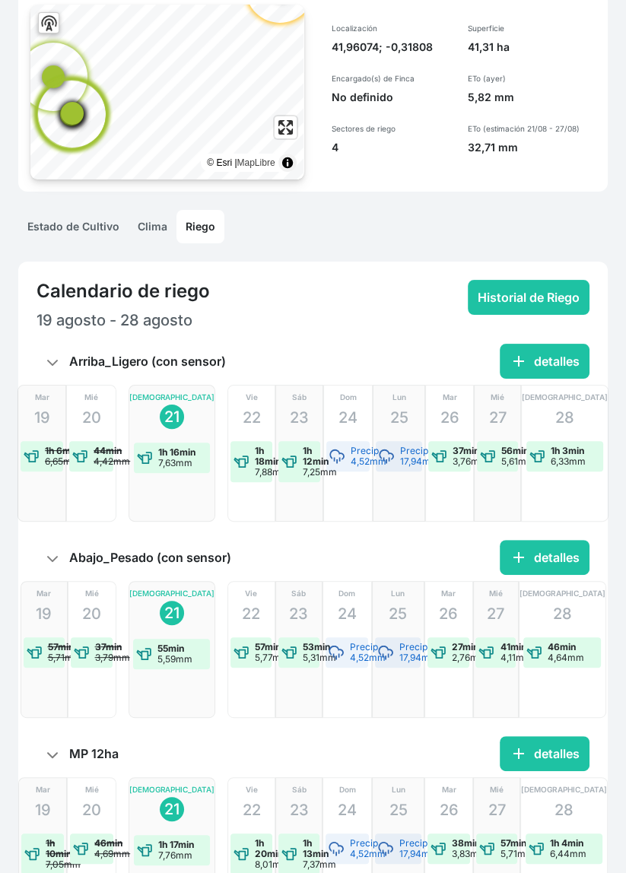
scroll to position [181, 0]
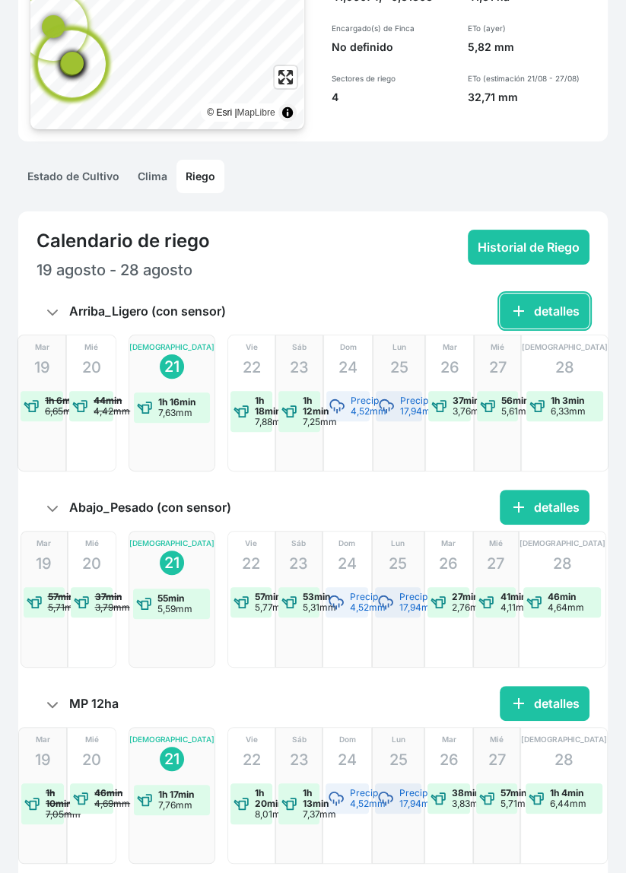
click at [533, 324] on button "add detalles" at bounding box center [544, 310] width 90 height 35
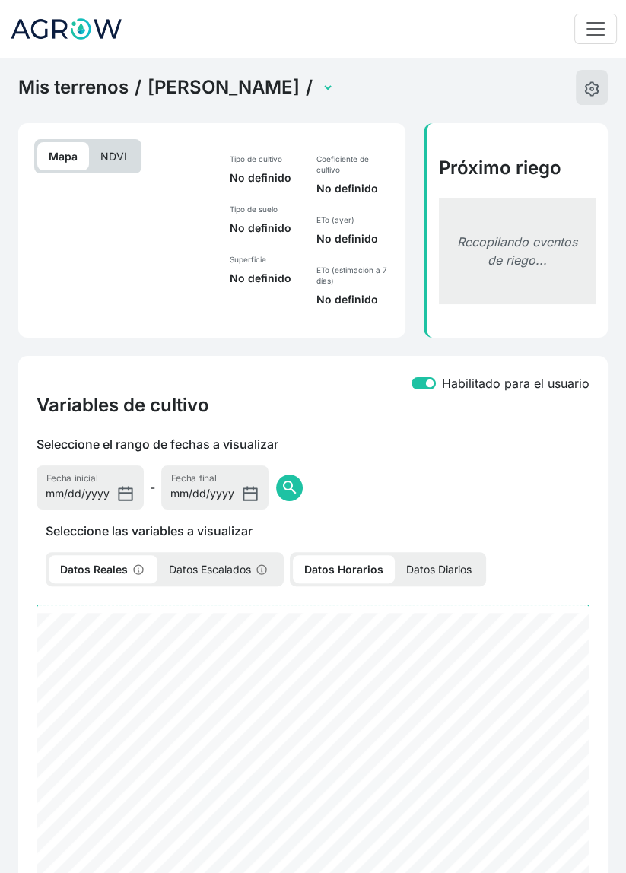
select select "2508"
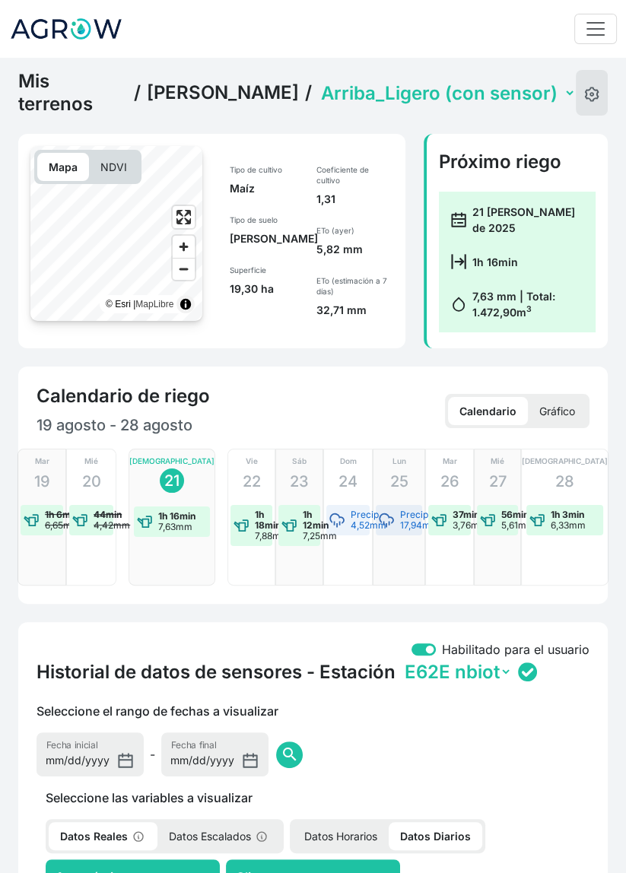
click at [414, 86] on select "Abajo_Pesado (con sensor) Arriba_Ligero (con sensor) La Peña MP 12ha" at bounding box center [447, 93] width 258 height 24
click at [318, 81] on select "Abajo_Pesado (con sensor) Arriba_Ligero (con sensor) La Peña MP 12ha" at bounding box center [447, 93] width 258 height 24
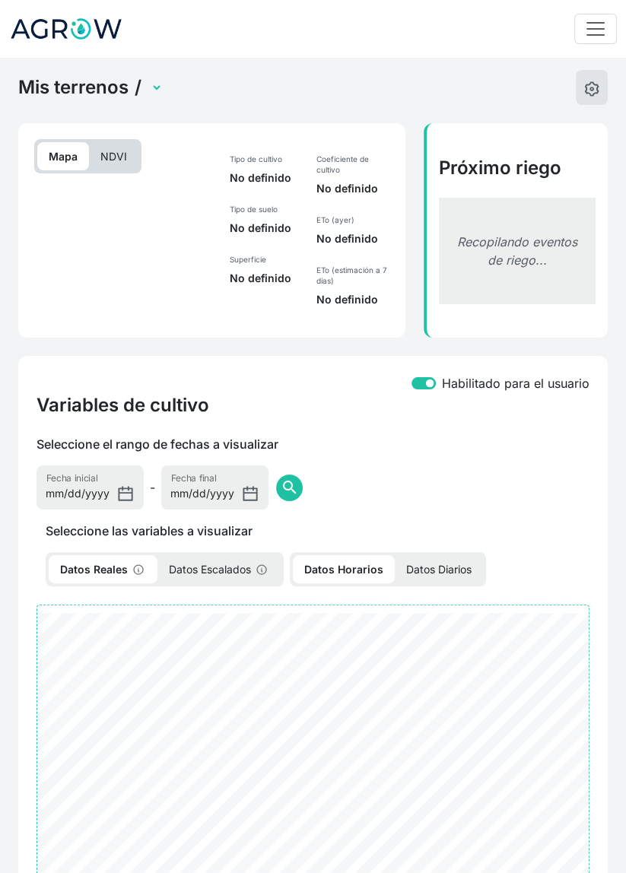
select select "2510"
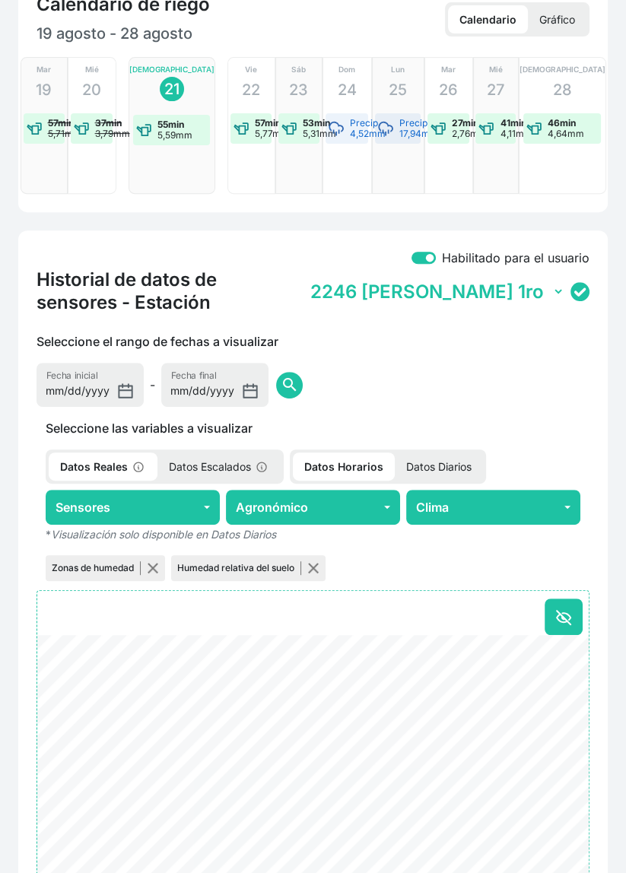
scroll to position [394, 0]
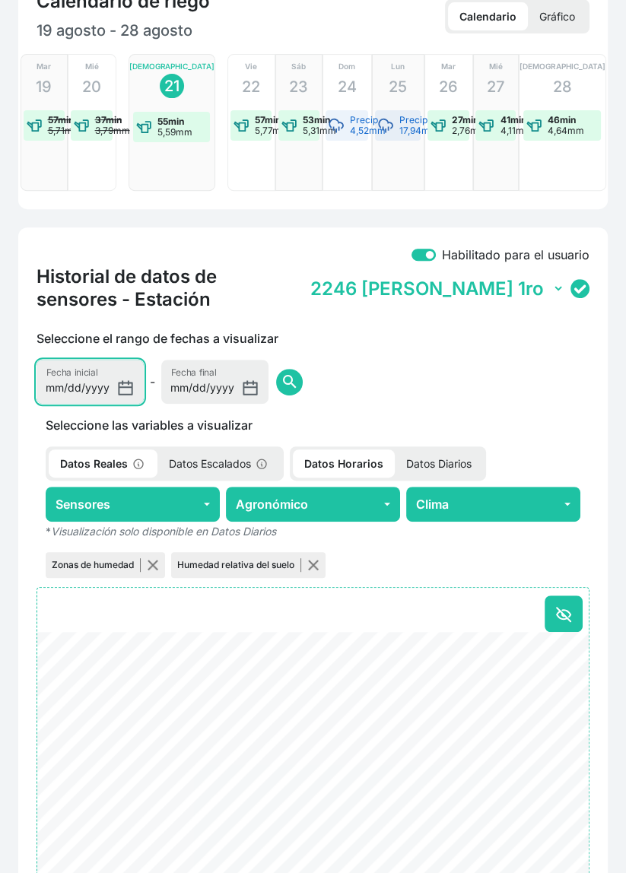
click at [81, 360] on input "[DATE]" at bounding box center [89, 382] width 107 height 44
type input "[DATE]"
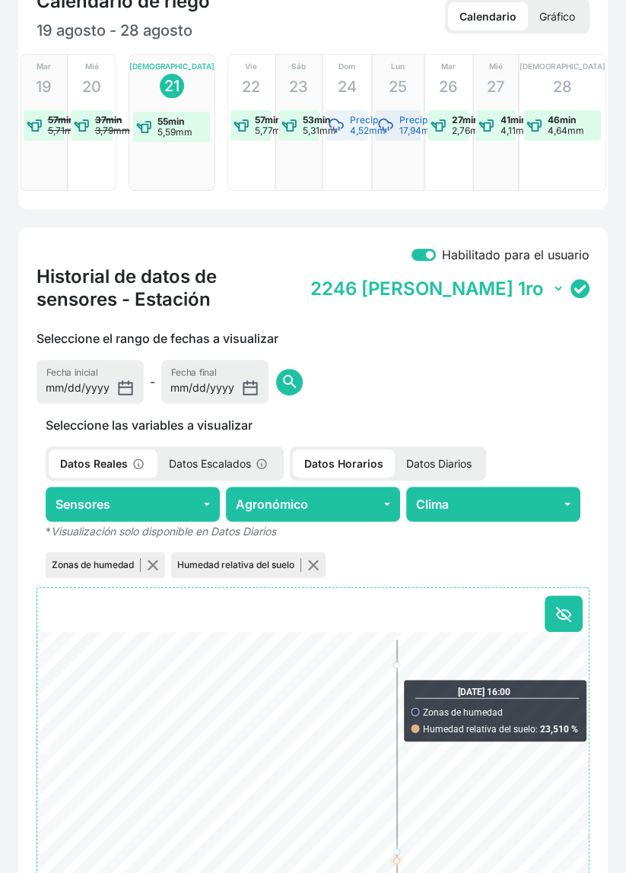
click at [280, 372] on span "search" at bounding box center [289, 381] width 18 height 18
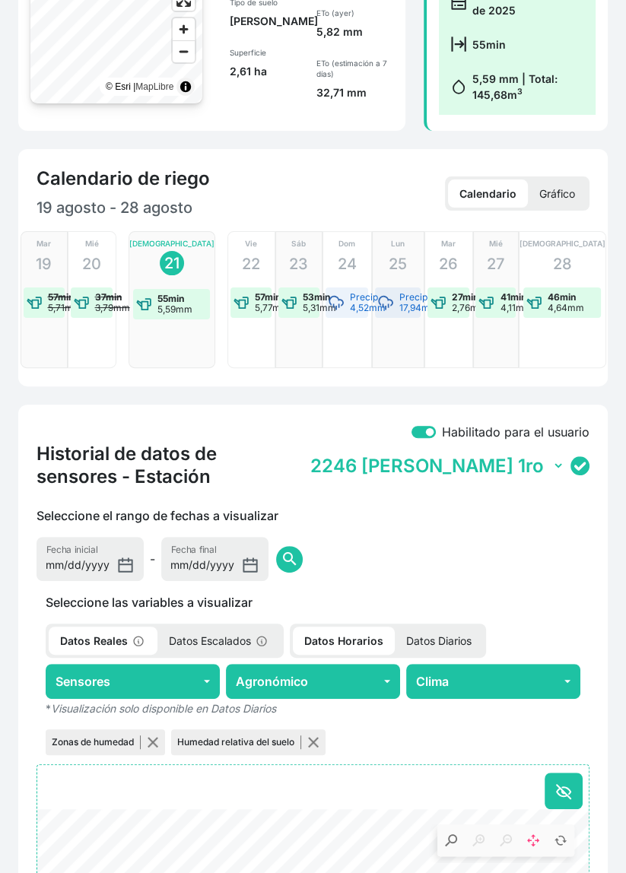
scroll to position [0, 0]
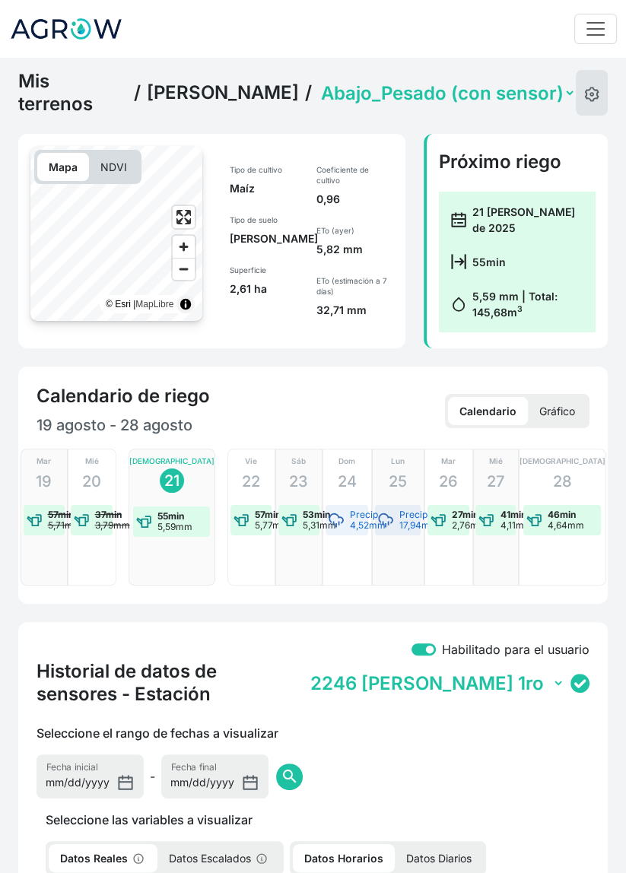
click at [81, 76] on link "Mis terrenos" at bounding box center [72, 93] width 109 height 46
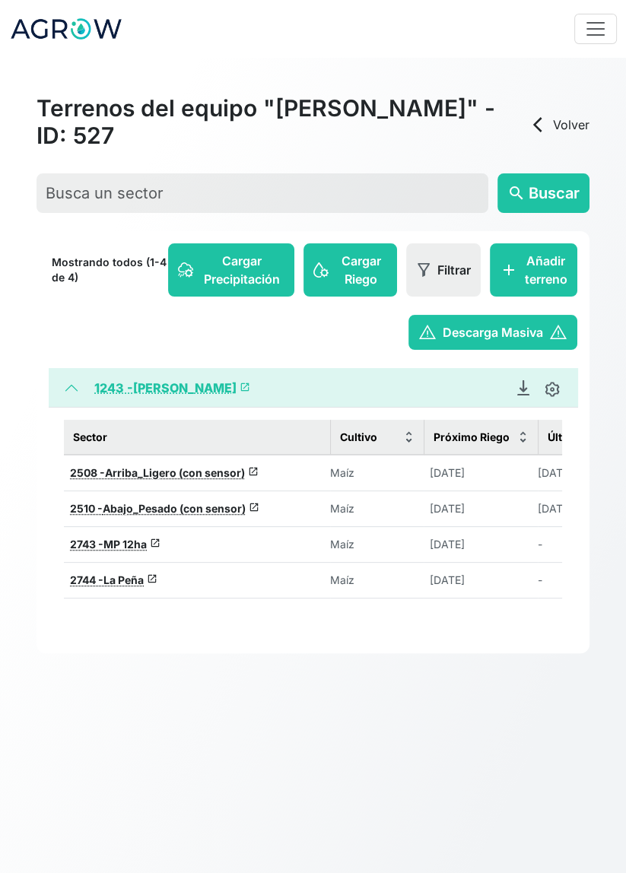
click at [162, 466] on span "Arriba_Ligero (con sensor)" at bounding box center [175, 472] width 140 height 13
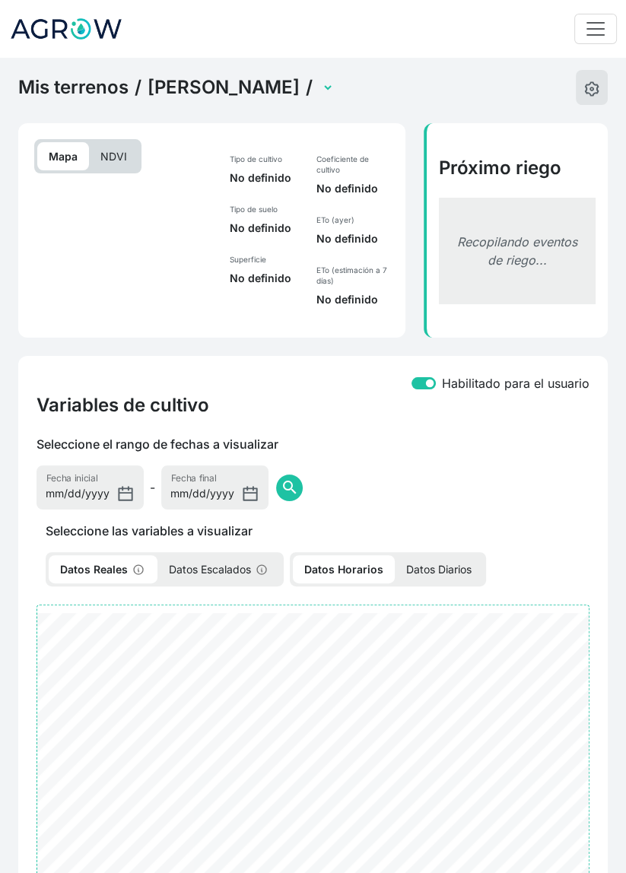
select select "2508"
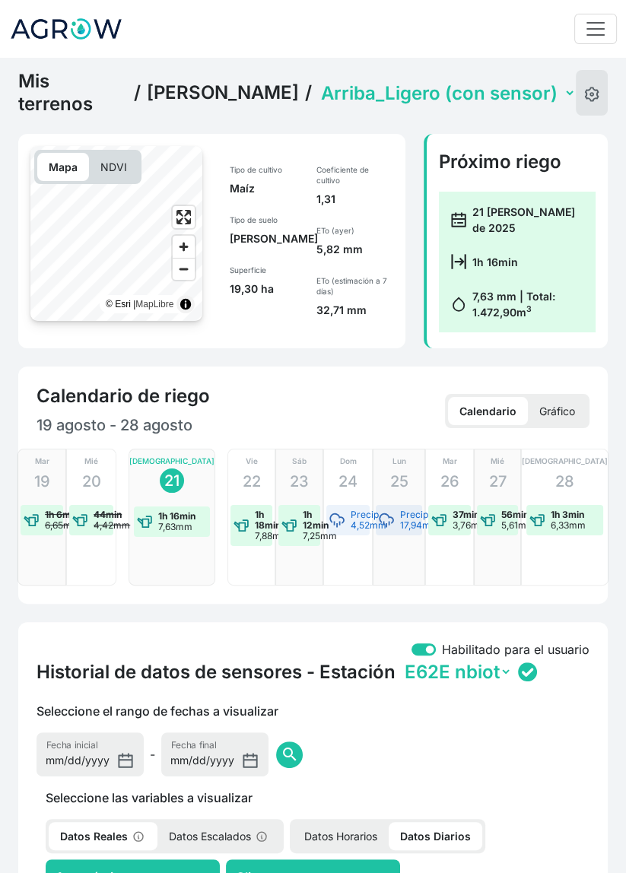
click at [389, 90] on select "Abajo_Pesado (con sensor) Arriba_Ligero (con sensor) La Peña MP 12ha" at bounding box center [447, 93] width 258 height 24
click at [318, 81] on select "Abajo_Pesado (con sensor) Arriba_Ligero (con sensor) La Peña MP 12ha" at bounding box center [447, 93] width 258 height 24
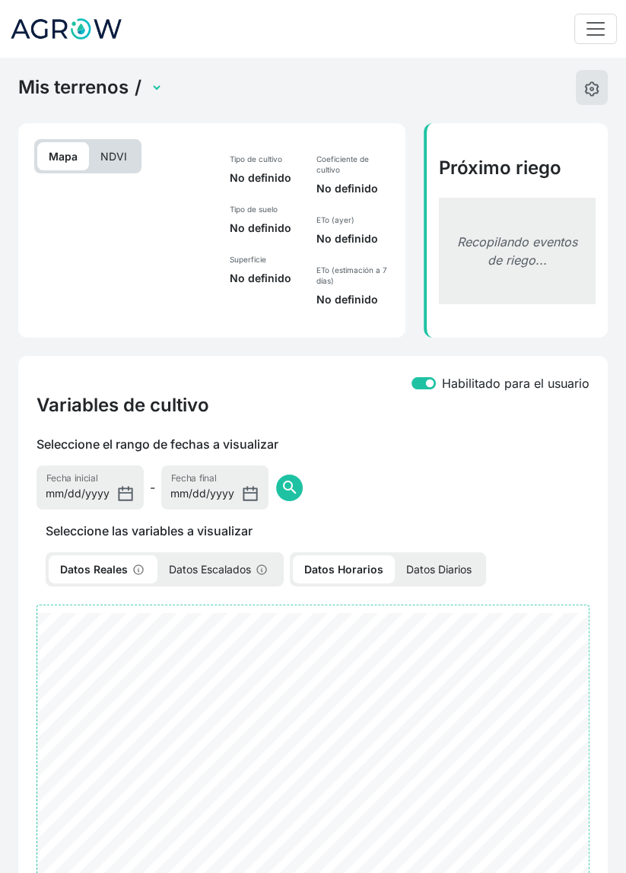
select select "2510"
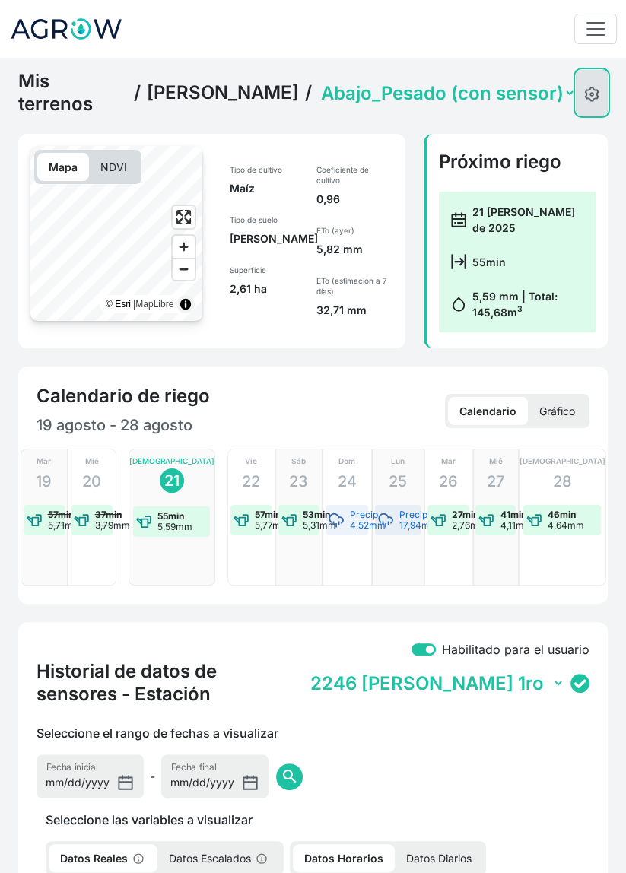
click at [586, 91] on img at bounding box center [591, 94] width 15 height 15
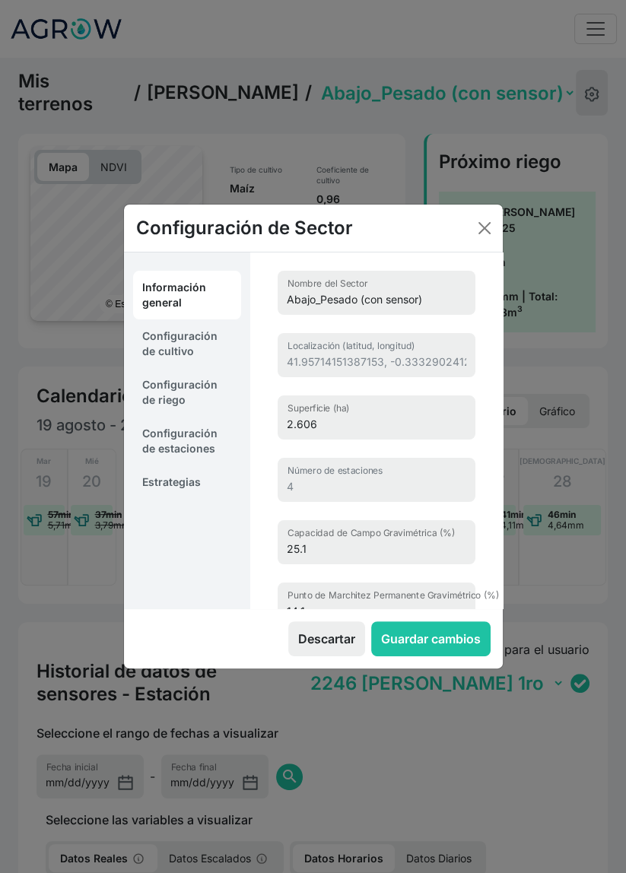
click at [182, 481] on link "Estrategias" at bounding box center [187, 481] width 108 height 33
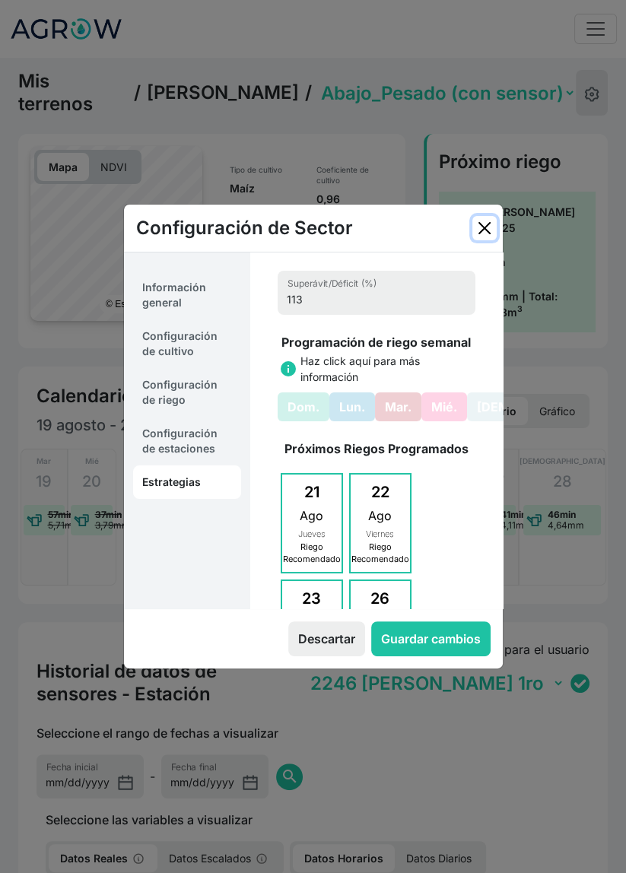
click at [473, 239] on button "Close" at bounding box center [484, 228] width 24 height 24
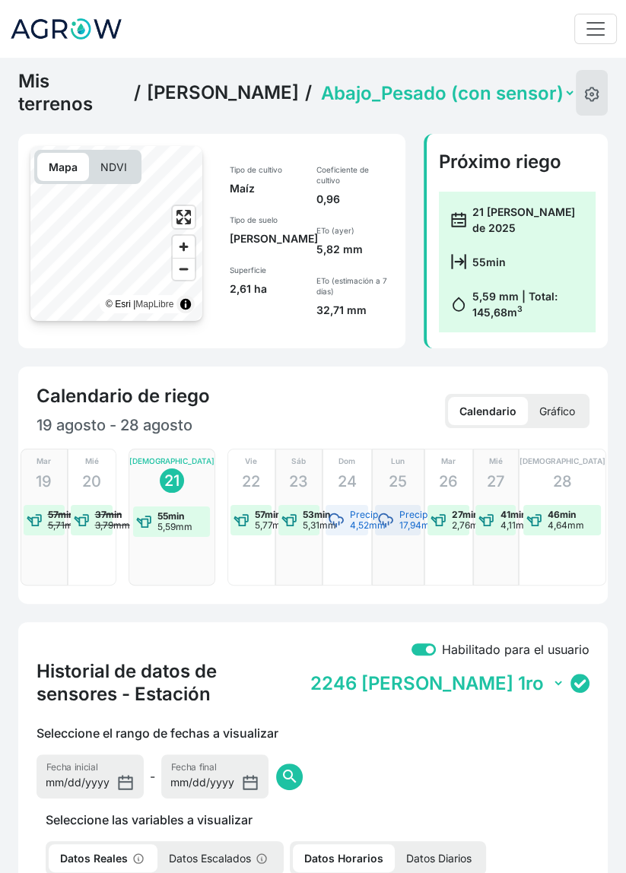
click at [81, 89] on link "Mis terrenos" at bounding box center [72, 93] width 109 height 46
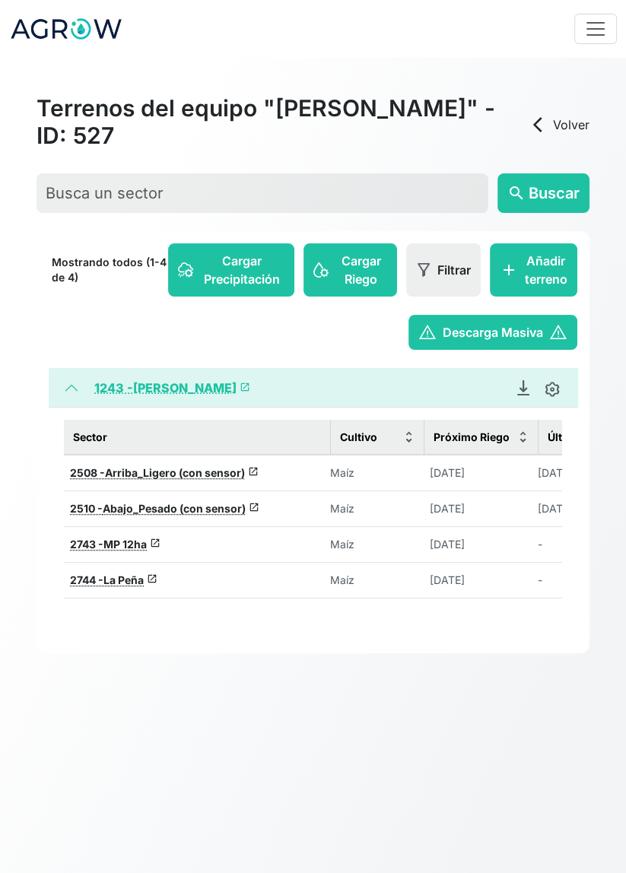
click at [561, 116] on link "arrow_back_ios Volver" at bounding box center [558, 125] width 61 height 18
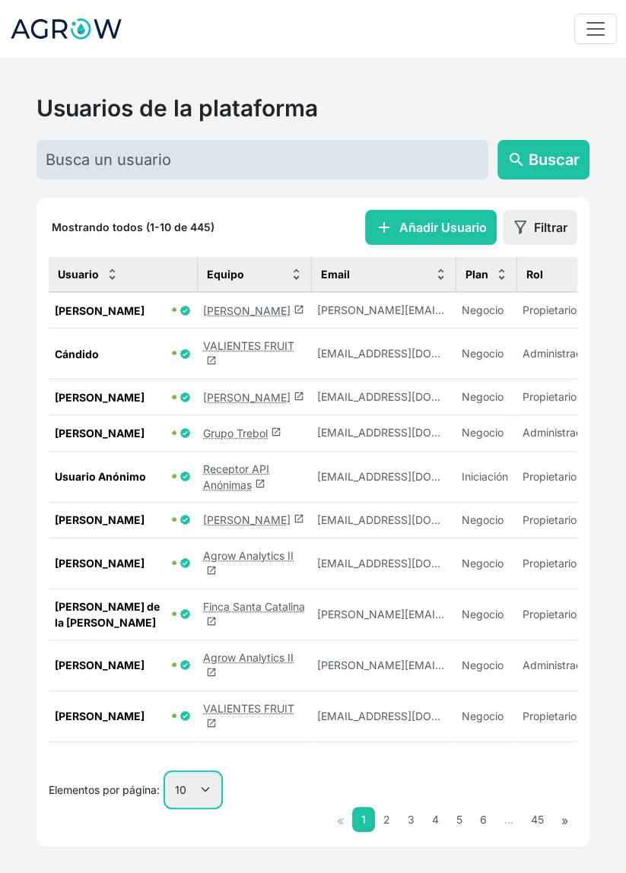
click at [212, 806] on select "10 25 50 100" at bounding box center [193, 789] width 55 height 34
select select "100"
click at [166, 806] on select "10 25 50 100" at bounding box center [193, 789] width 55 height 34
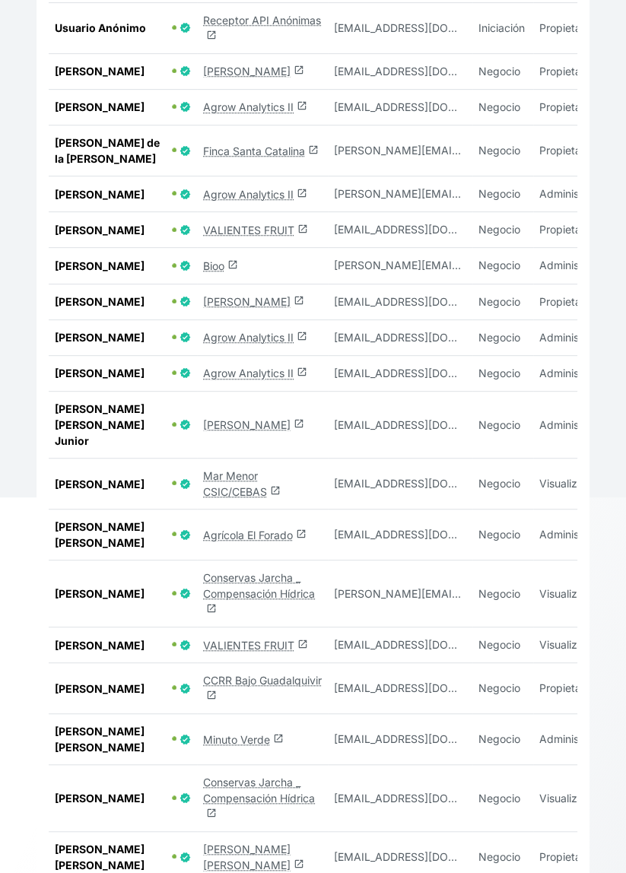
scroll to position [433, 0]
click at [249, 541] on link "Agrícola El Forado launch" at bounding box center [254, 534] width 103 height 13
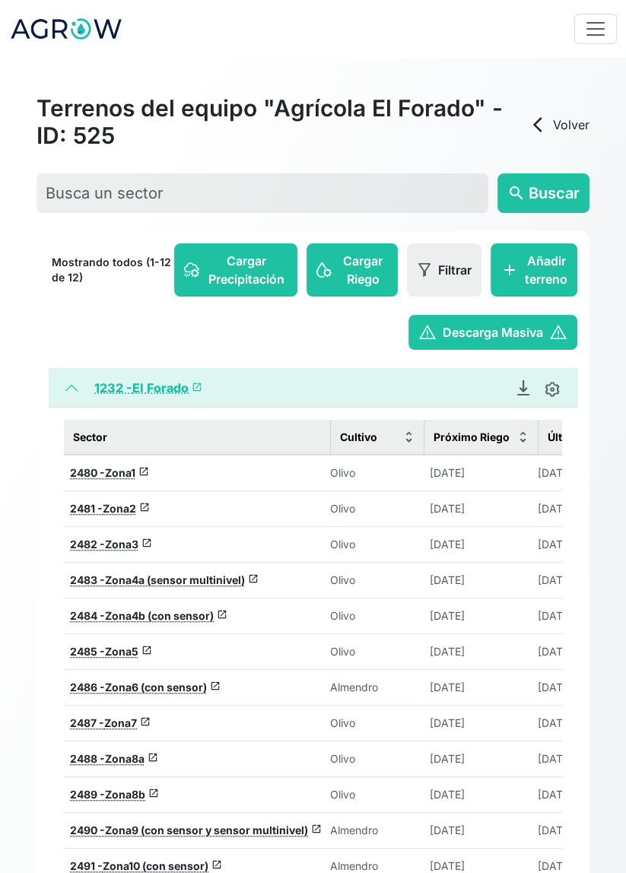
click at [208, 575] on span "Zona4a (sensor multinivel)" at bounding box center [175, 579] width 140 height 13
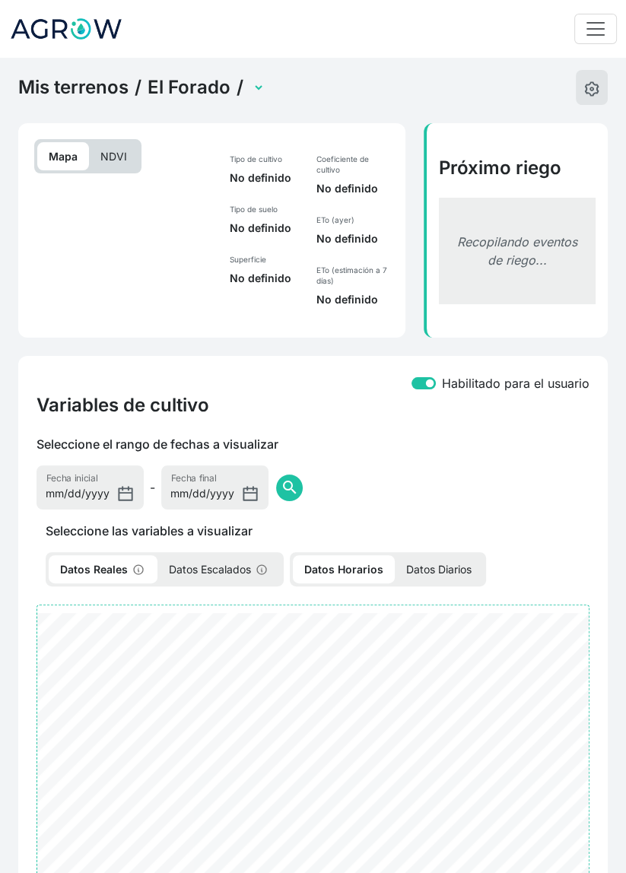
select select "2483"
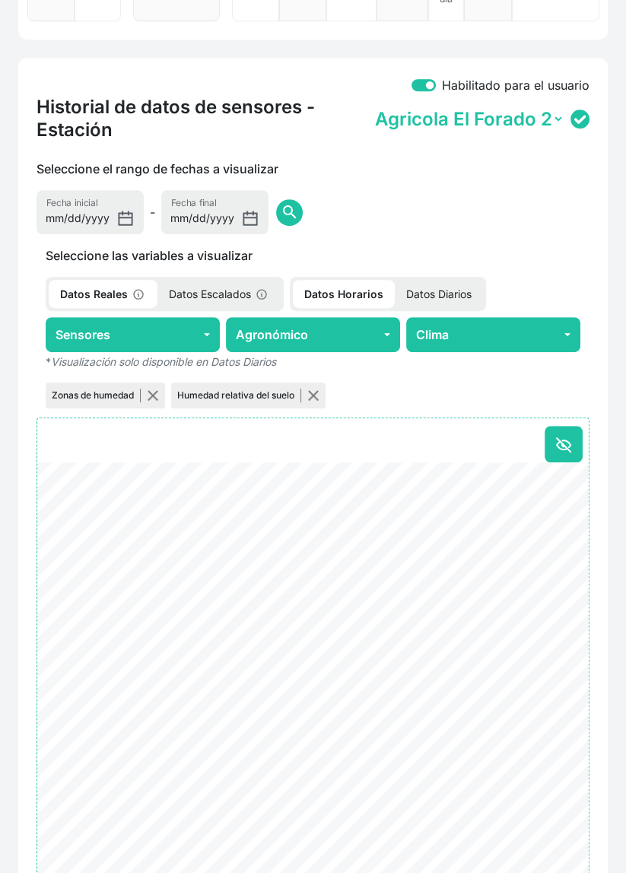
scroll to position [572, 0]
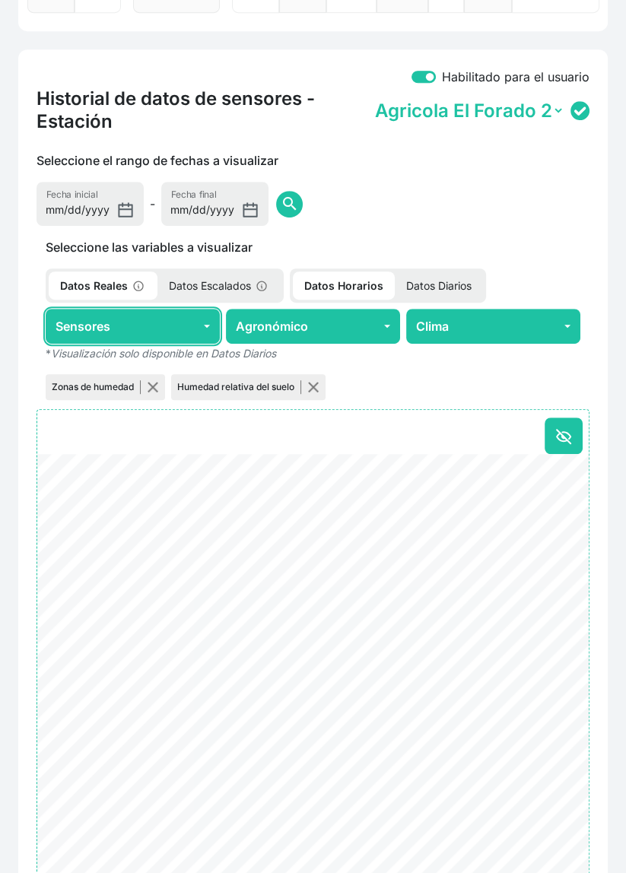
click at [158, 328] on button "Sensores" at bounding box center [133, 326] width 174 height 35
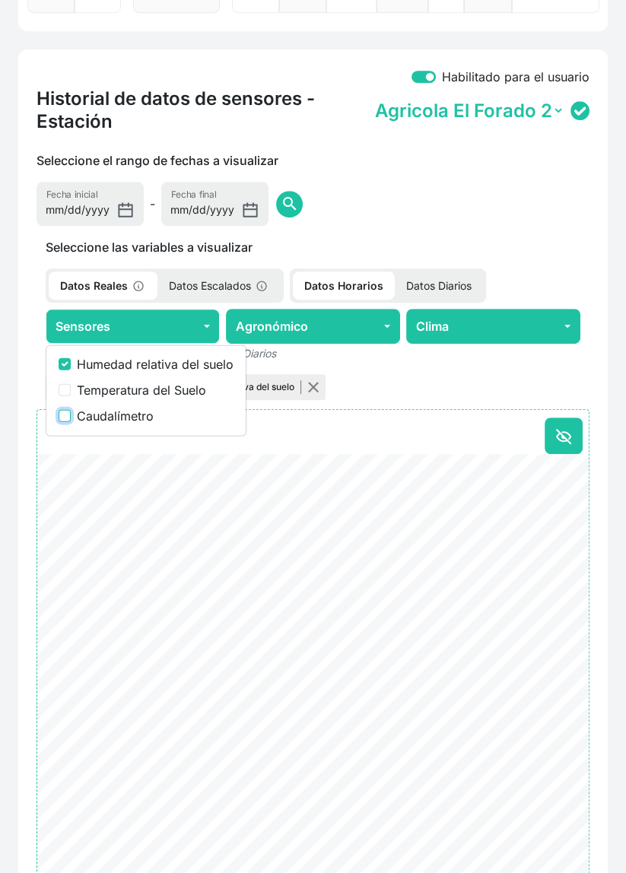
click at [66, 418] on input "Caudalímetro" at bounding box center [65, 415] width 12 height 12
checkbox input "true"
click at [555, 179] on div "Seleccione el rango de fechas a visualizar [DATE] Fecha inicial - [DATE] Fecha …" at bounding box center [312, 188] width 571 height 74
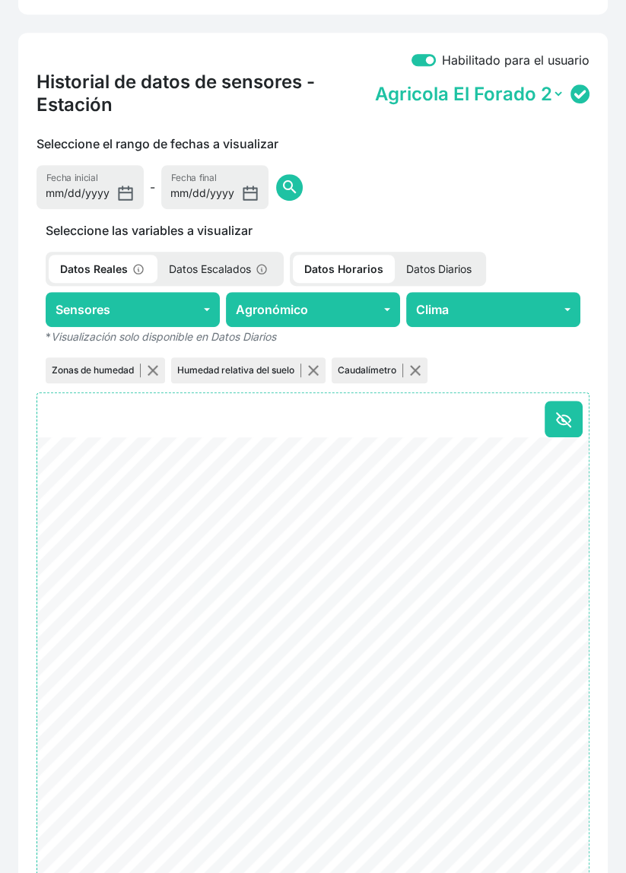
scroll to position [593, 0]
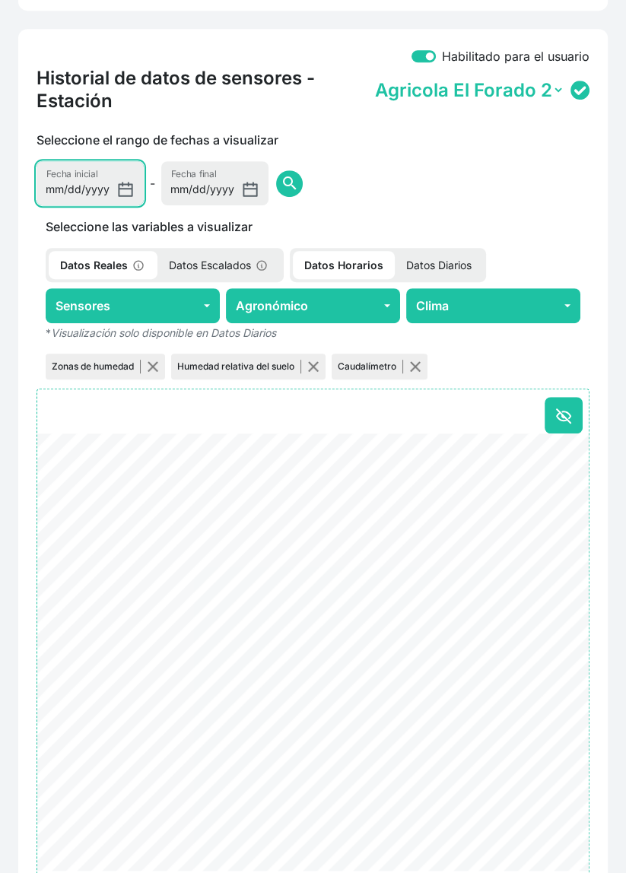
click at [84, 190] on input "[DATE]" at bounding box center [89, 183] width 107 height 44
type input "[DATE]"
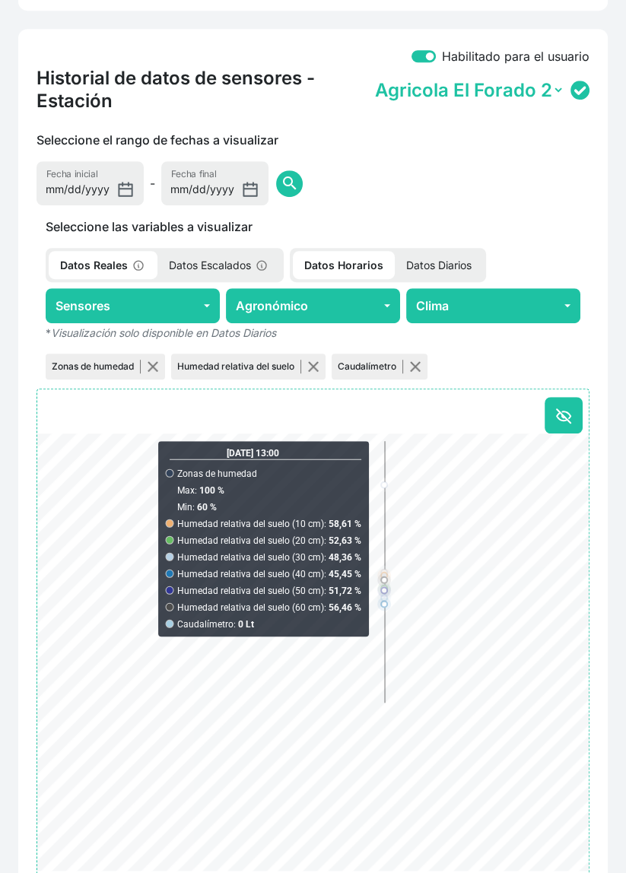
click at [280, 185] on span "search" at bounding box center [289, 183] width 18 height 18
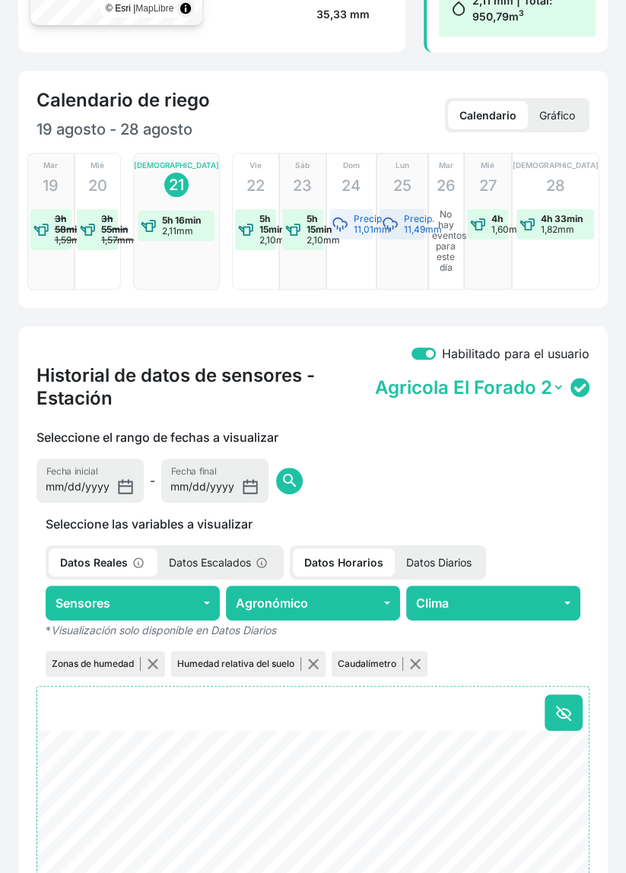
scroll to position [0, 0]
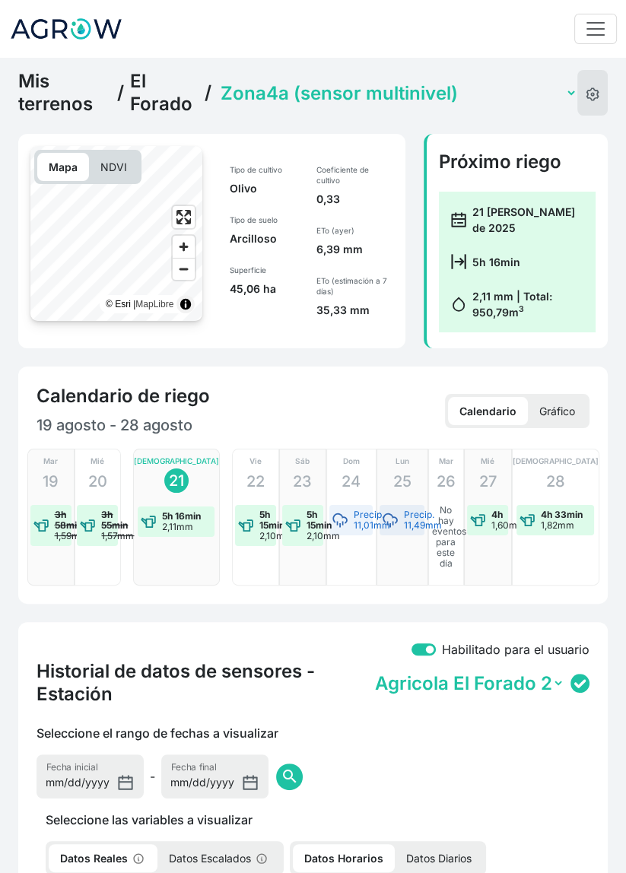
click at [401, 89] on select "Zona1 Zona10 (con sensor) Zona2 Zona3 Zona4a (sensor multinivel) Zona4b (con se…" at bounding box center [397, 93] width 360 height 24
click at [219, 81] on select "Zona1 Zona10 (con sensor) Zona2 Zona3 Zona4a (sensor multinivel) Zona4b (con se…" at bounding box center [397, 93] width 360 height 24
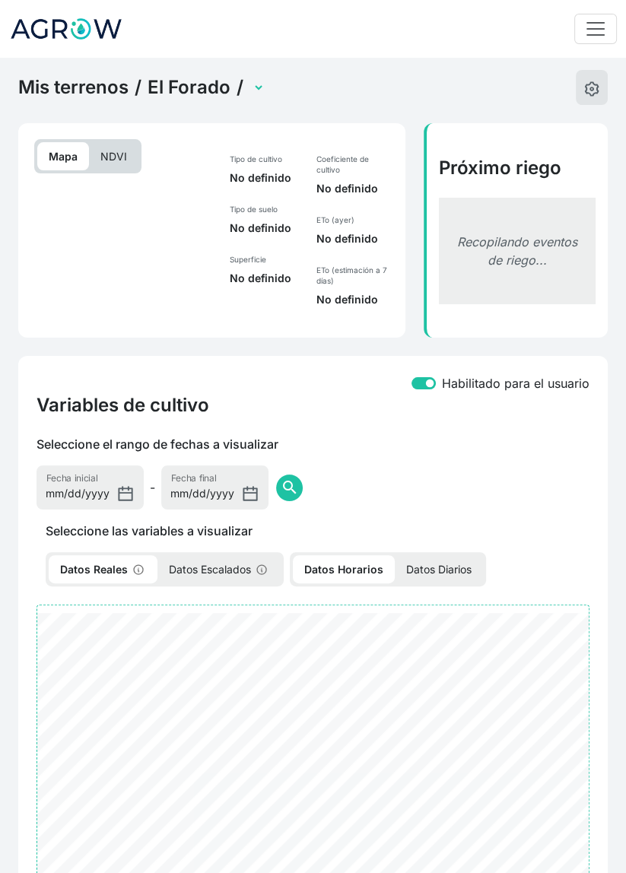
select select "2484"
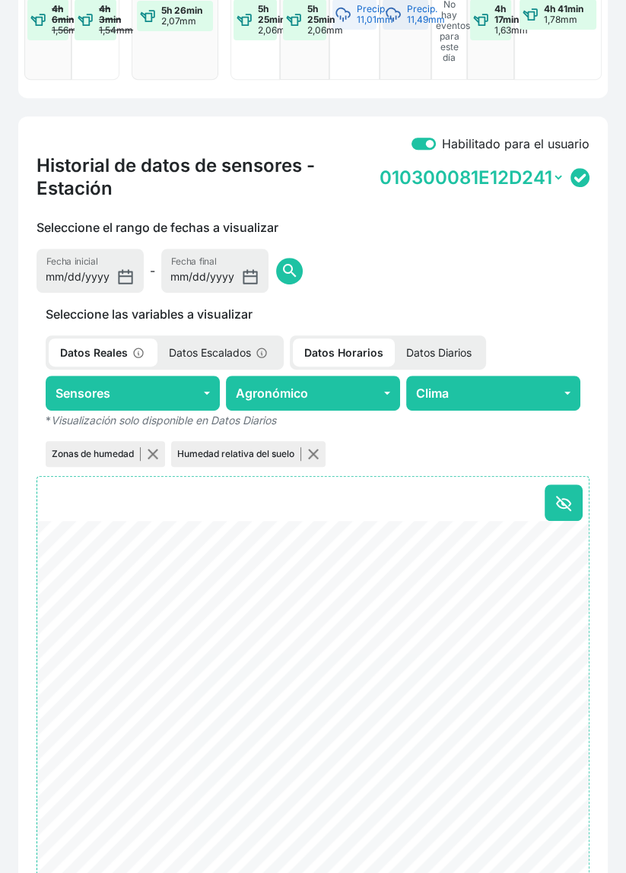
scroll to position [574, 0]
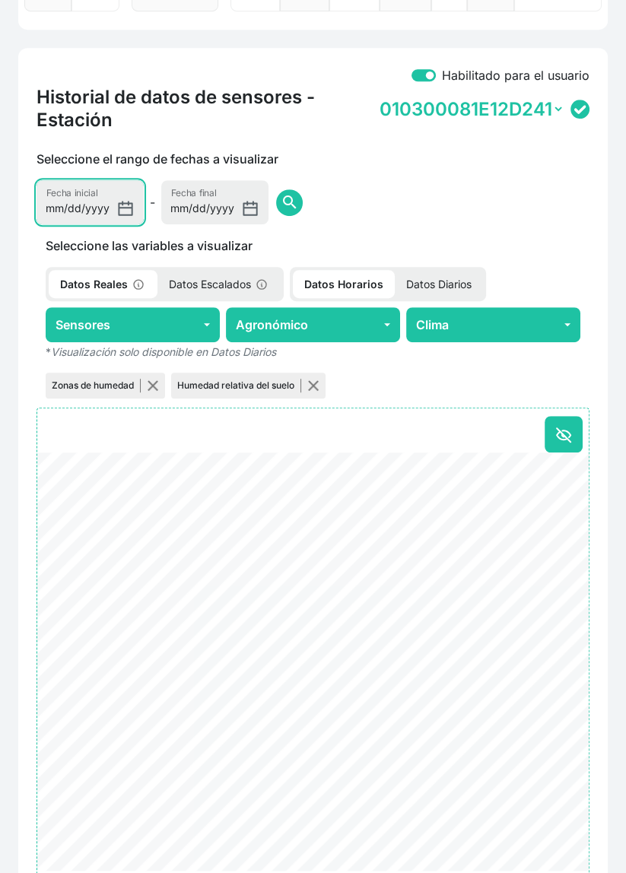
click at [80, 210] on input "[DATE]" at bounding box center [89, 202] width 107 height 44
type input "[DATE]"
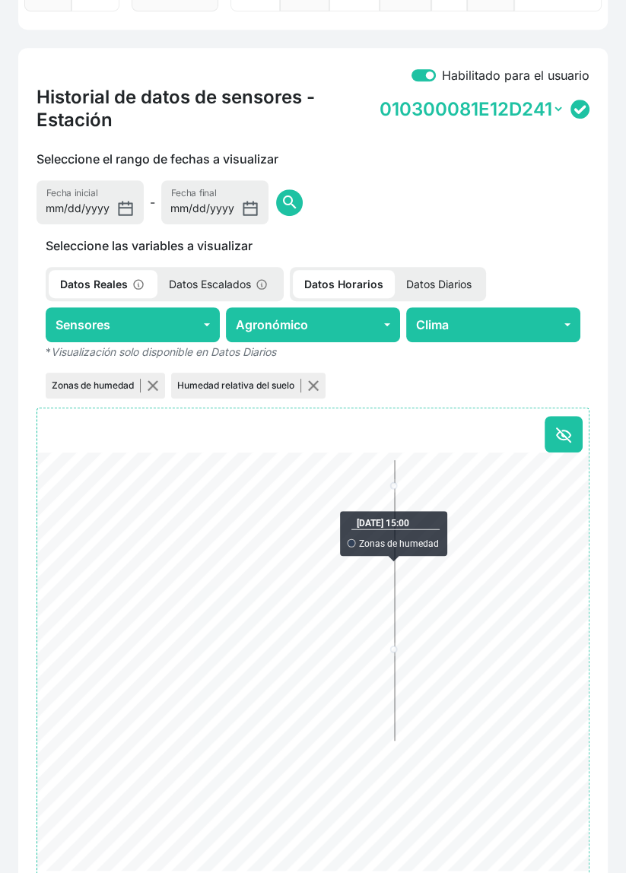
click at [280, 195] on span "search" at bounding box center [289, 202] width 18 height 18
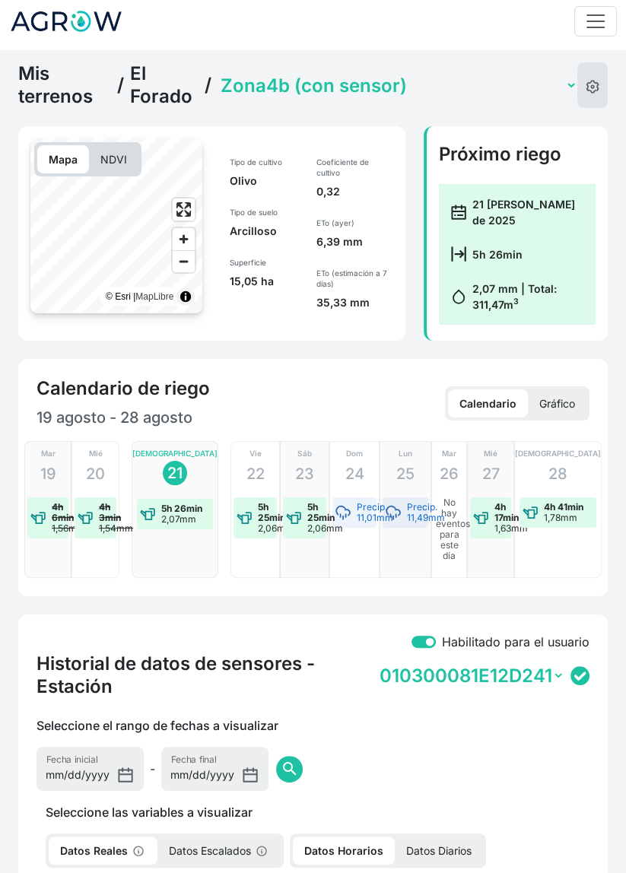
scroll to position [0, 0]
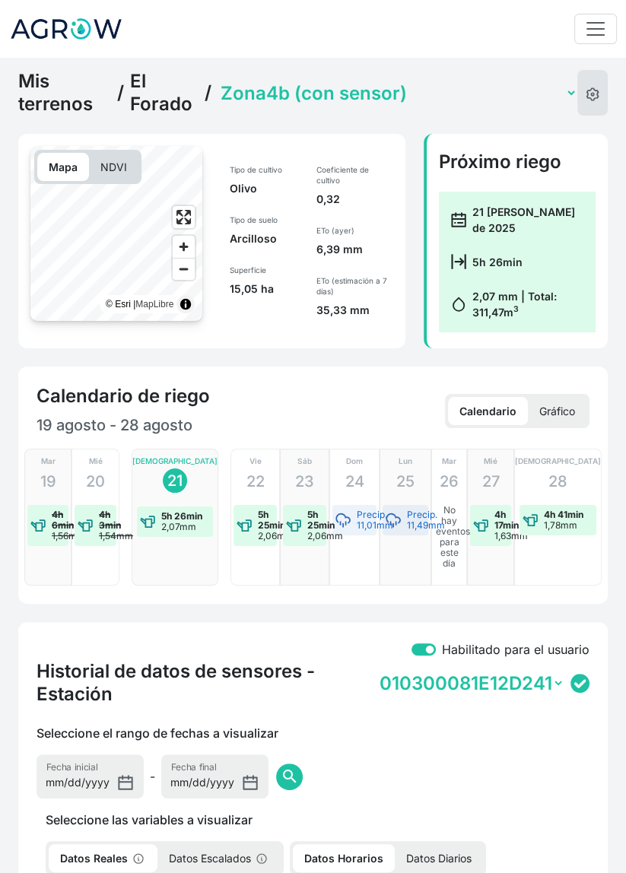
click at [362, 92] on select "Zona1 Zona10 (con sensor) Zona2 Zona3 Zona4a (sensor multinivel) Zona4b (con se…" at bounding box center [397, 93] width 360 height 24
click at [219, 81] on select "Zona1 Zona10 (con sensor) Zona2 Zona3 Zona4a (sensor multinivel) Zona4b (con se…" at bounding box center [397, 93] width 360 height 24
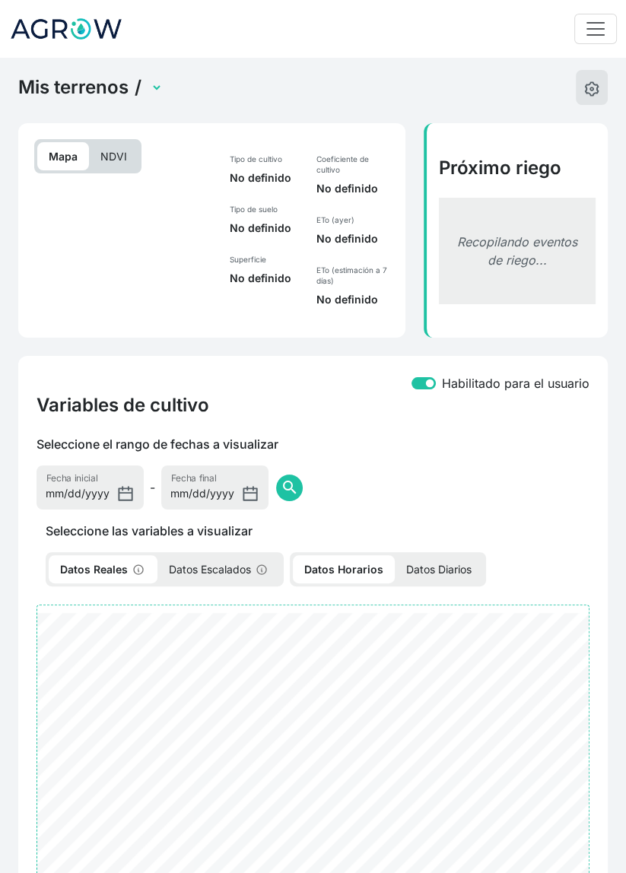
select select "2490"
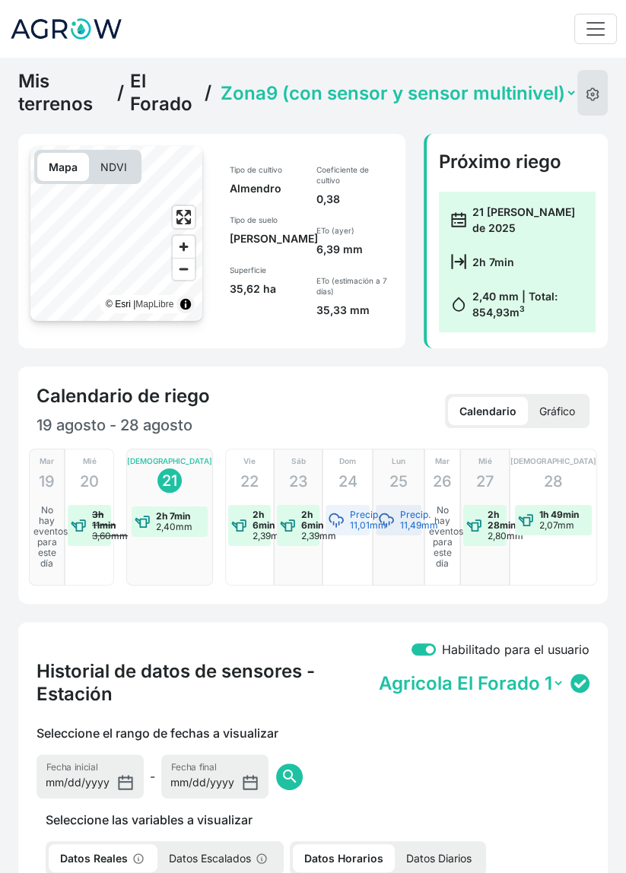
click at [437, 97] on select "Zona1 Zona10 (con sensor) Zona2 Zona3 Zona4a (sensor multinivel) Zona4b (con se…" at bounding box center [397, 93] width 360 height 24
click at [603, 255] on div "Próximo riego 21 [PERSON_NAME] de 2025 2h 7min 2,40 mm | Total: 854,93 m 3" at bounding box center [516, 241] width 175 height 190
click at [68, 110] on link "Mis terrenos" at bounding box center [64, 93] width 93 height 46
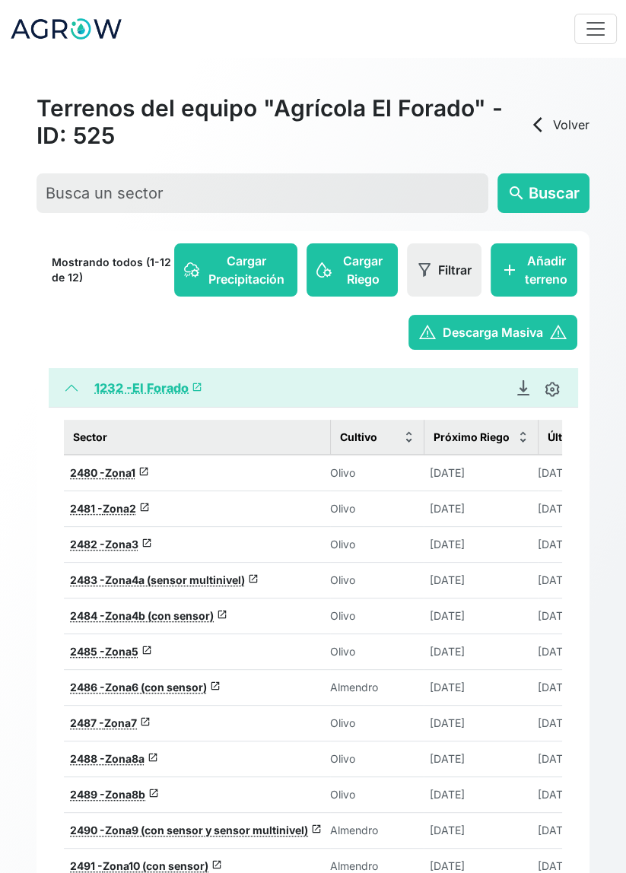
click at [560, 130] on link "arrow_back_ios Volver" at bounding box center [558, 125] width 61 height 18
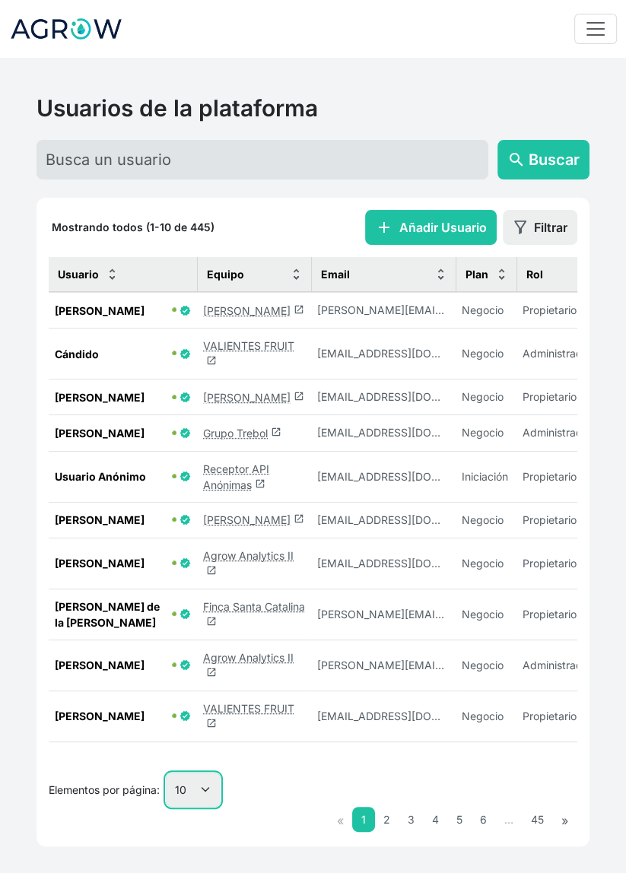
click at [191, 806] on select "10 25 50 100" at bounding box center [193, 789] width 55 height 34
select select "100"
click at [166, 806] on select "10 25 50 100" at bounding box center [193, 789] width 55 height 34
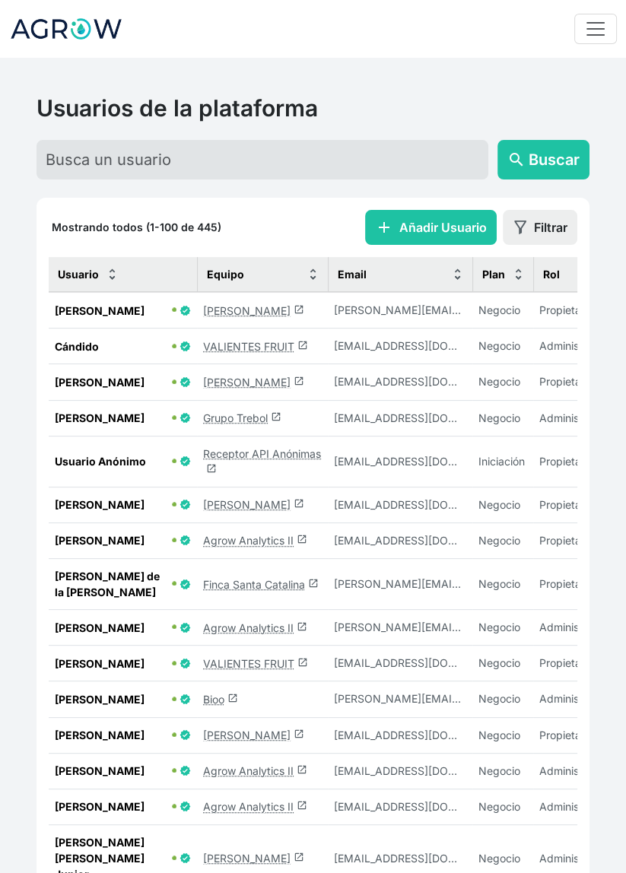
click at [256, 670] on link "VALIENTES FRUIT launch" at bounding box center [255, 663] width 105 height 13
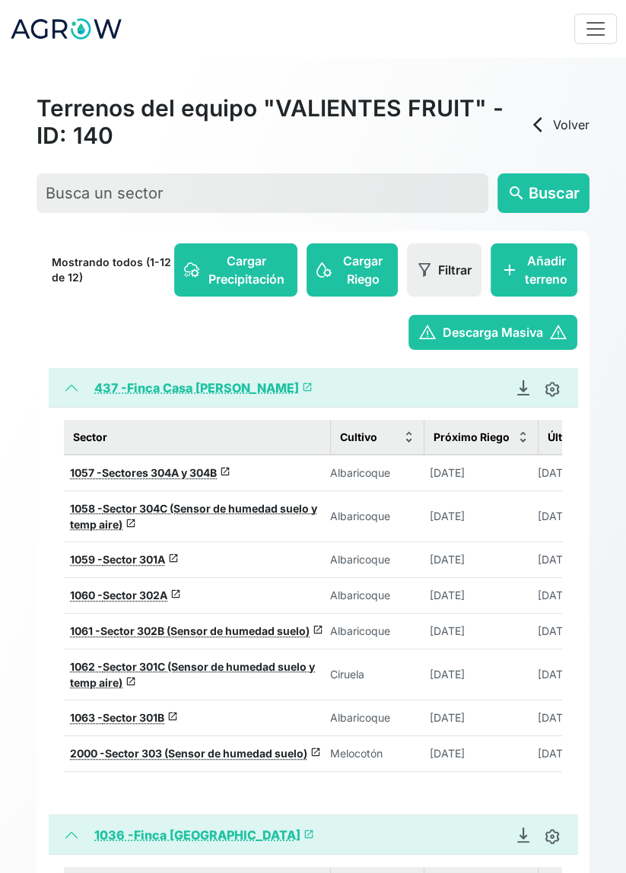
click at [212, 503] on span "Sector 304C (Sensor de humedad suelo y temp aire)" at bounding box center [193, 516] width 247 height 29
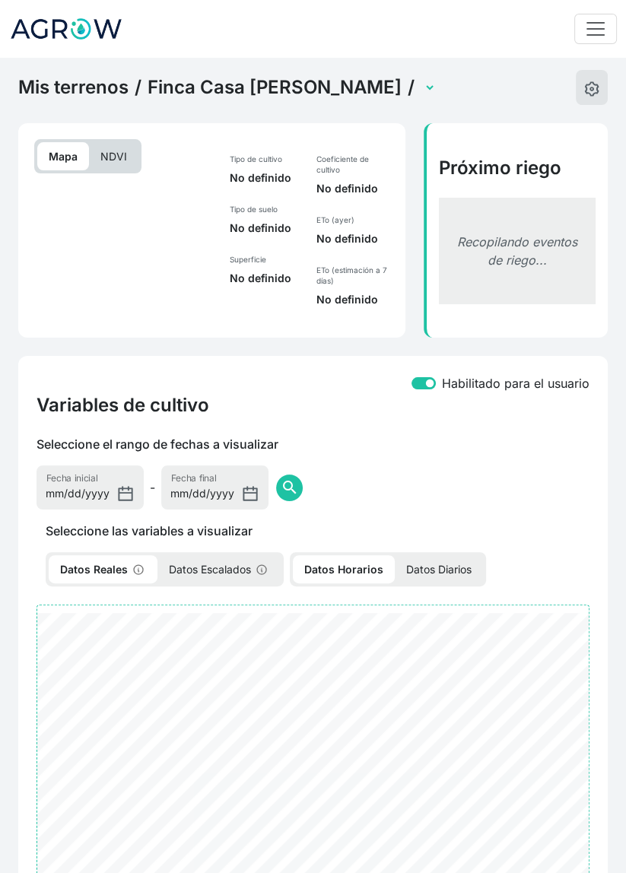
select select "1058"
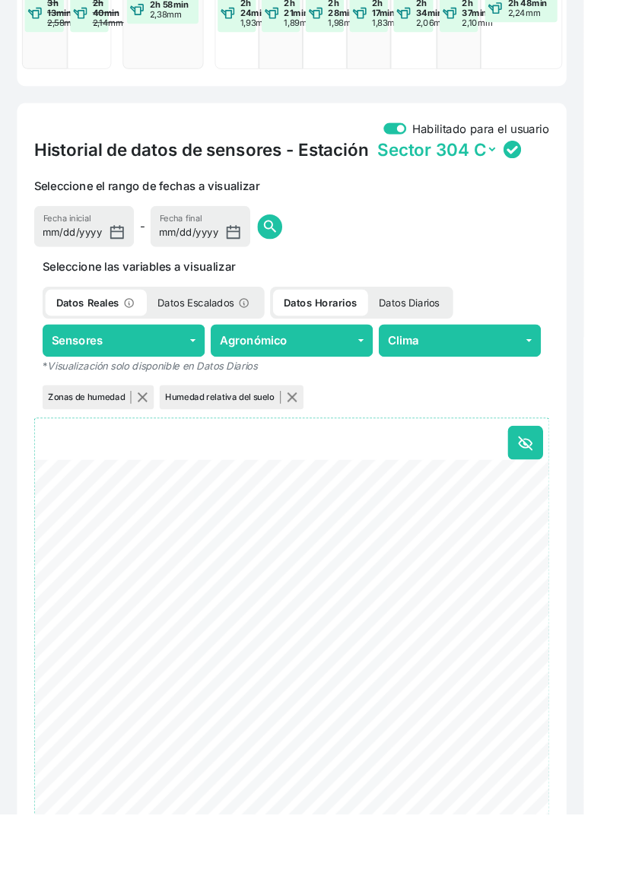
scroll to position [533, 0]
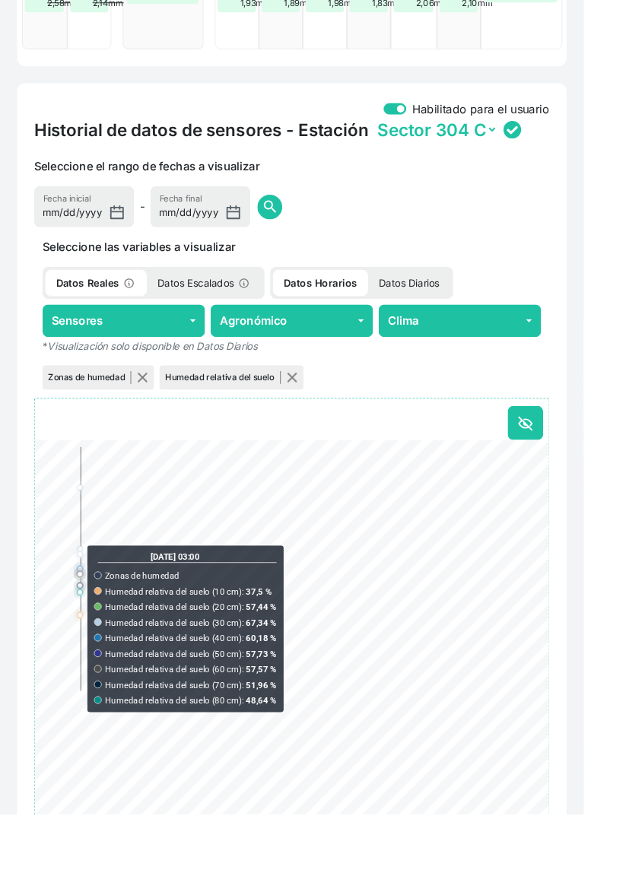
click at [620, 393] on div "Mis terrenos / [GEOGRAPHIC_DATA][PERSON_NAME] / Sector 301A Sector 301B Sector …" at bounding box center [313, 256] width 626 height 1462
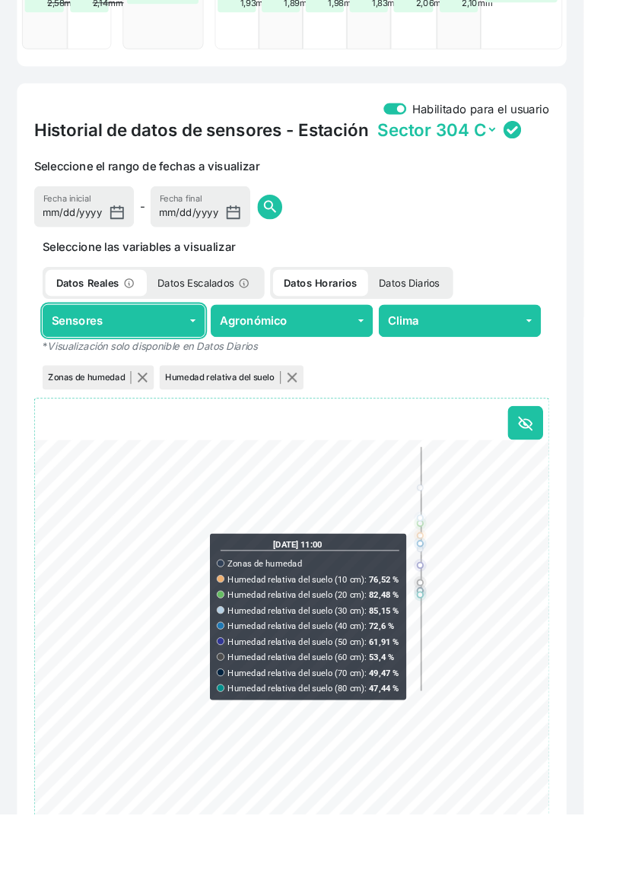
click at [164, 361] on button "Sensores" at bounding box center [133, 343] width 174 height 35
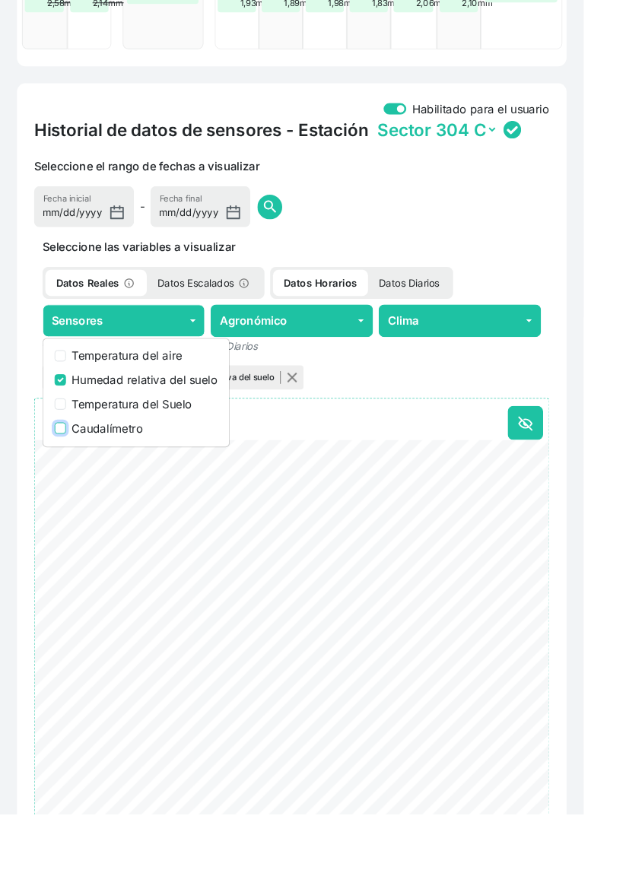
click at [63, 464] on input "Caudalímetro" at bounding box center [65, 458] width 12 height 12
checkbox input "true"
click at [595, 299] on div "Seleccione las variables a visualizar Datos Reales Datos Escalados Datos Horari…" at bounding box center [312, 337] width 571 height 165
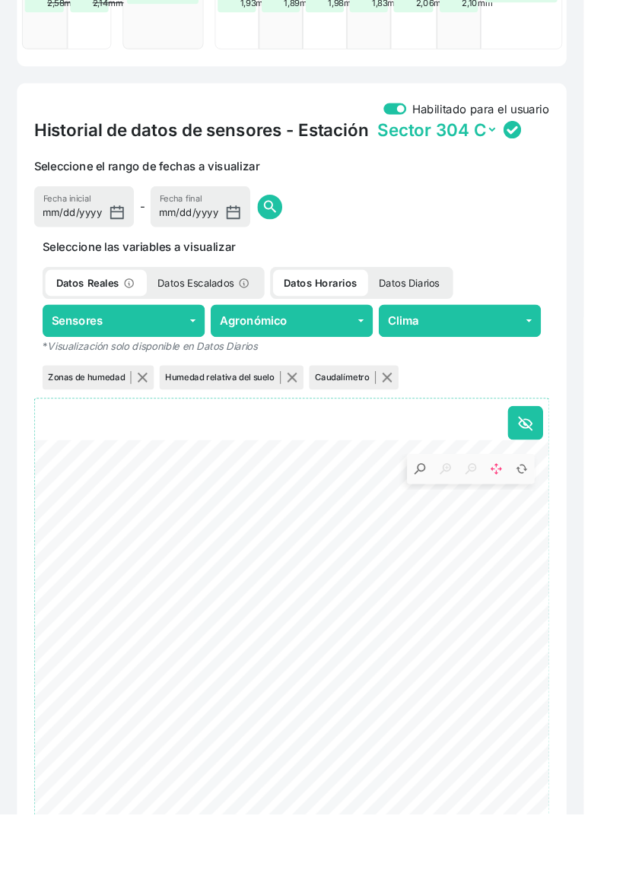
click at [613, 362] on div "Habilitado para el usuario Historial de datos de sensores - Estación Sector 304…" at bounding box center [312, 510] width 607 height 843
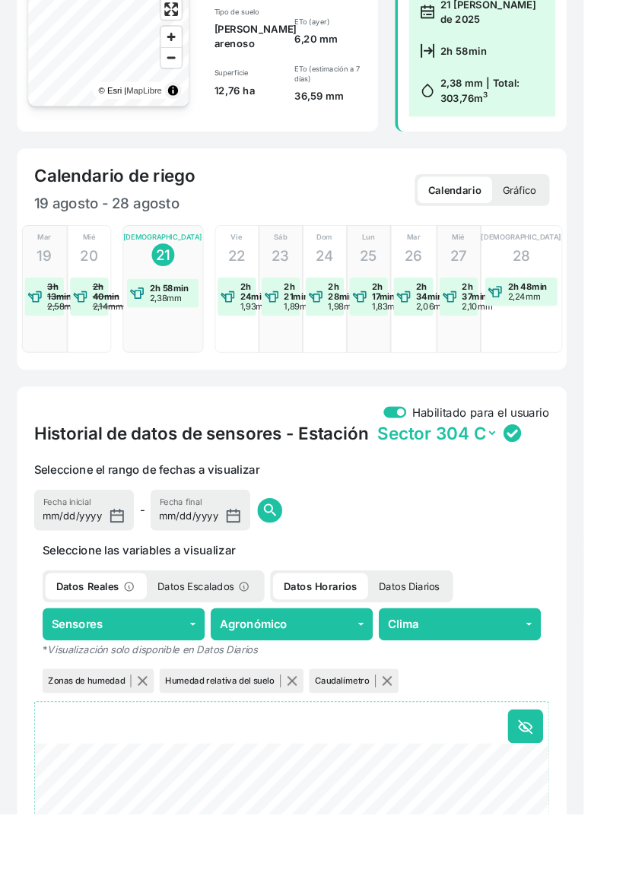
scroll to position [0, 0]
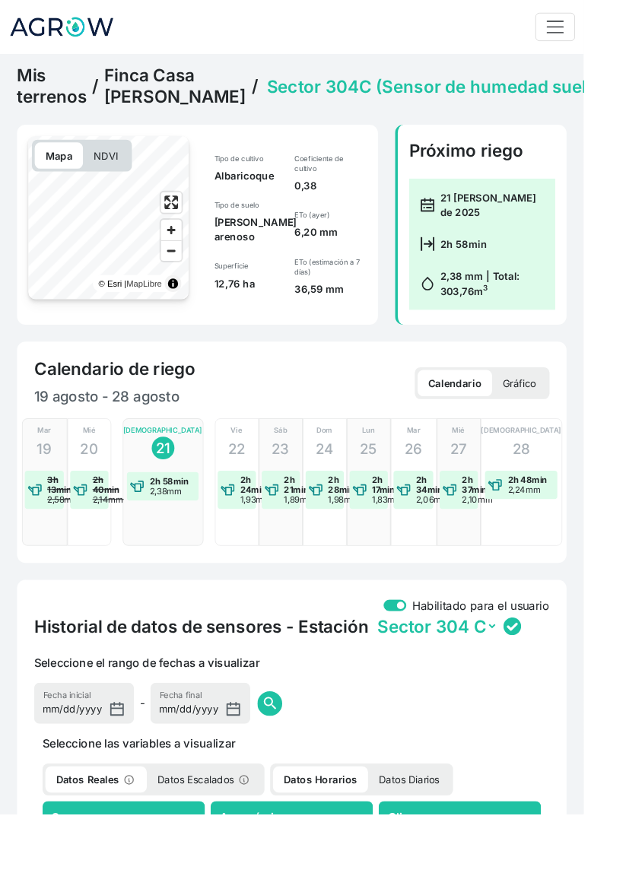
click at [123, 98] on link "Finca Casa [PERSON_NAME]" at bounding box center [188, 93] width 152 height 46
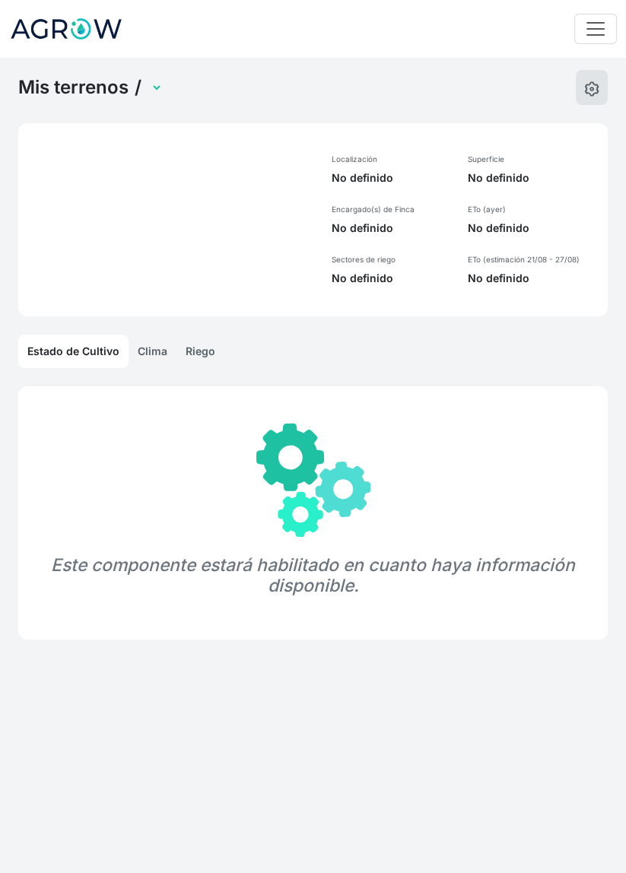
select select "437"
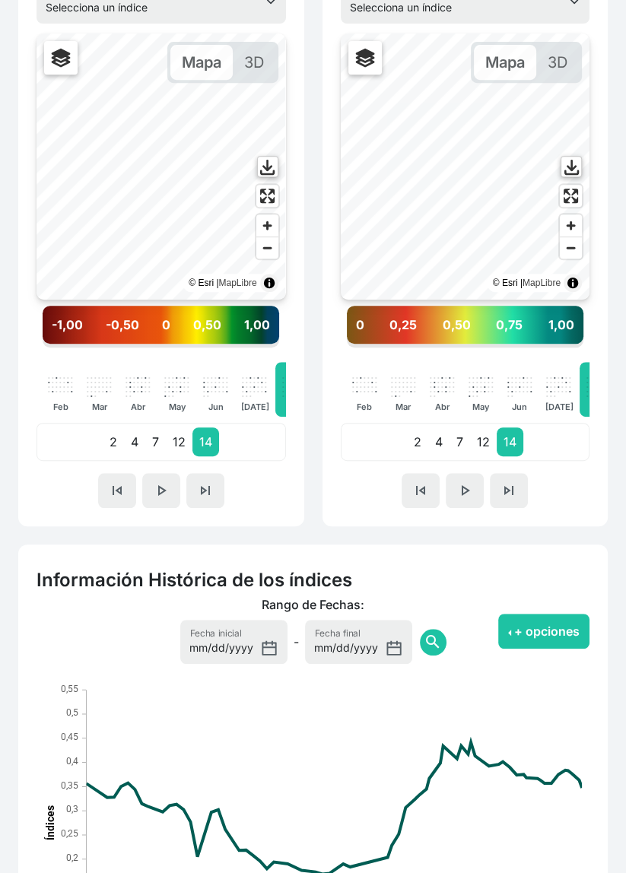
scroll to position [479, 0]
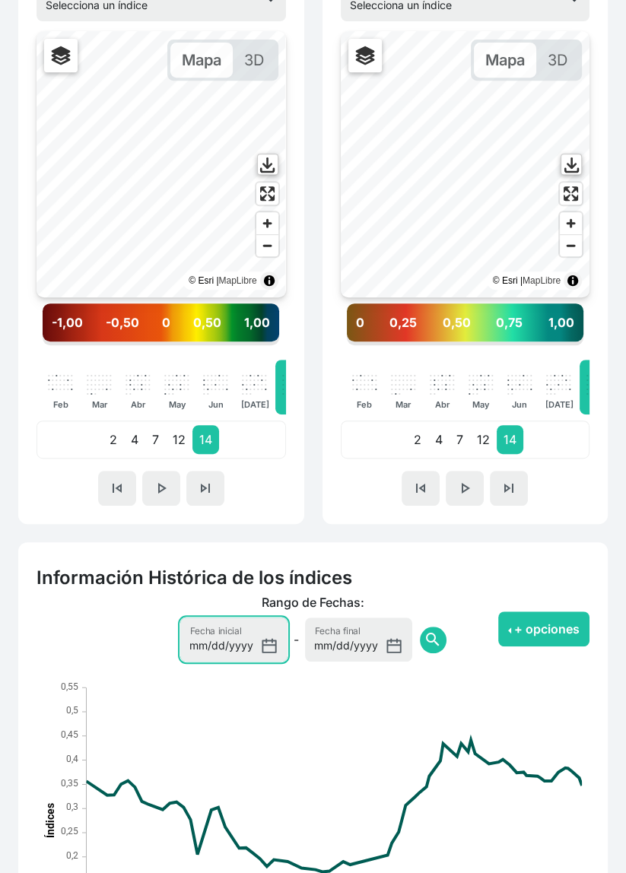
click at [255, 642] on input "[DATE]" at bounding box center [233, 639] width 107 height 44
type input "[DATE]"
click at [423, 648] on span "search" at bounding box center [432, 639] width 18 height 18
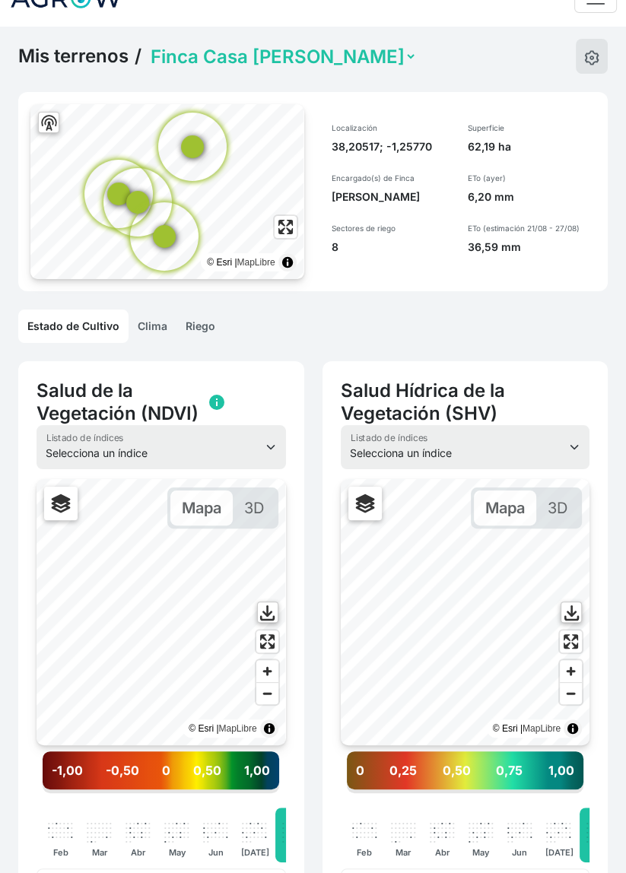
scroll to position [0, 0]
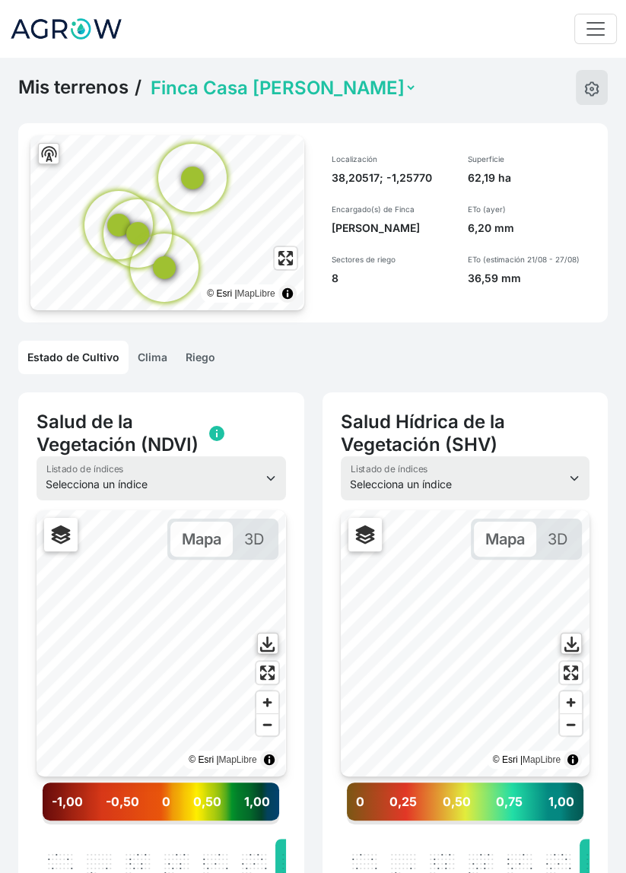
click at [100, 87] on link "Mis terrenos" at bounding box center [73, 87] width 110 height 23
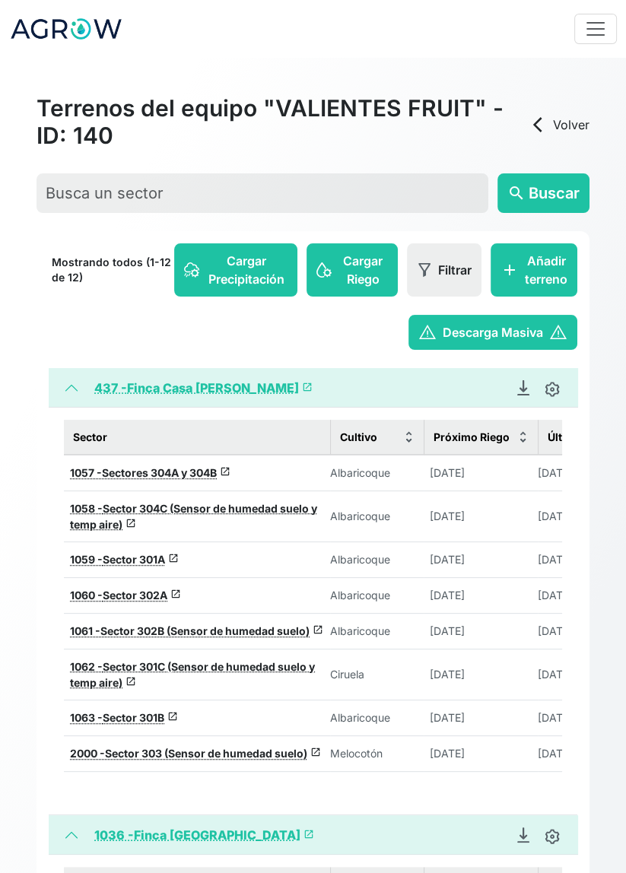
click at [564, 136] on div "Terrenos del equipo "VALIENTES FRUIT" - ID: 140 arrow_back_ios Volver" at bounding box center [312, 124] width 553 height 61
click at [553, 125] on link "arrow_back_ios Volver" at bounding box center [558, 125] width 61 height 18
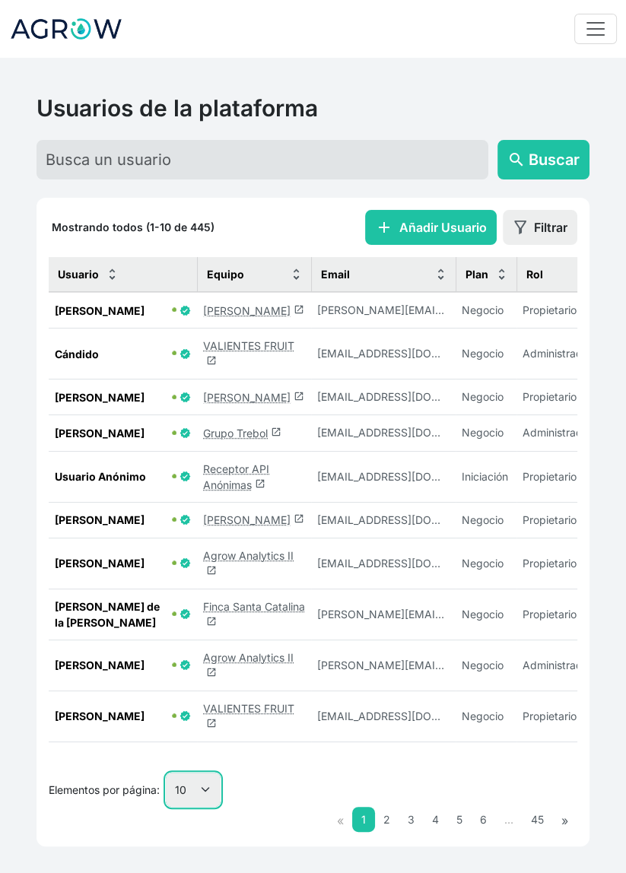
click at [211, 805] on select "10 25 50 100" at bounding box center [193, 789] width 55 height 34
select select "50"
click at [166, 806] on select "10 25 50 100" at bounding box center [193, 789] width 55 height 34
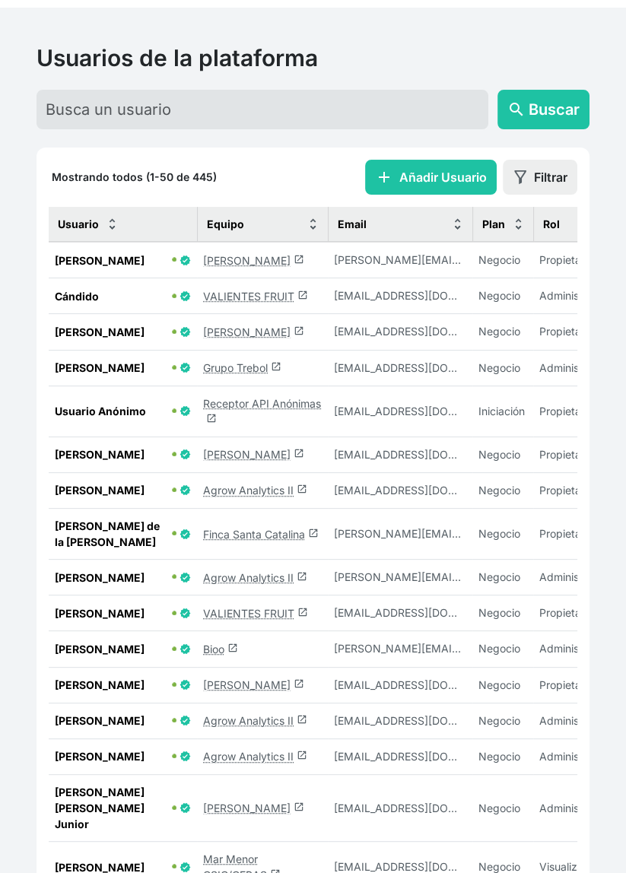
scroll to position [50, 0]
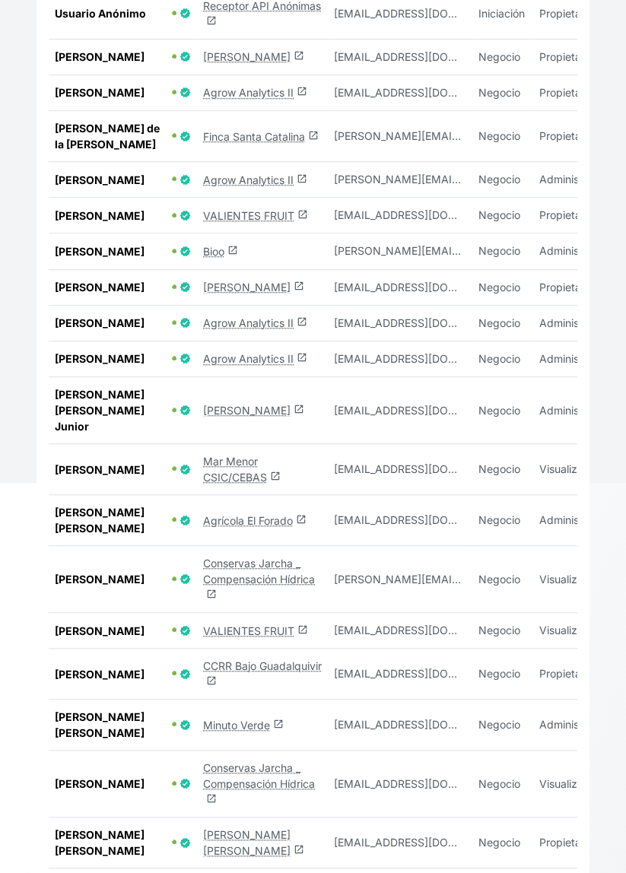
click at [281, 817] on td "Conservas Jarcha _ Compensación Hídrica launch" at bounding box center [262, 783] width 131 height 67
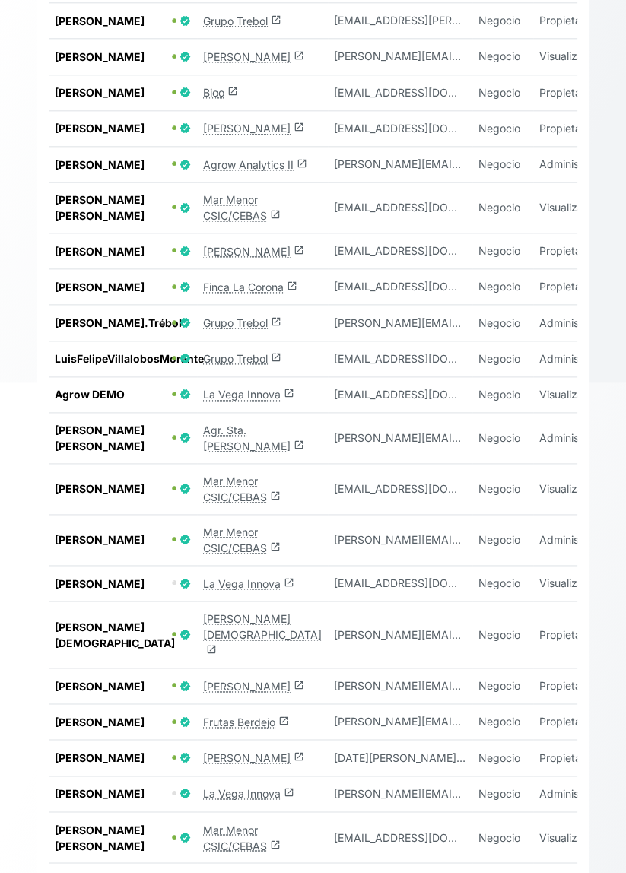
scroll to position [1369, 0]
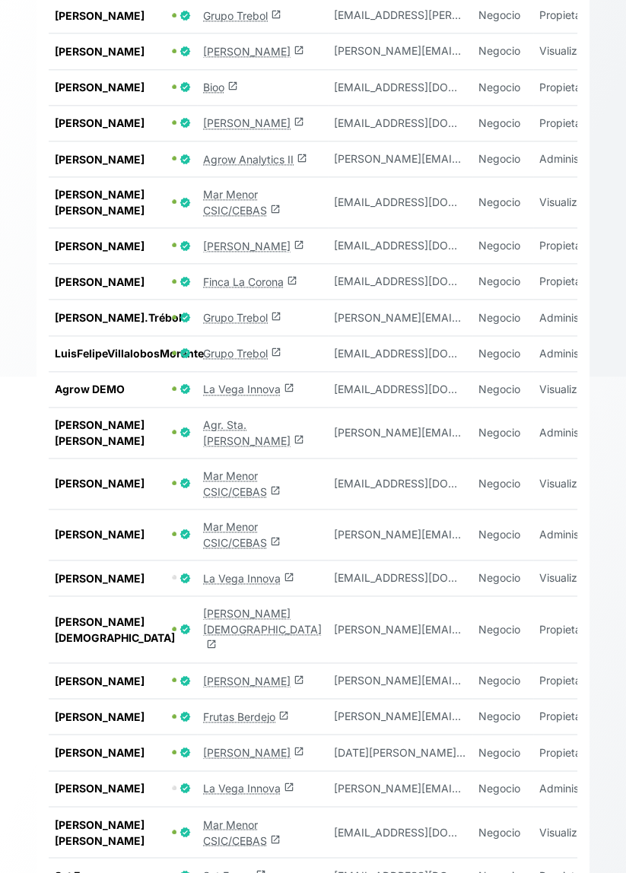
click at [255, 699] on td "[PERSON_NAME] launch" at bounding box center [262, 681] width 131 height 36
click at [252, 687] on link "[PERSON_NAME] launch" at bounding box center [253, 680] width 101 height 13
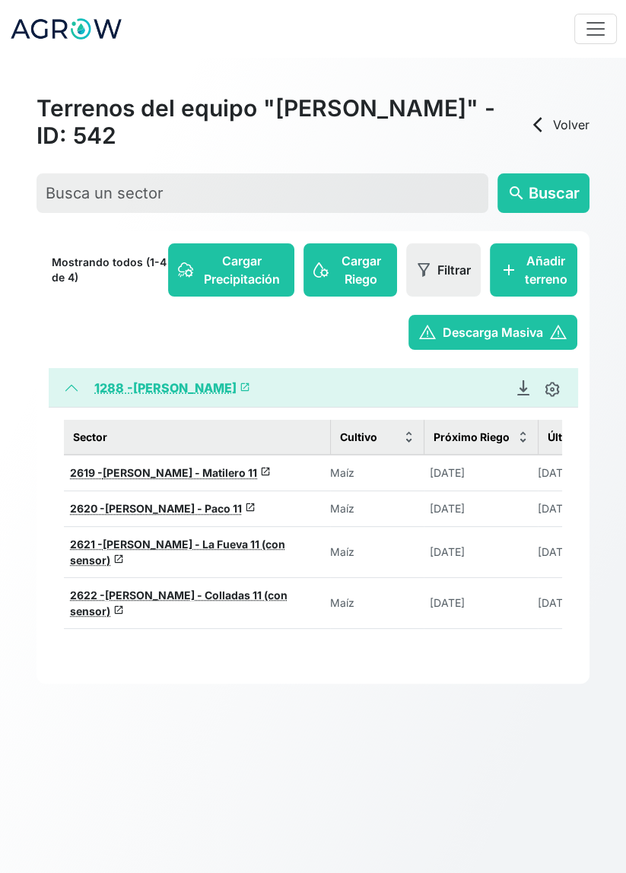
click at [236, 541] on span "[PERSON_NAME] - La Fueva 11 (con sensor)" at bounding box center [177, 551] width 215 height 29
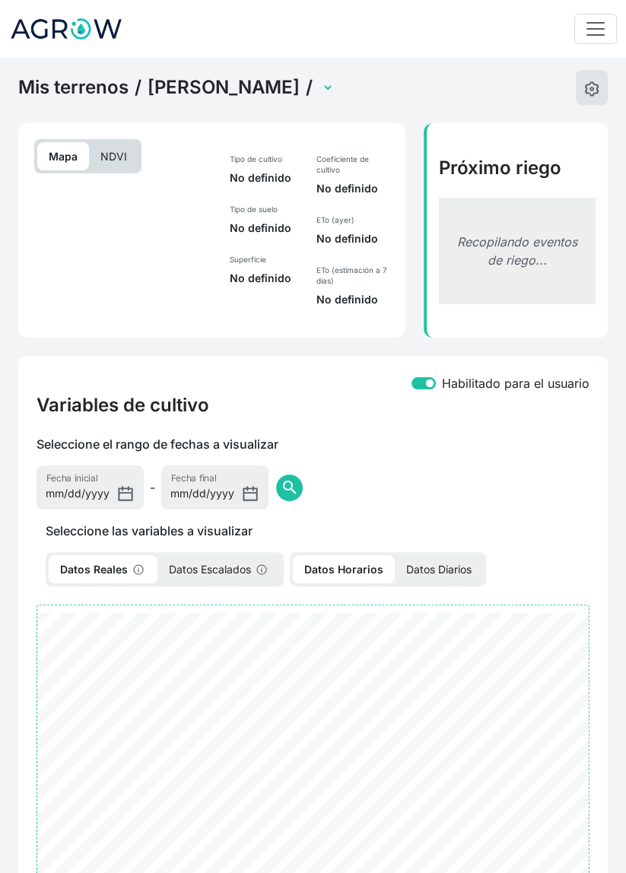
select select "2621"
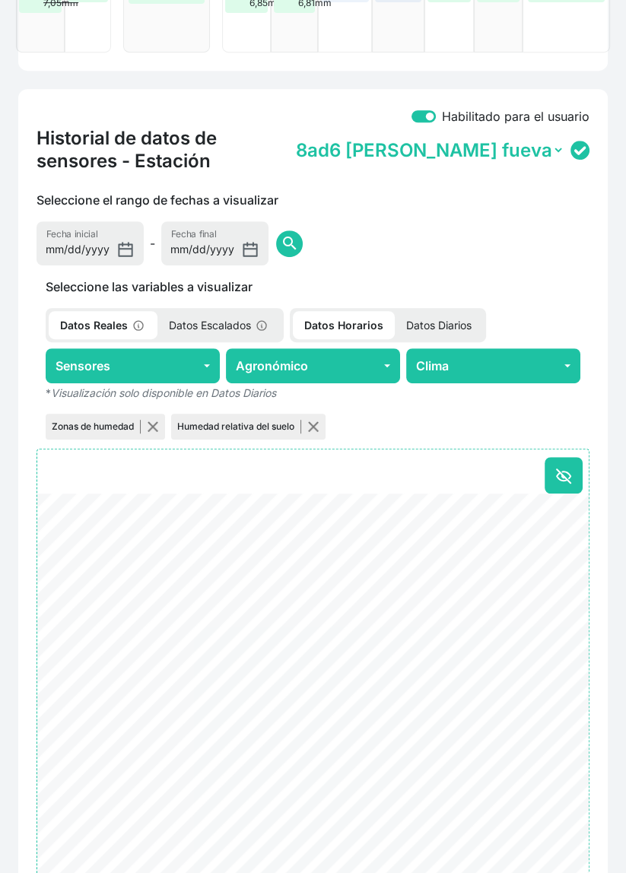
scroll to position [574, 0]
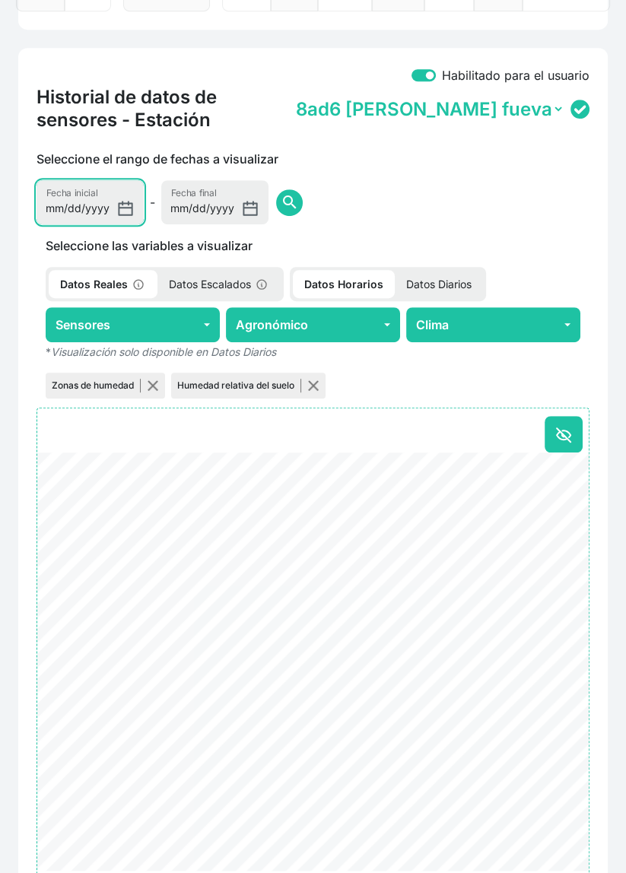
click at [93, 211] on input "[DATE]" at bounding box center [89, 202] width 107 height 44
type input "[DATE]"
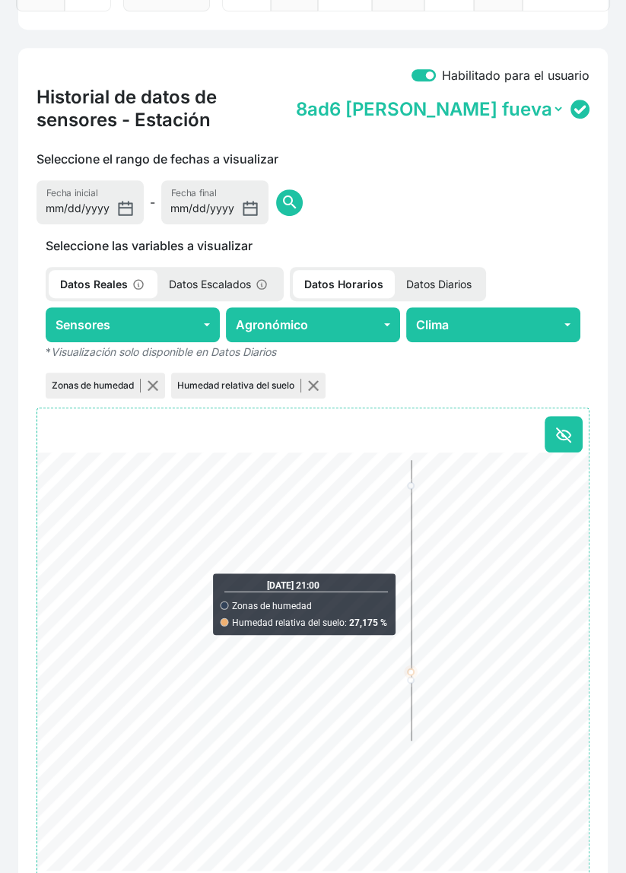
click at [280, 204] on span "search" at bounding box center [289, 202] width 18 height 18
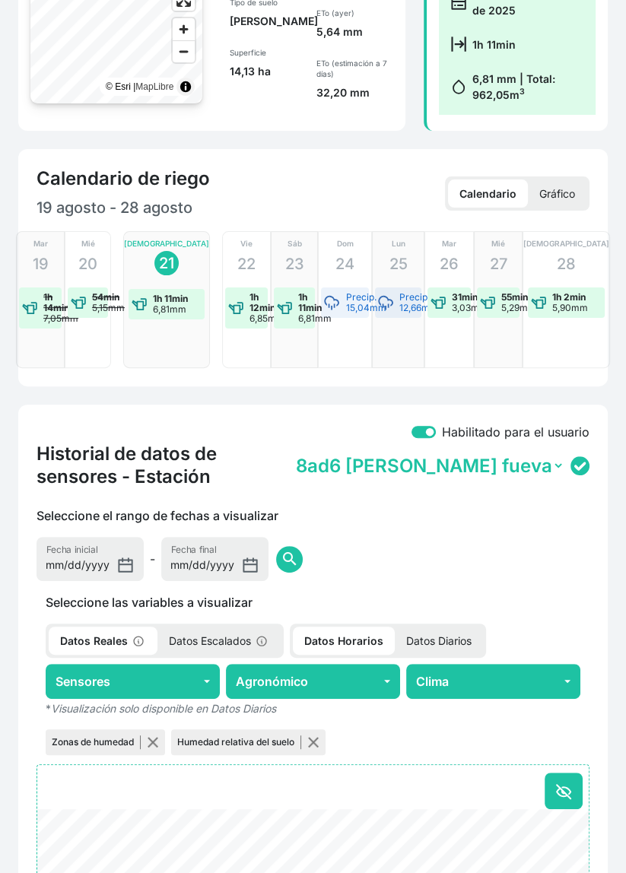
scroll to position [0, 0]
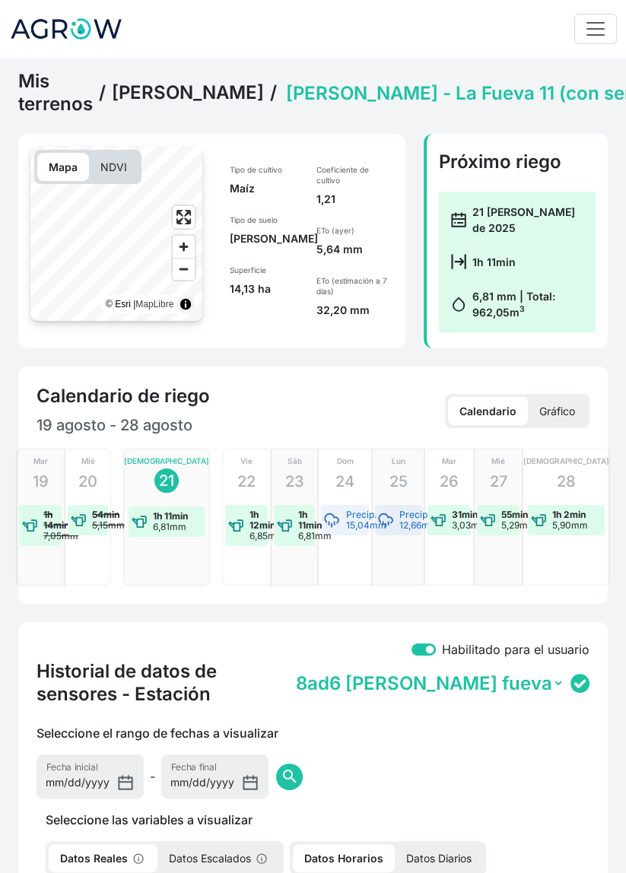
click at [59, 96] on link "Mis terrenos" at bounding box center [55, 93] width 74 height 46
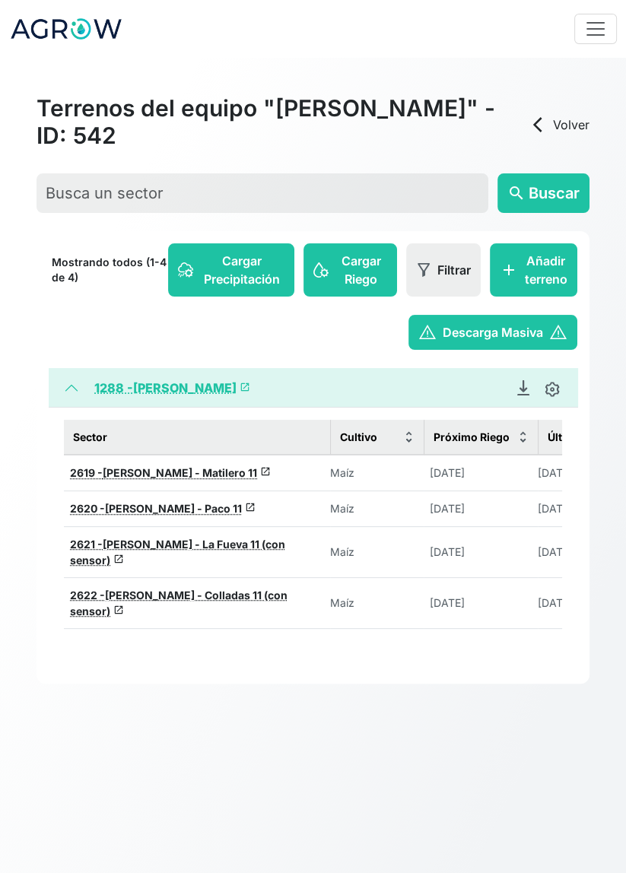
click at [566, 119] on link "arrow_back_ios Volver" at bounding box center [558, 125] width 61 height 18
